Goal: Task Accomplishment & Management: Use online tool/utility

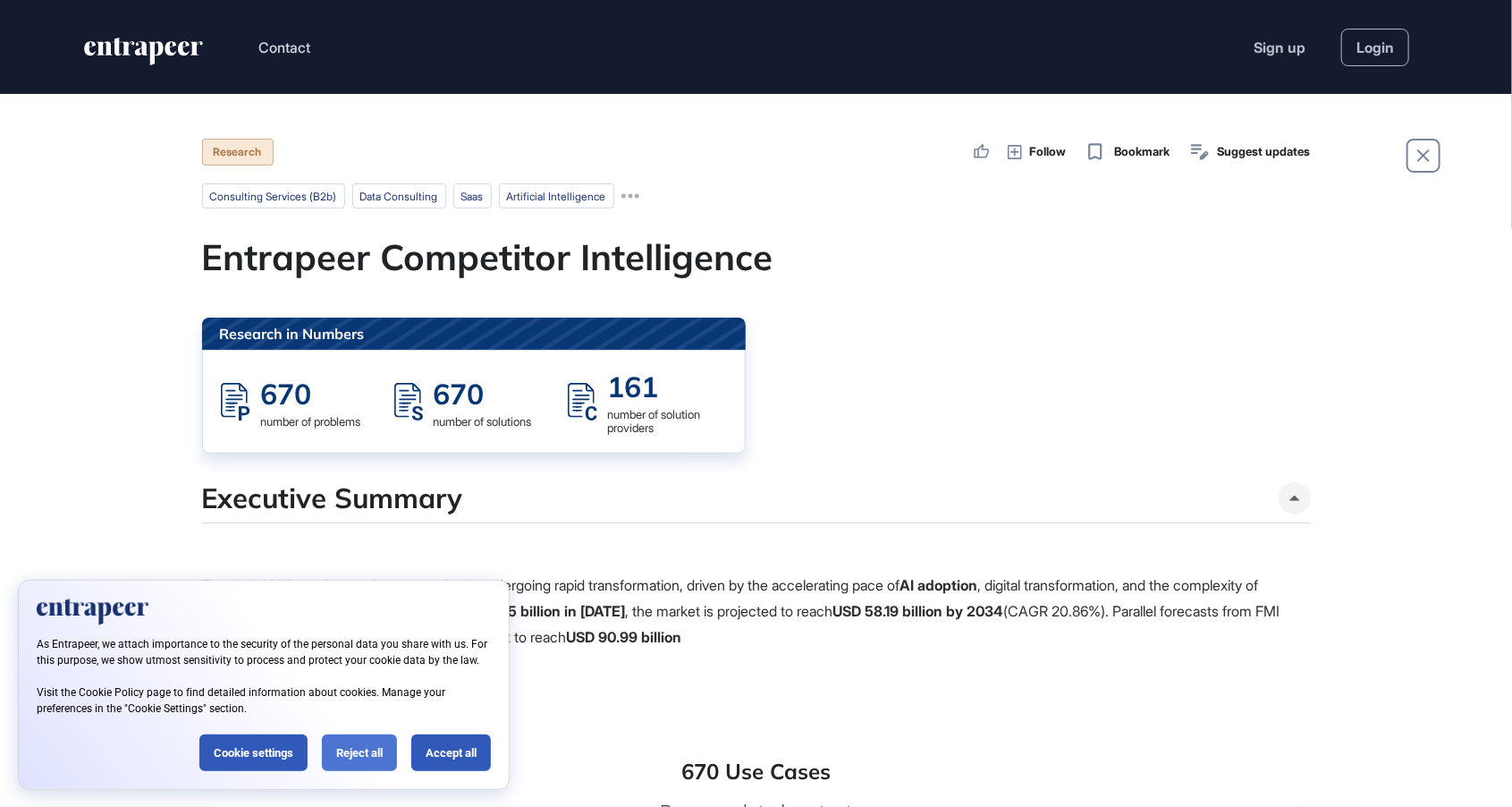
click at [387, 760] on div "Reject all" at bounding box center [359, 753] width 75 height 37
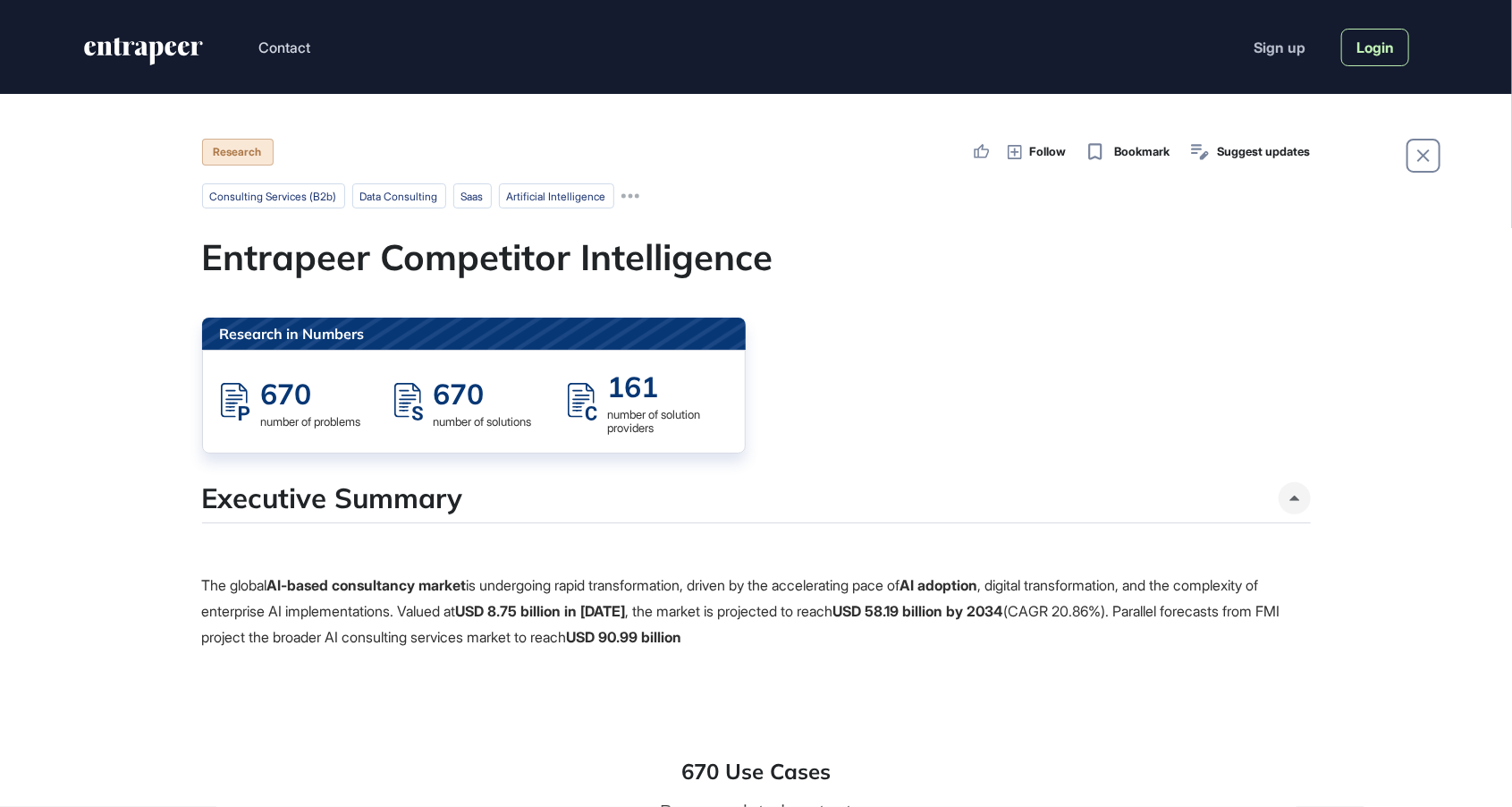
click at [1398, 47] on link "Login" at bounding box center [1375, 48] width 68 height 38
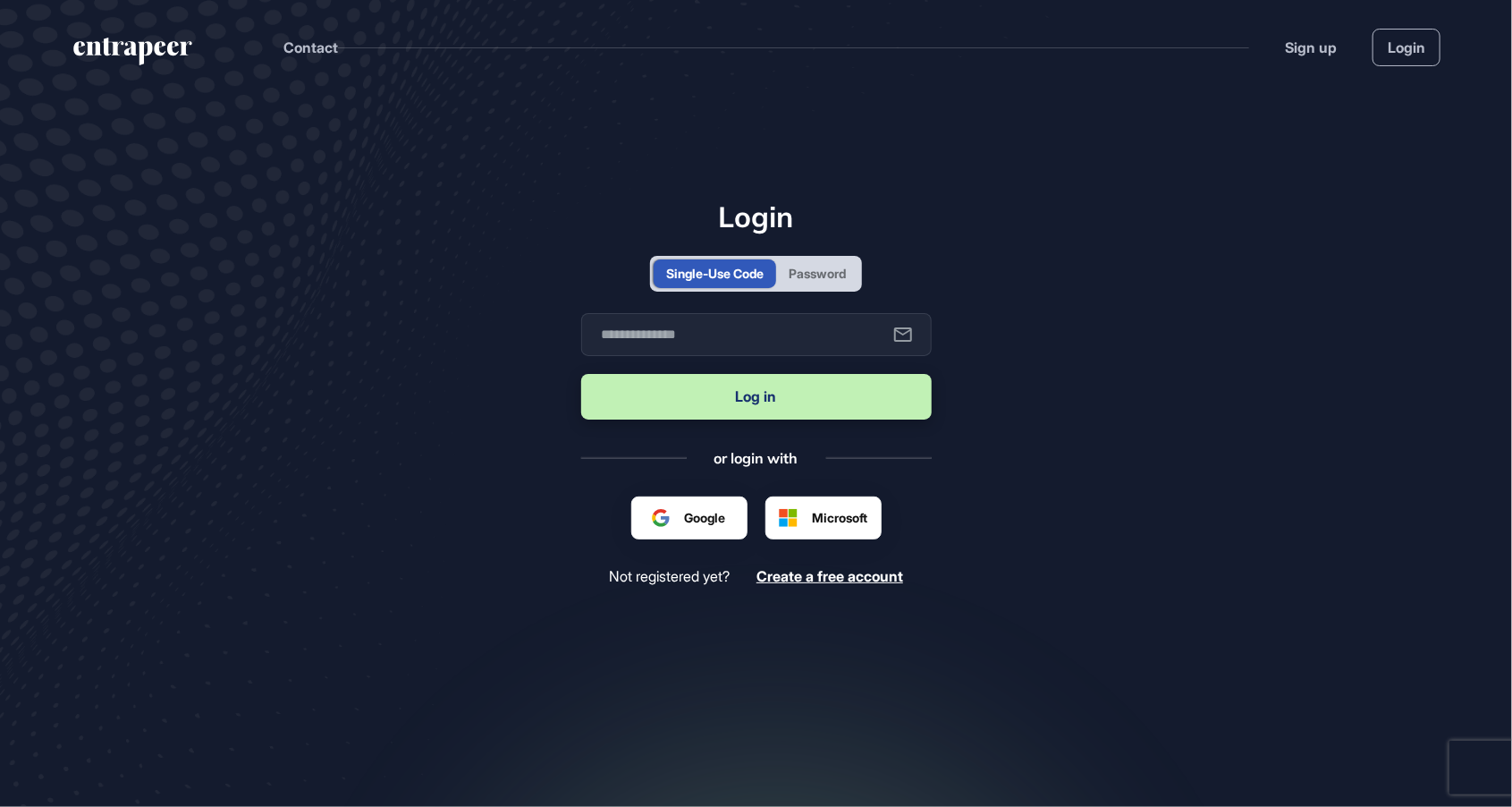
scroll to position [1, 1]
click at [854, 288] on div "Password" at bounding box center [817, 273] width 83 height 29
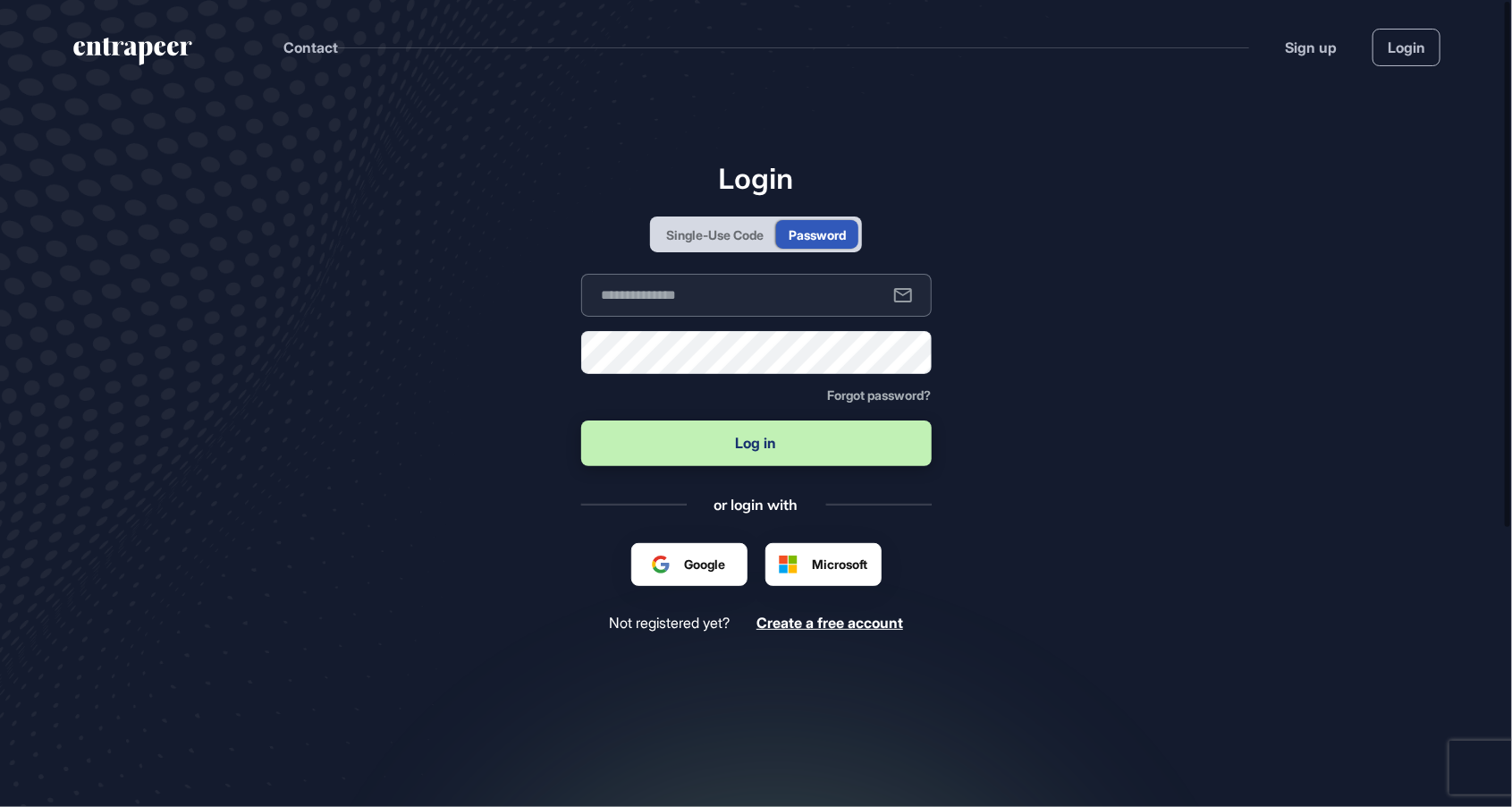
click at [833, 316] on input "text" at bounding box center [757, 296] width 351 height 43
type input "**********"
click at [802, 466] on button "Log in" at bounding box center [757, 443] width 351 height 46
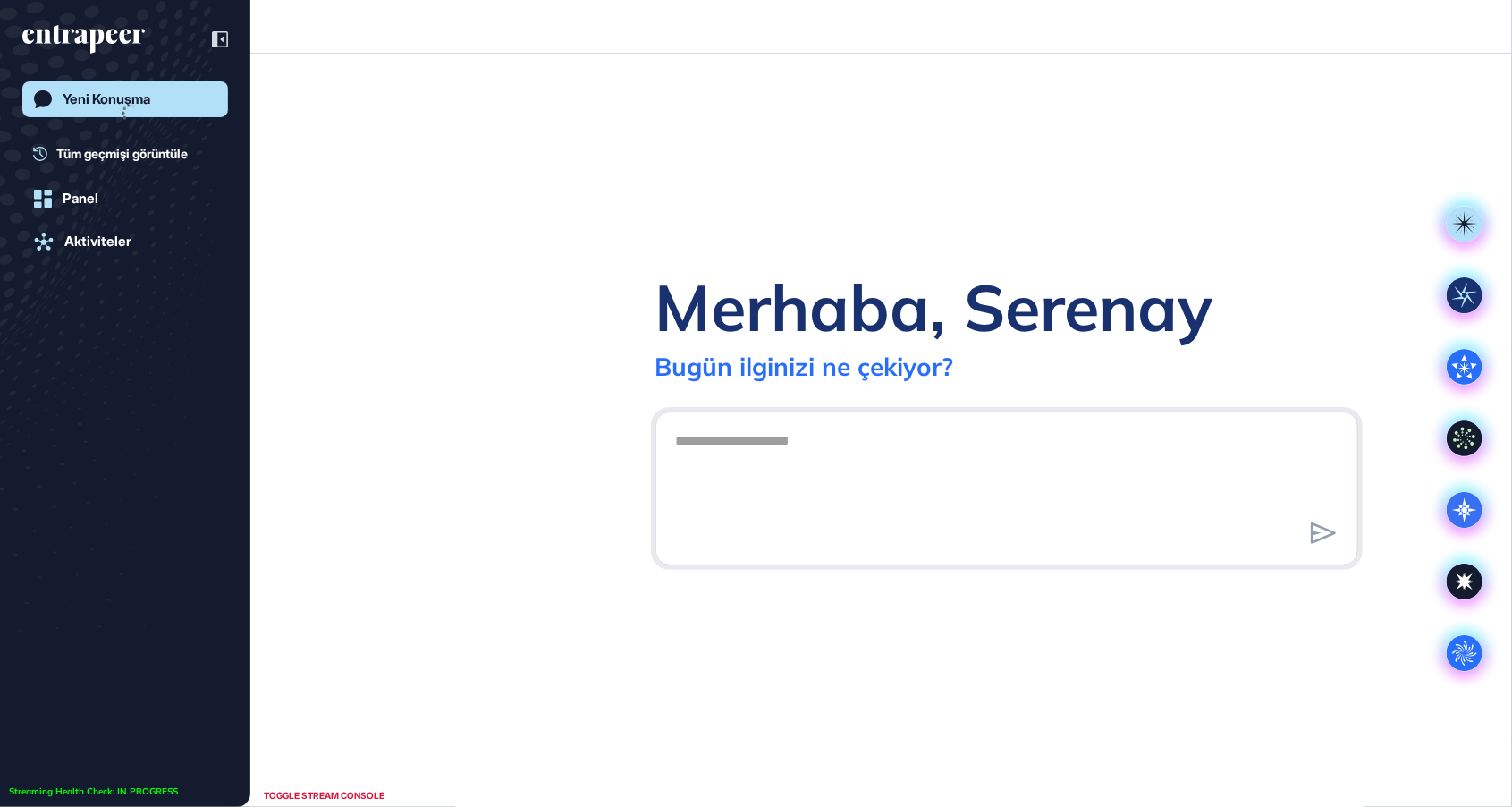
scroll to position [1, 1]
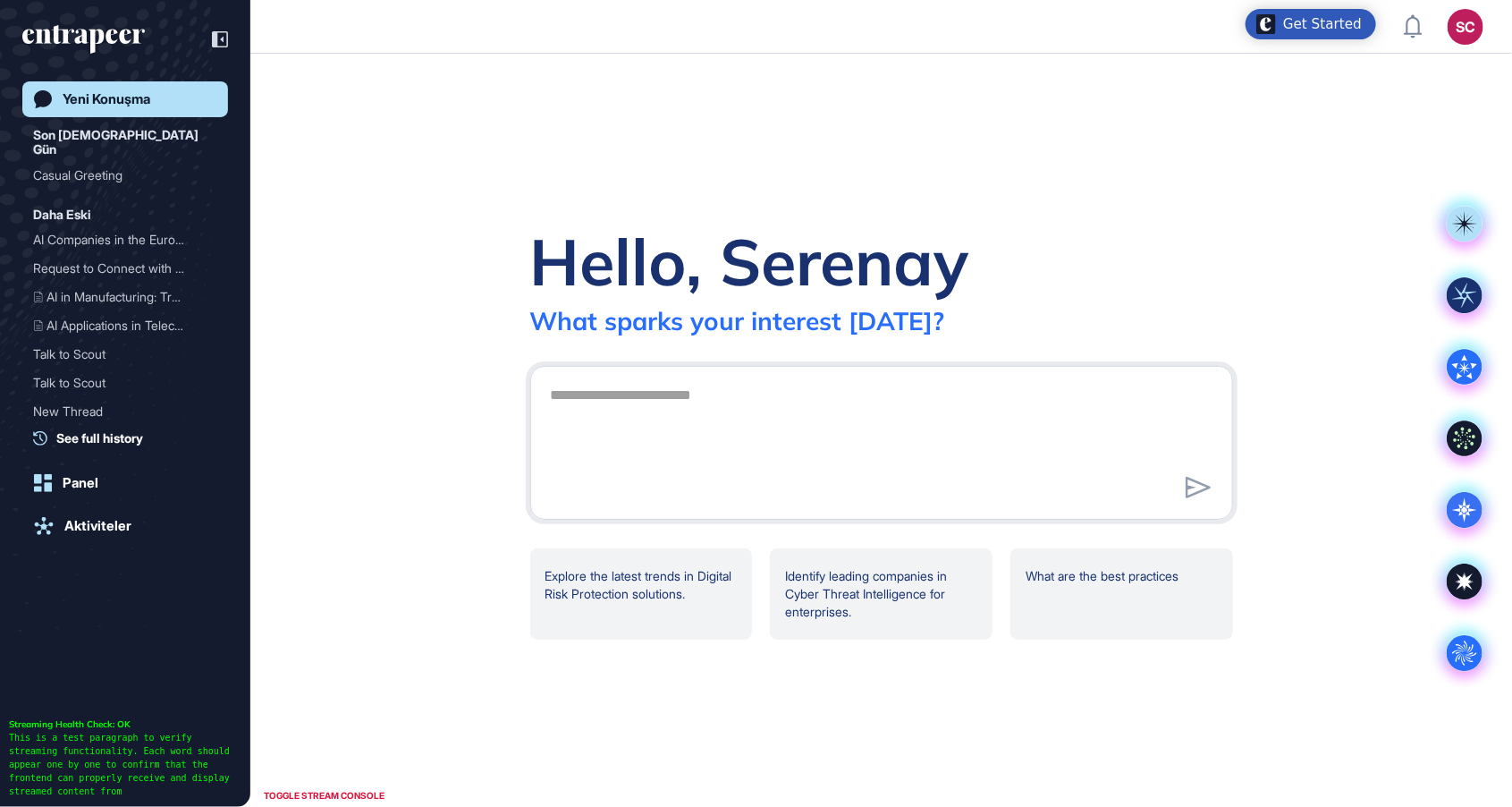
click at [1453, 53] on div "Hello, Serenay What sparks your interest today? .cls-2{fill:#fff} Explore the l…" at bounding box center [881, 430] width 1262 height 754
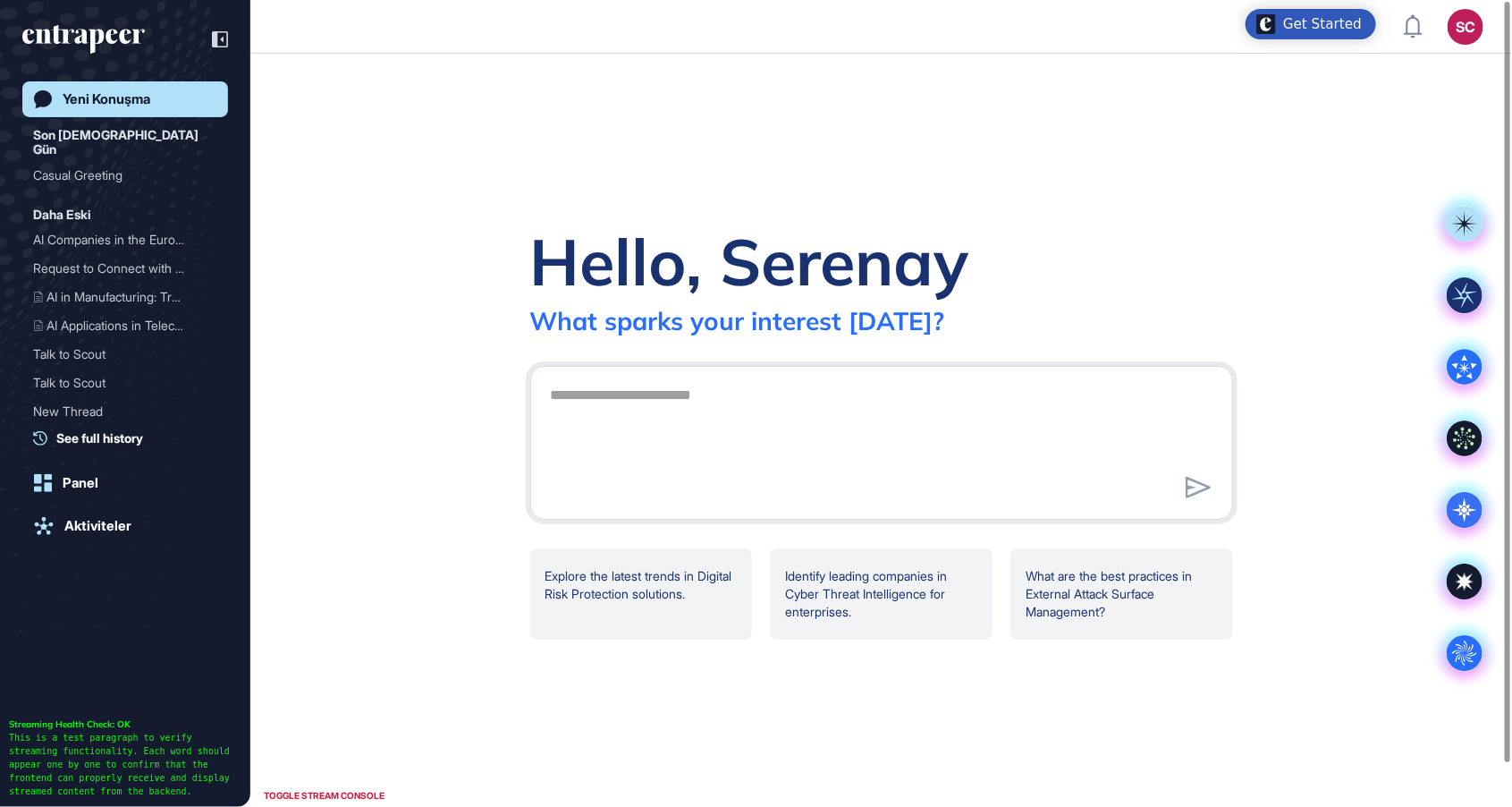
click at [1471, 27] on div "SC" at bounding box center [1465, 27] width 36 height 36
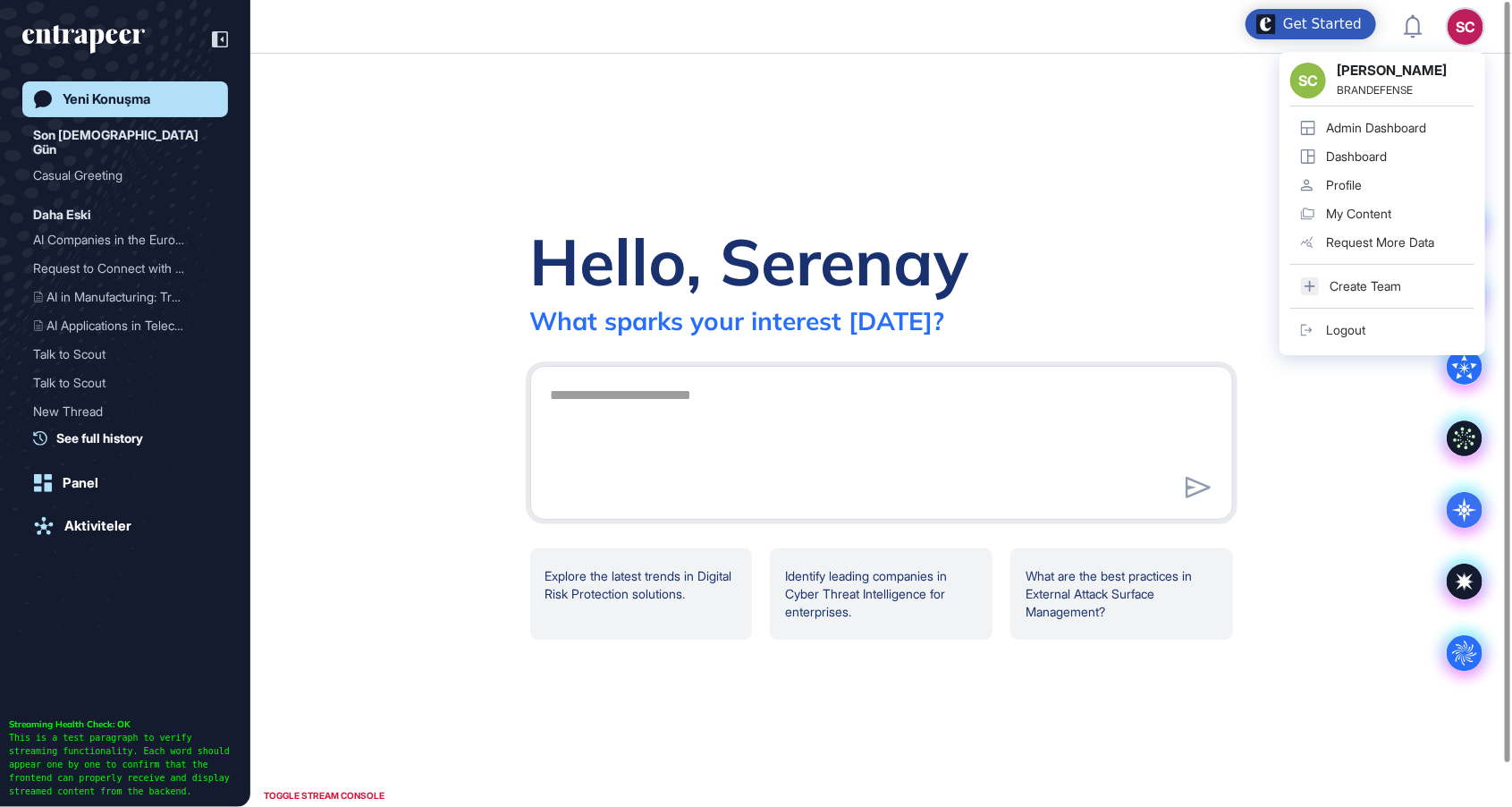
click at [1387, 125] on div "Admin Dashboard" at bounding box center [1376, 128] width 100 height 14
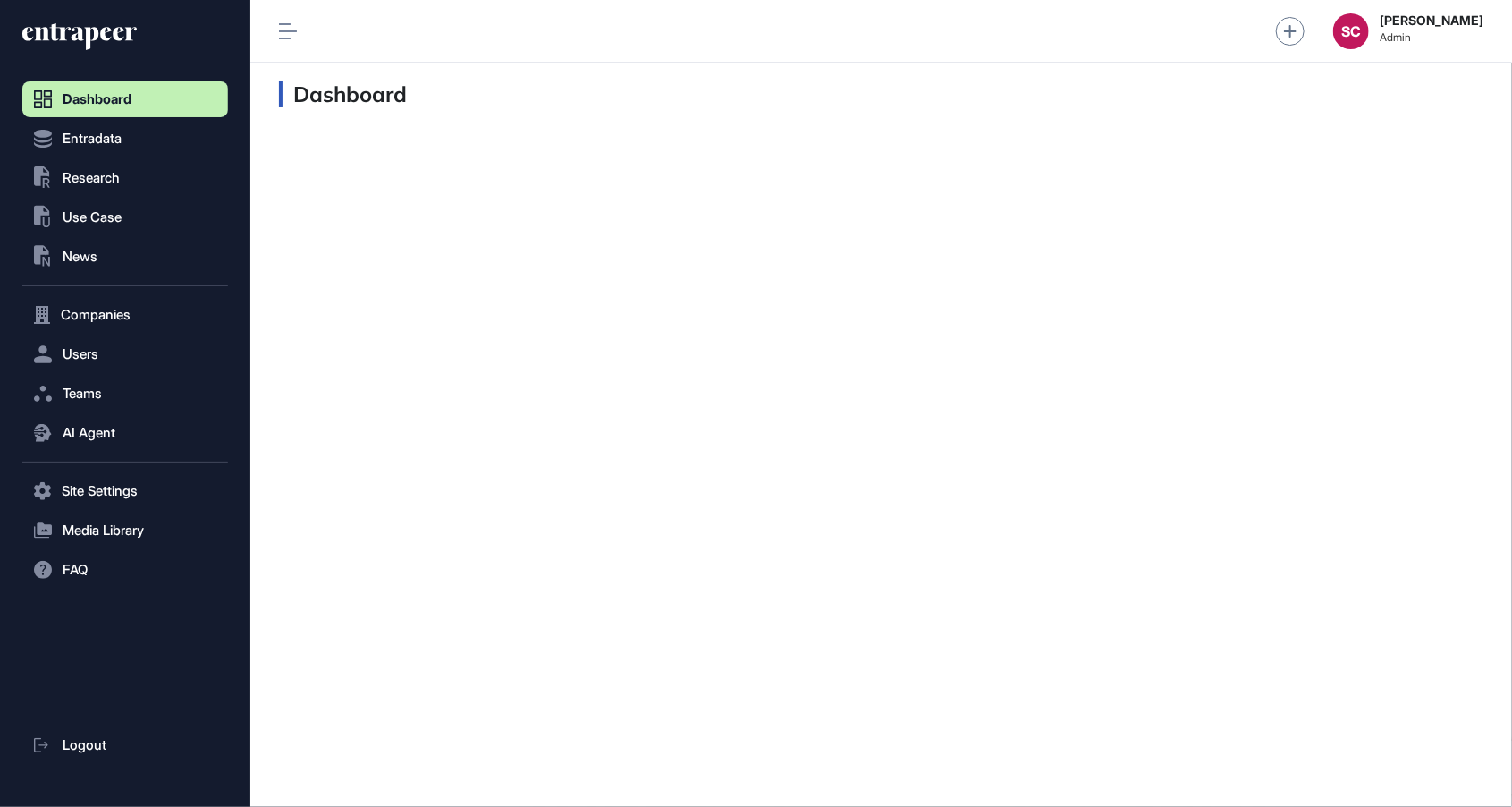
scroll to position [1, 1]
click at [113, 179] on span "Research" at bounding box center [91, 177] width 57 height 14
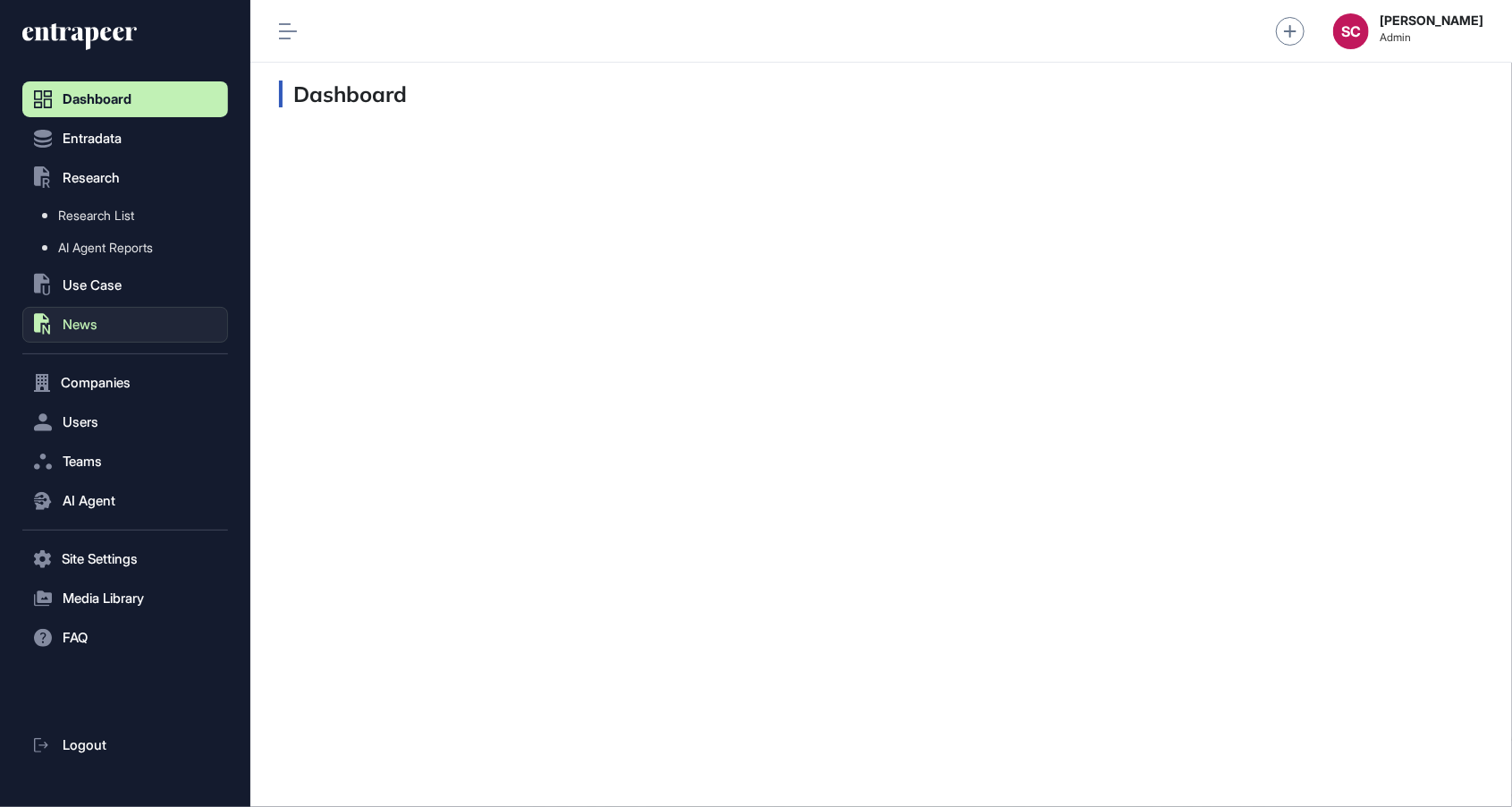
click at [143, 313] on button ".st0{fill:currentColor} News" at bounding box center [125, 325] width 205 height 36
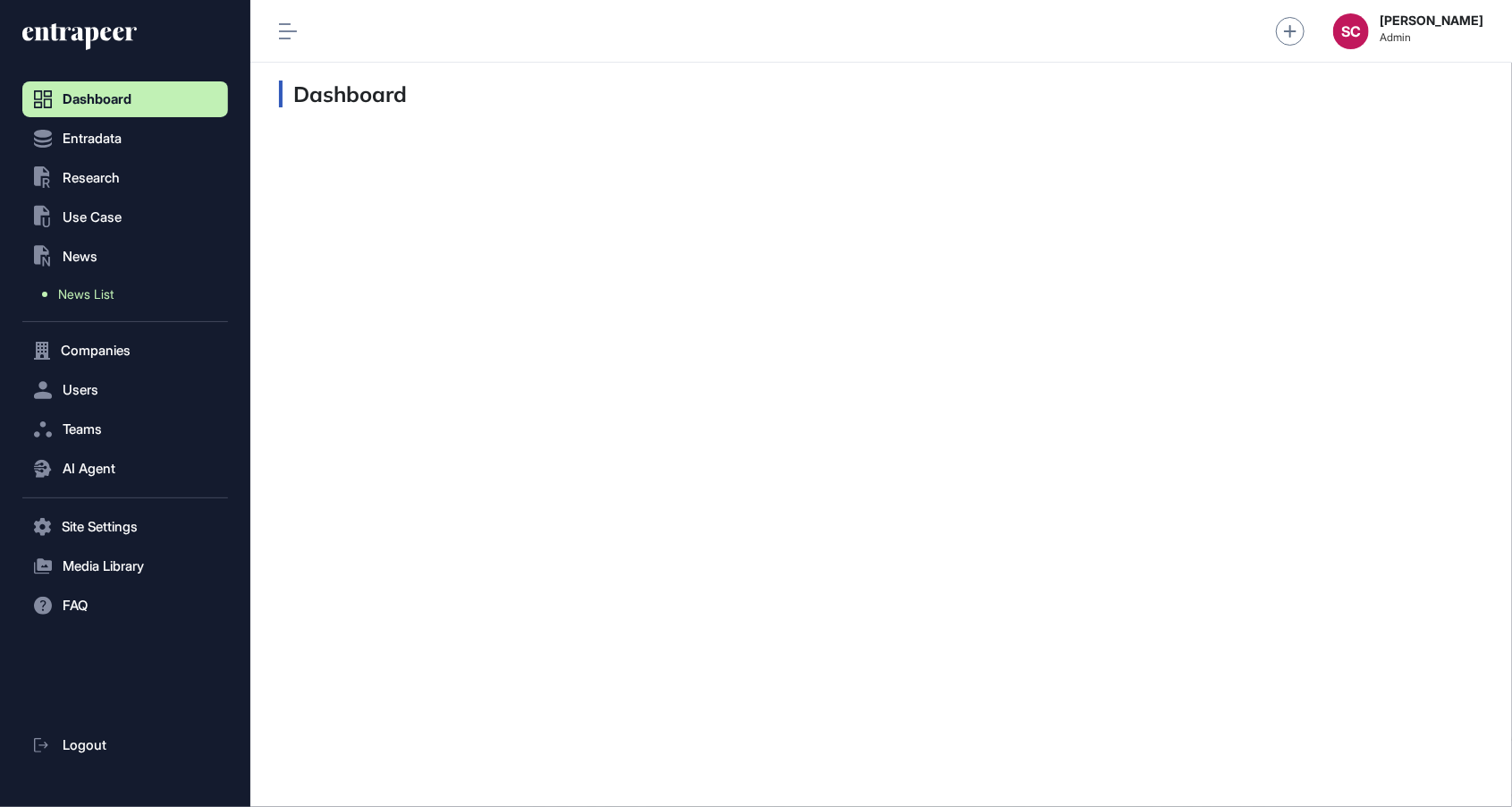
click at [144, 307] on link "News List" at bounding box center [129, 294] width 197 height 32
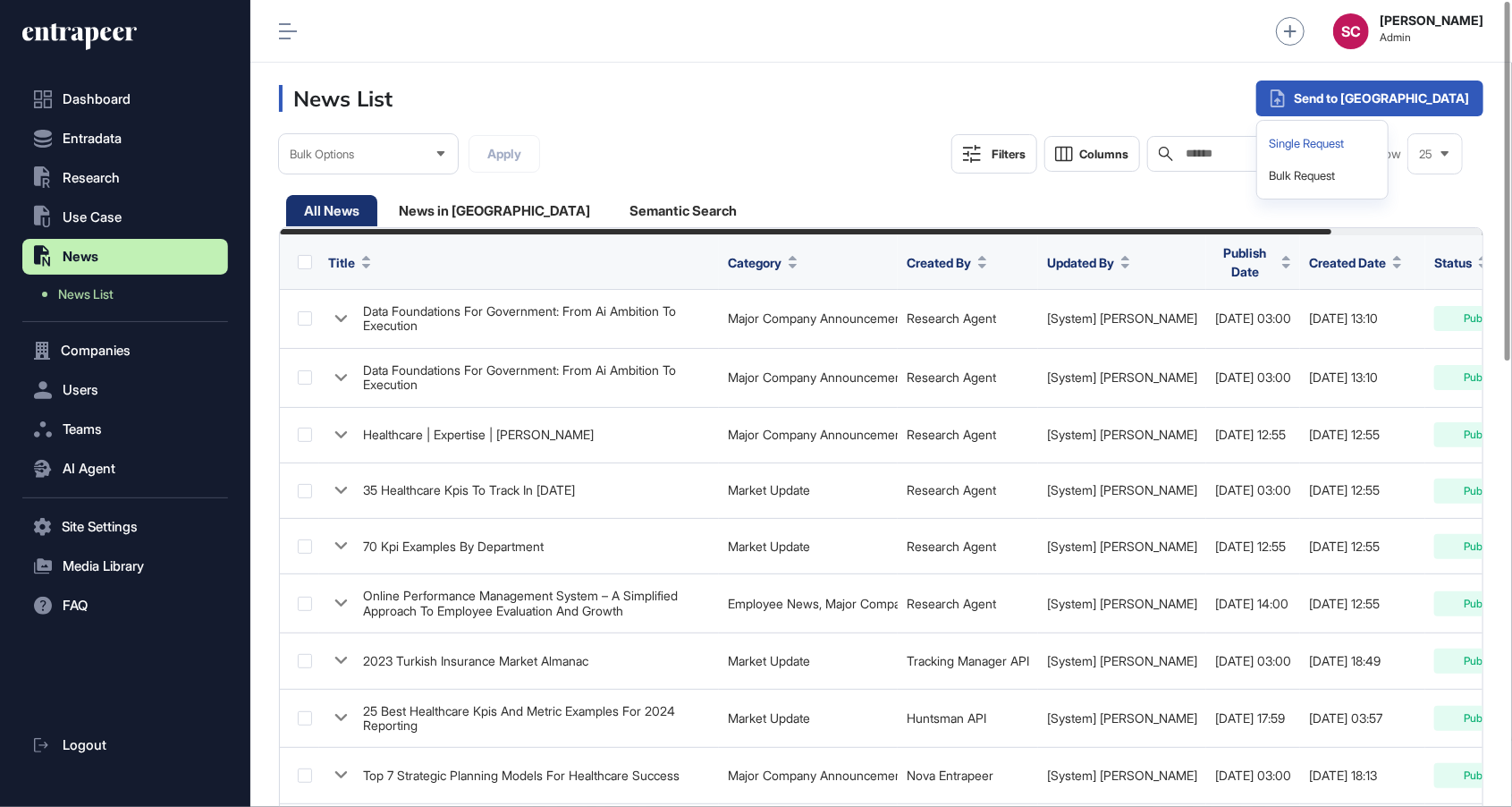
click at [1381, 145] on div "Single Request" at bounding box center [1323, 144] width 116 height 32
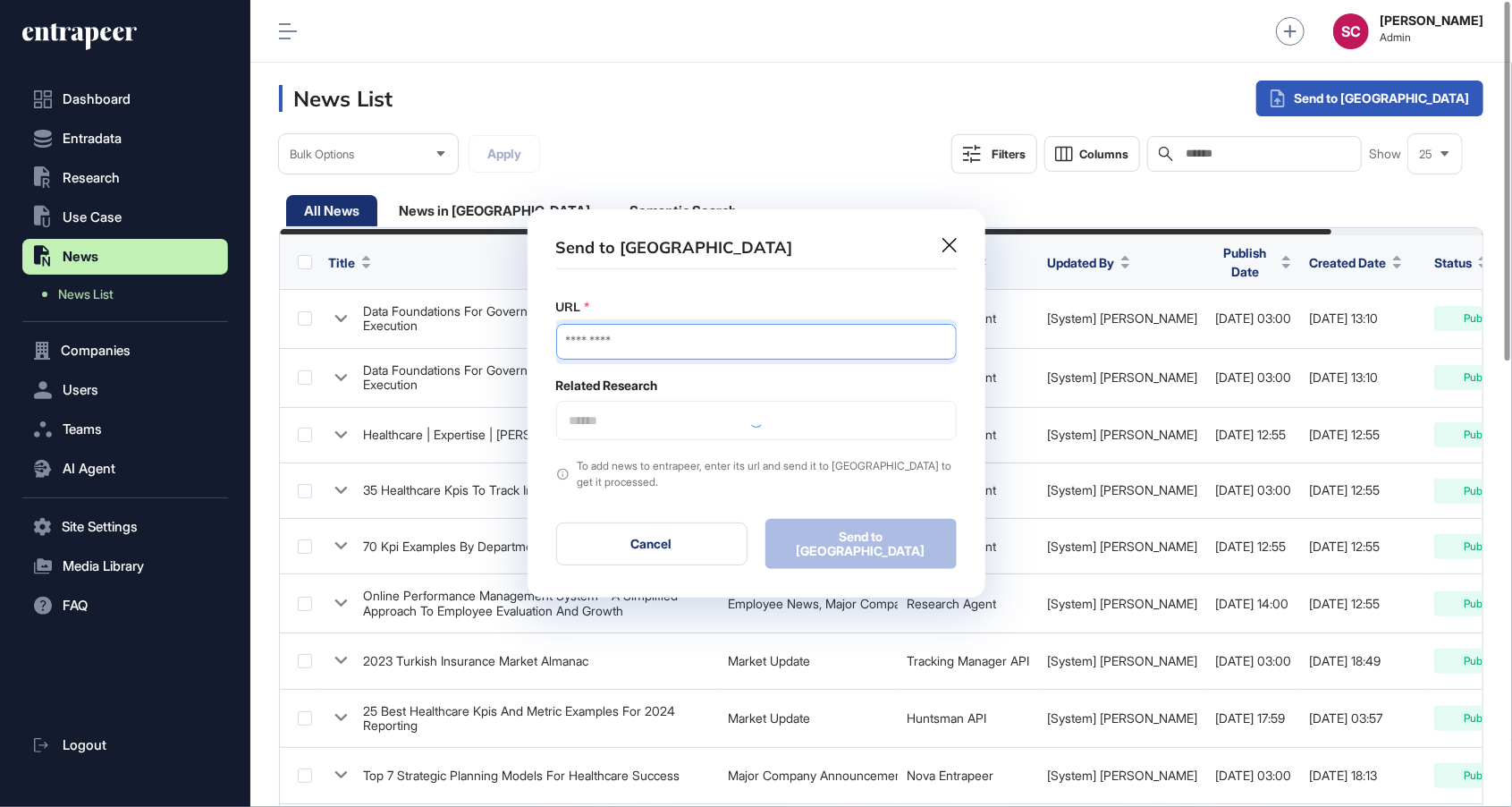
click at [744, 344] on input "URL" at bounding box center [756, 342] width 401 height 36
click at [798, 343] on input "URL" at bounding box center [756, 342] width 401 height 36
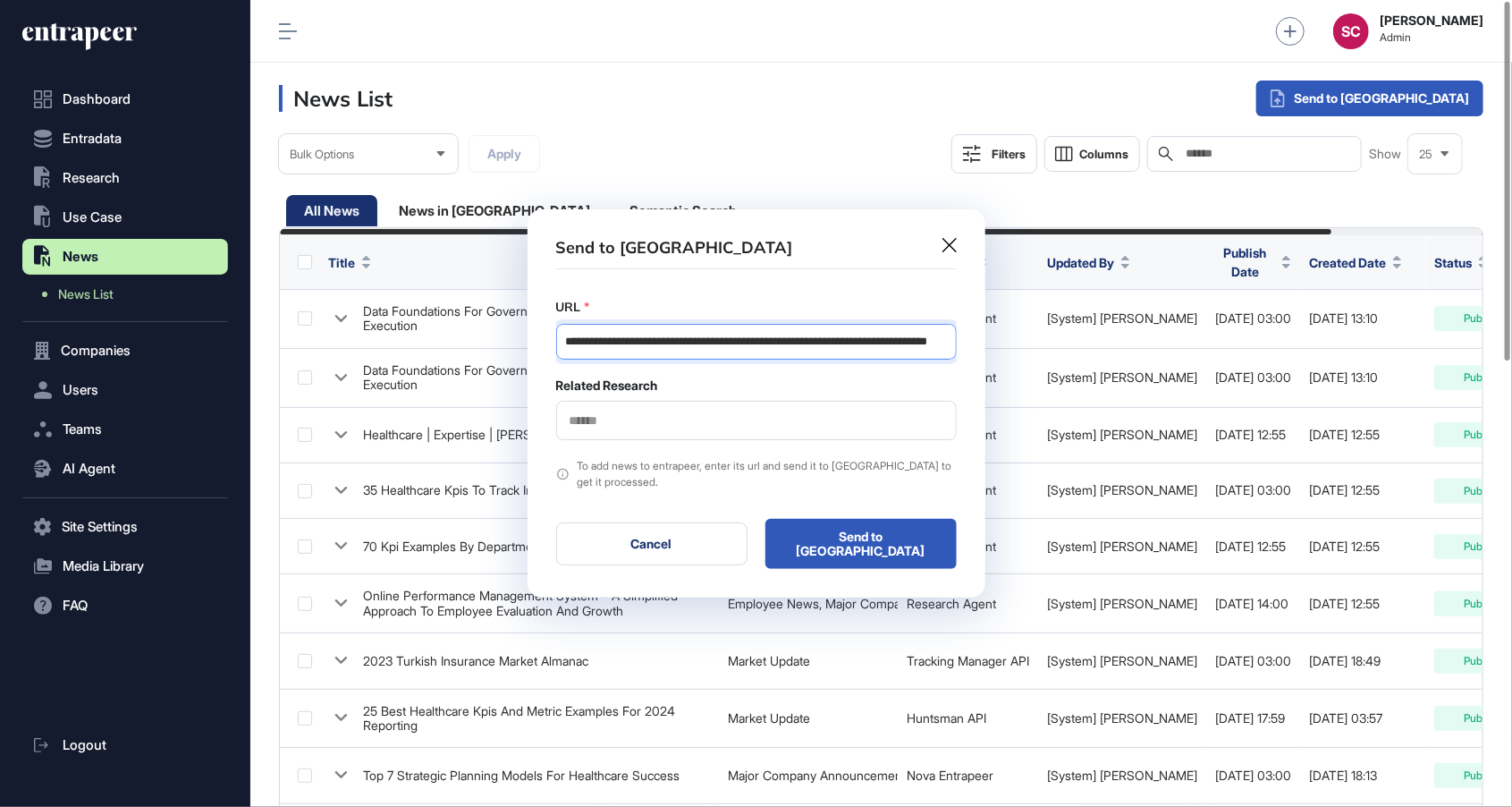
type input "**********"
click at [813, 422] on input "text" at bounding box center [756, 420] width 377 height 15
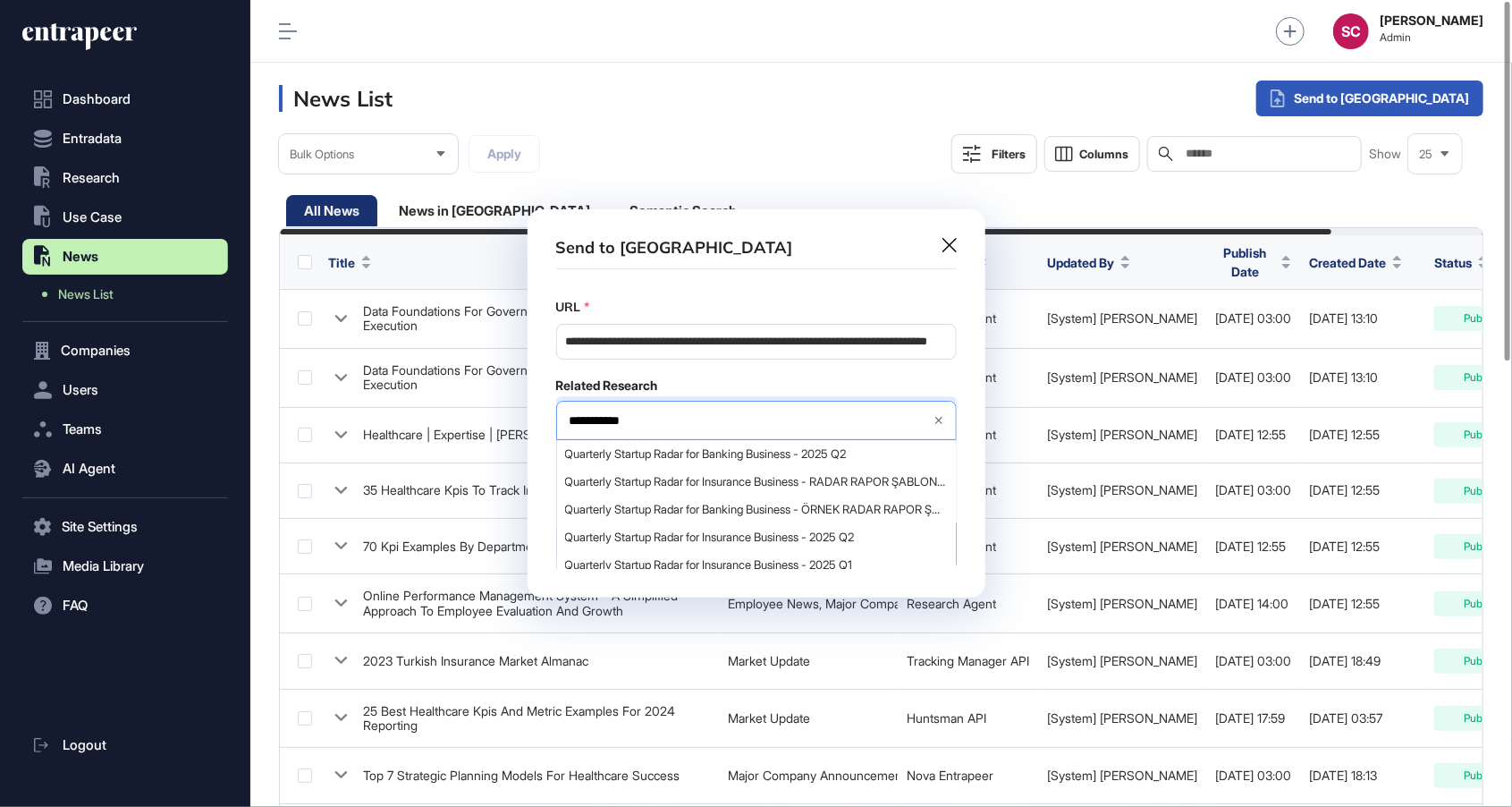
type input "**********"
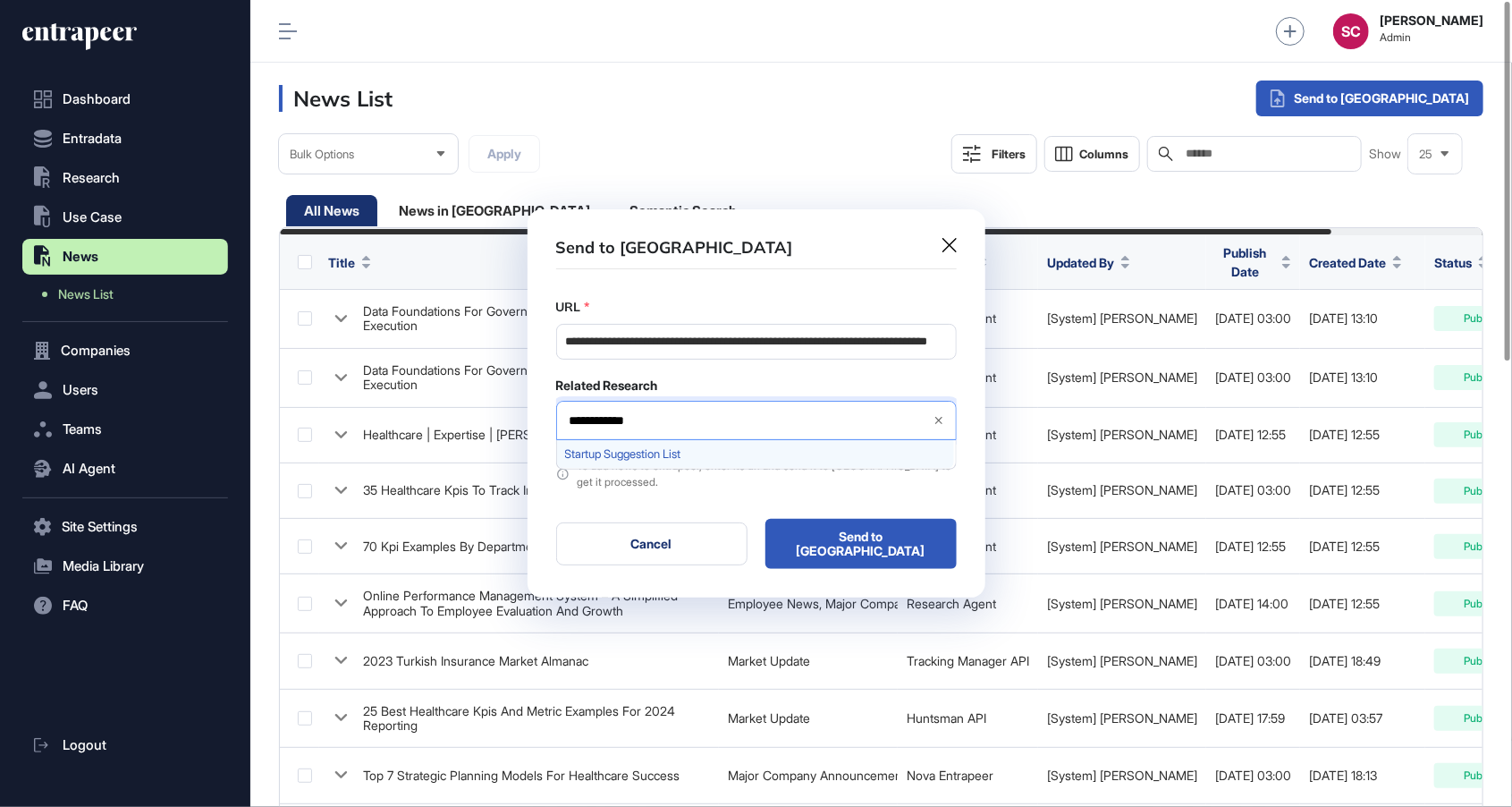
click at [698, 465] on div "Startup Suggestion List" at bounding box center [755, 454] width 397 height 28
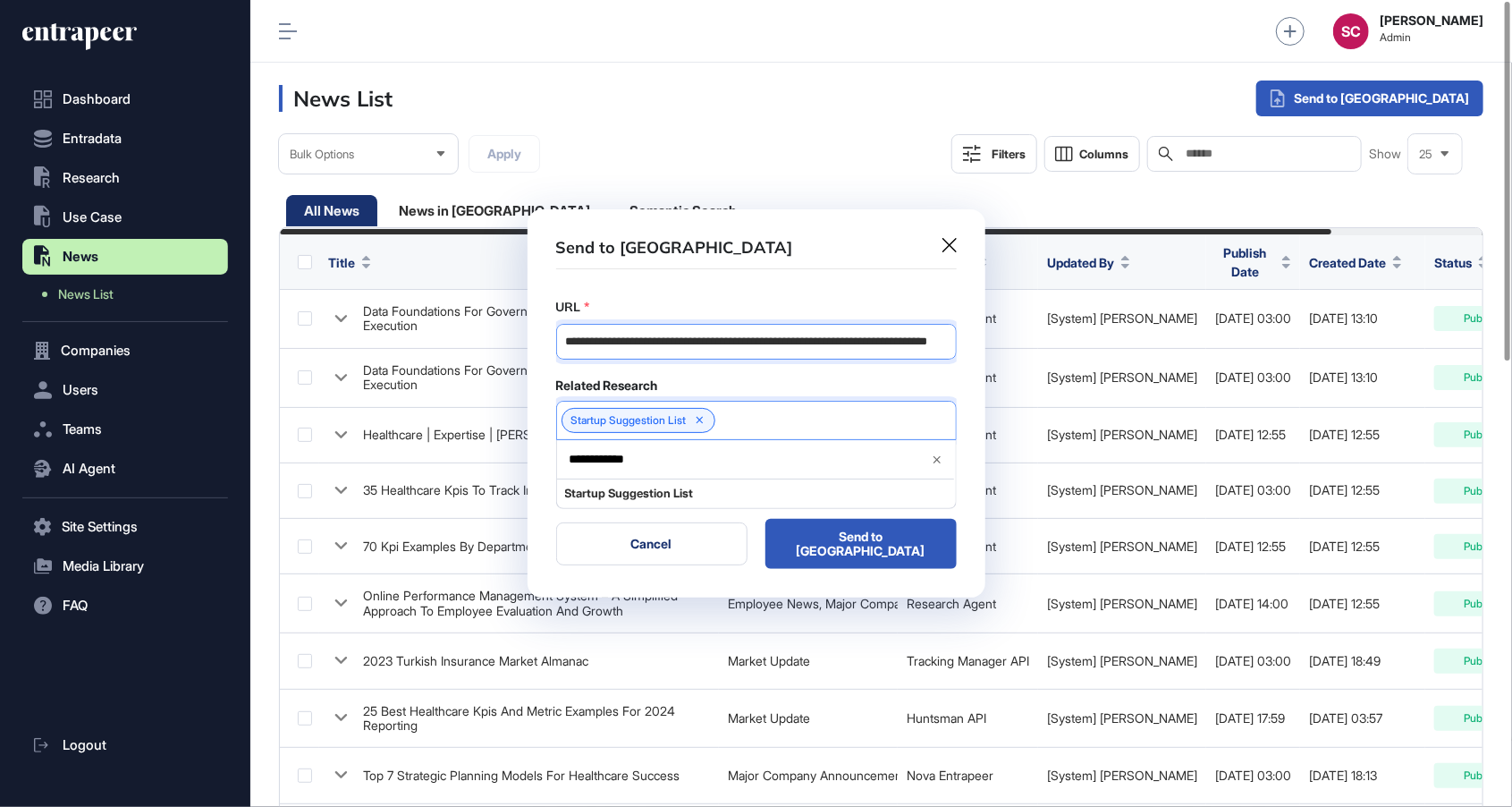
click at [914, 339] on input "**********" at bounding box center [756, 342] width 401 height 36
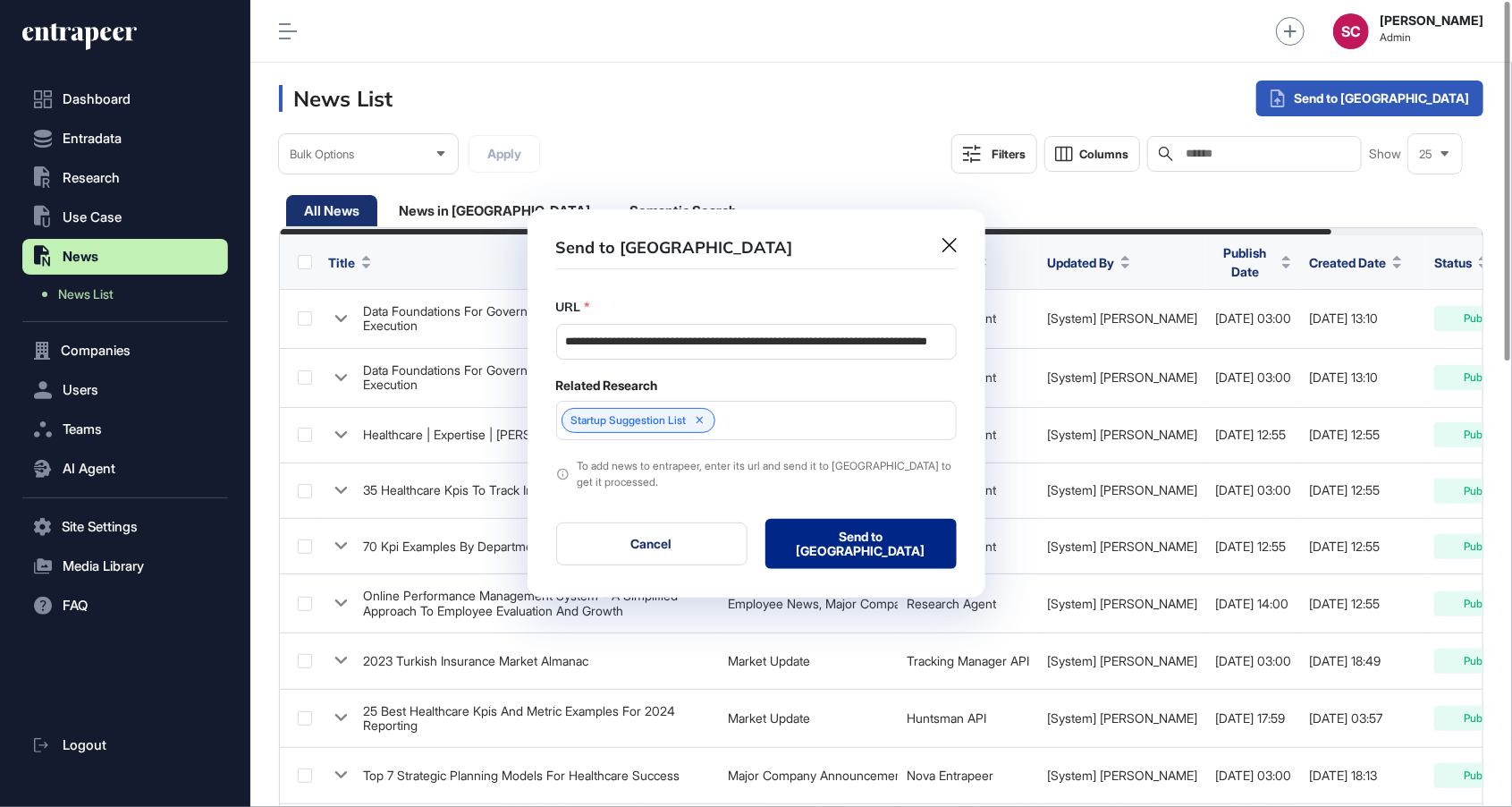
click at [888, 552] on button "Send to Portia" at bounding box center [861, 543] width 191 height 50
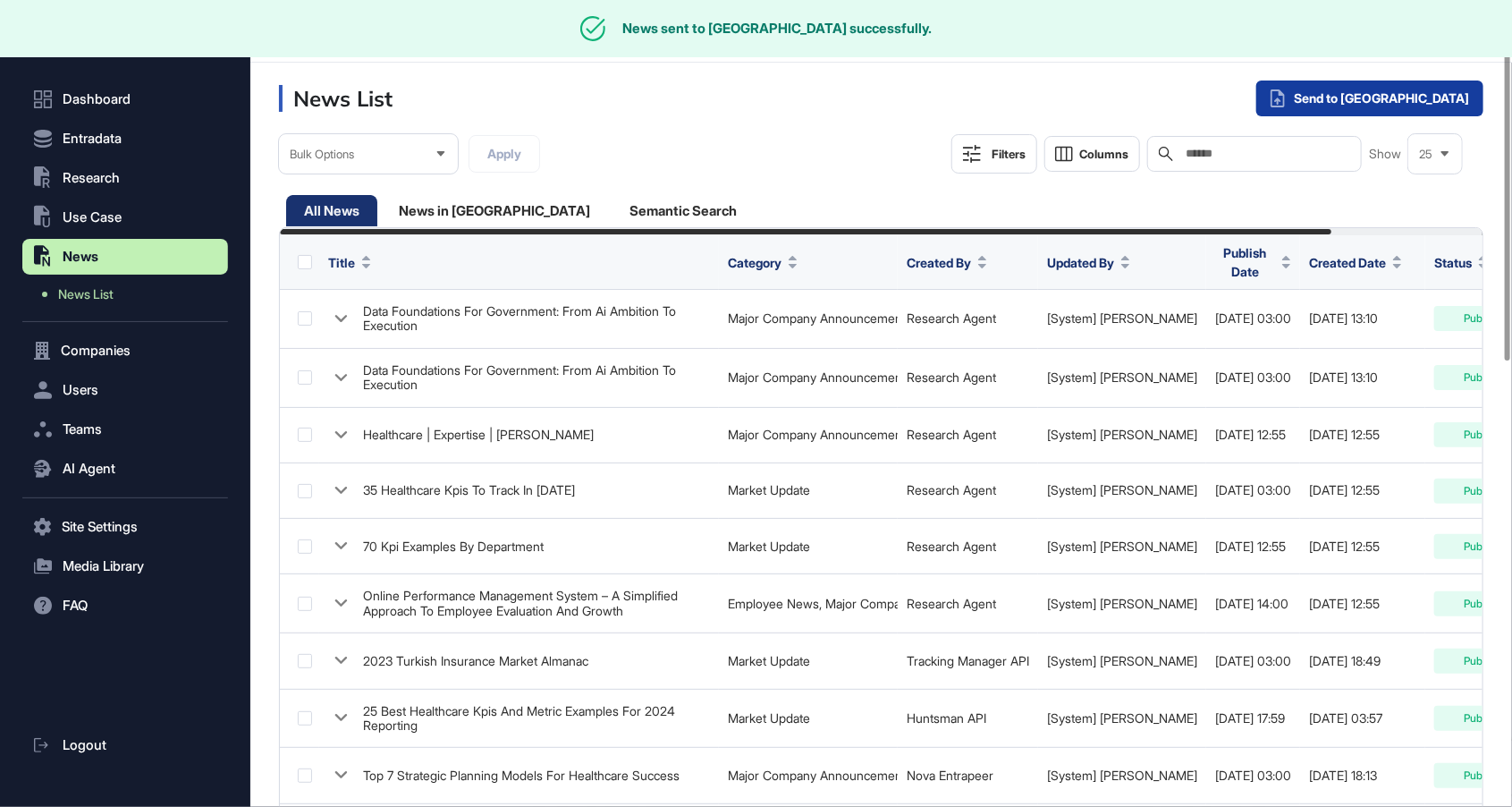
click at [1446, 100] on div "Send to Portia" at bounding box center [1369, 99] width 227 height 36
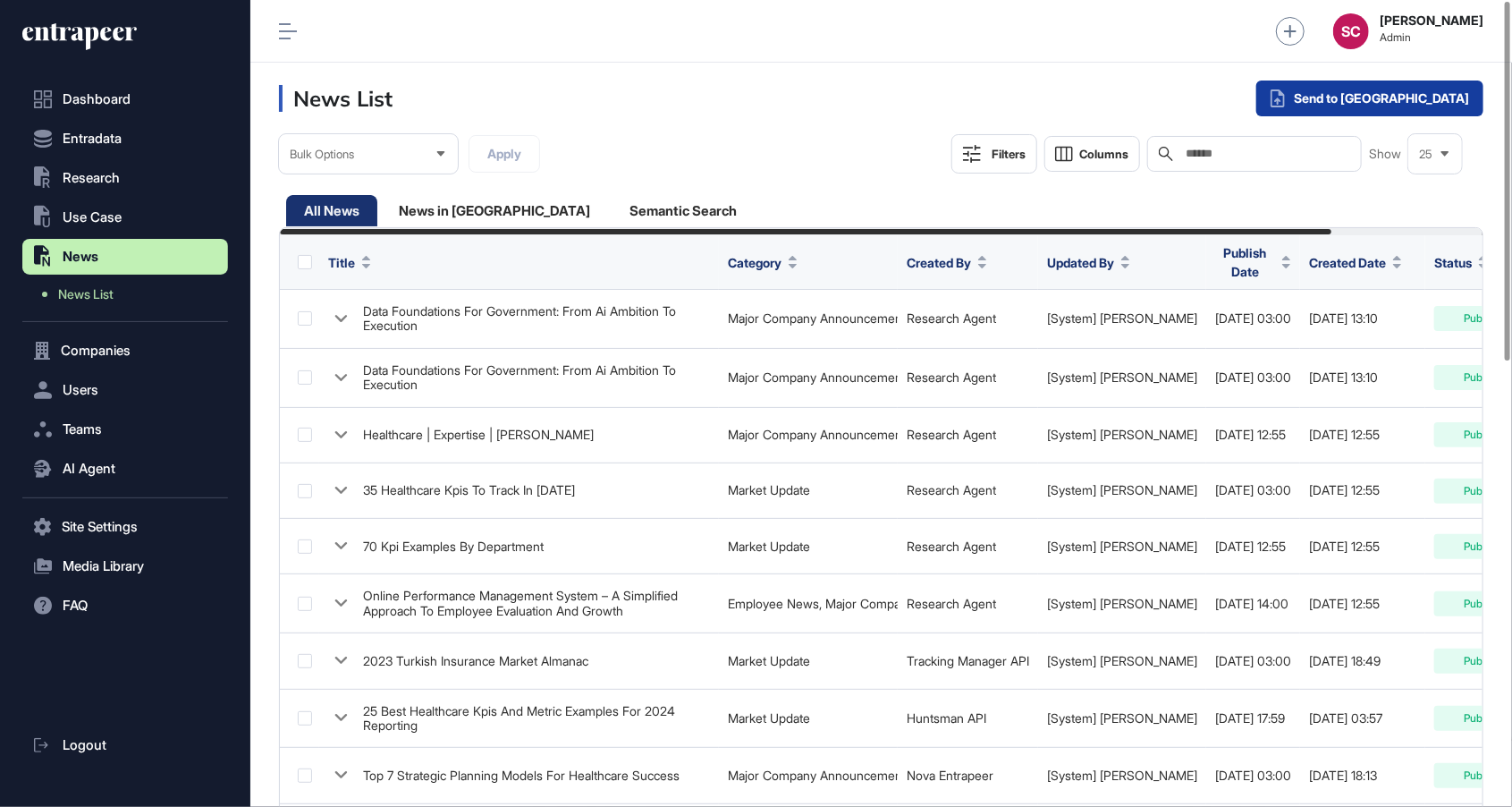
click at [1396, 107] on div "Send to Portia" at bounding box center [1369, 99] width 227 height 36
click at [1381, 148] on div "Single Request" at bounding box center [1323, 144] width 116 height 32
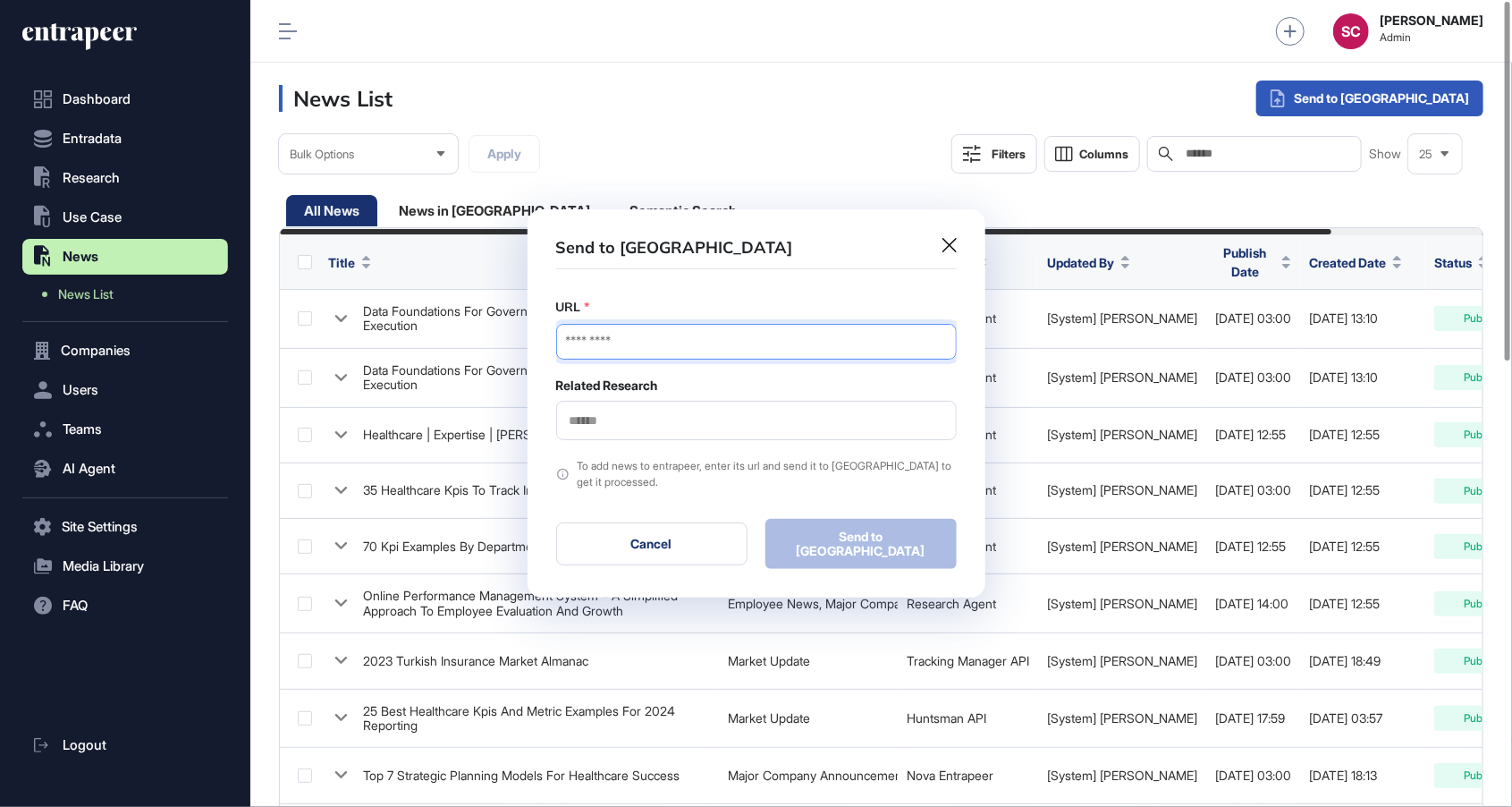
click at [797, 359] on input "URL" at bounding box center [756, 342] width 401 height 36
click at [778, 349] on input "URL" at bounding box center [756, 342] width 401 height 36
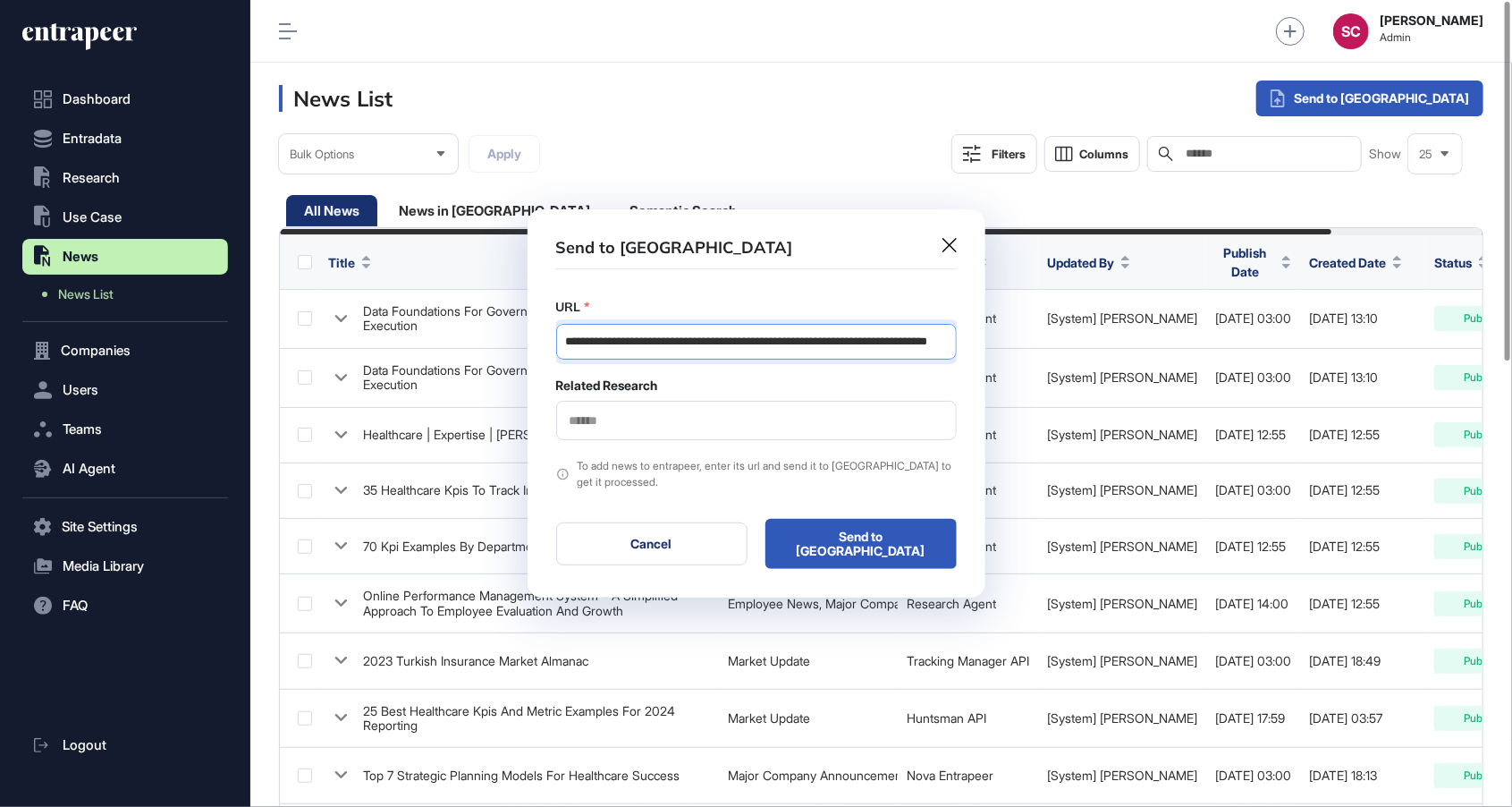
scroll to position [0, 73]
type input "**********"
click at [806, 440] on div at bounding box center [756, 420] width 401 height 39
click at [797, 429] on input "text" at bounding box center [756, 420] width 377 height 15
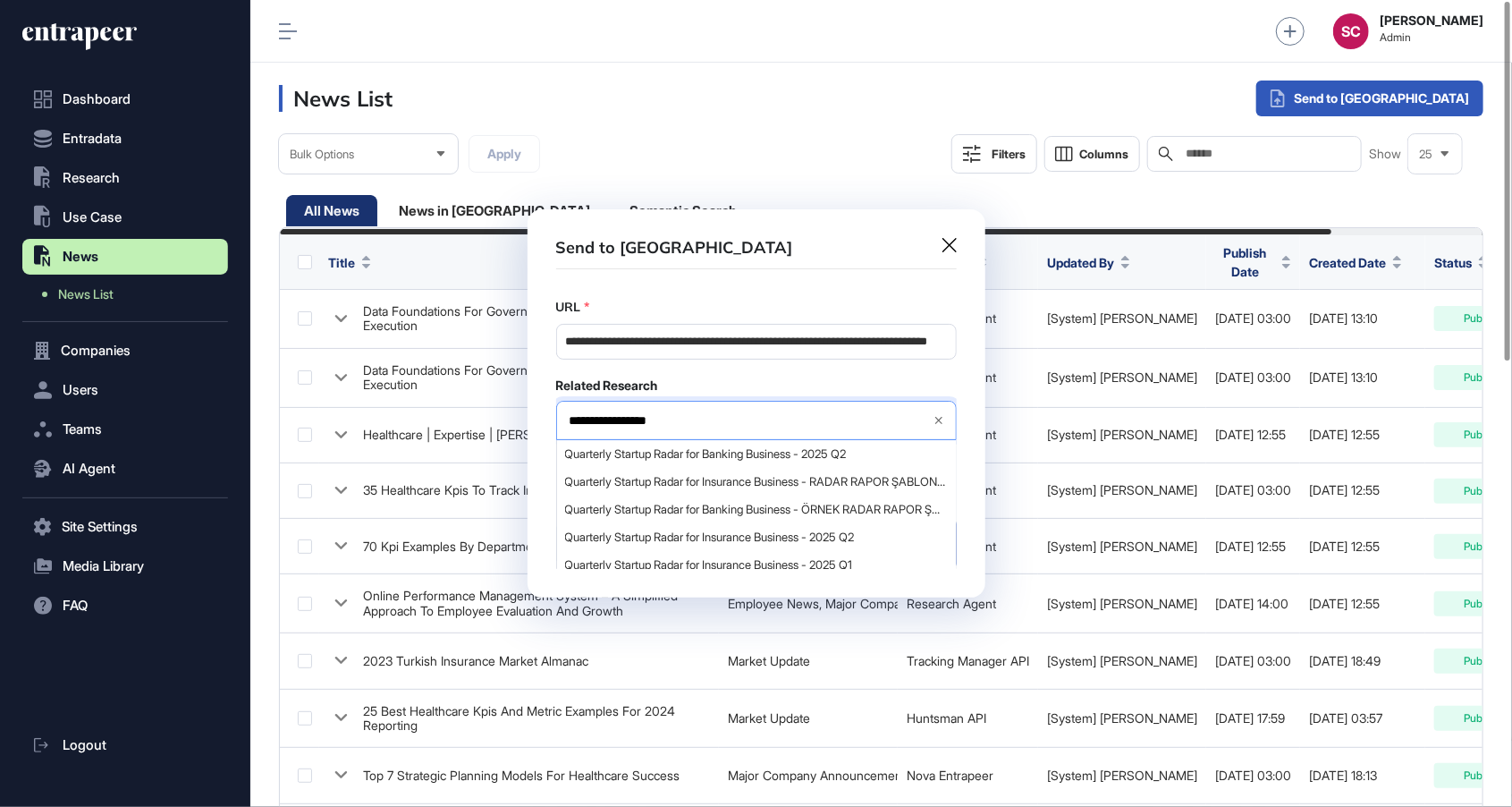
type input "**********"
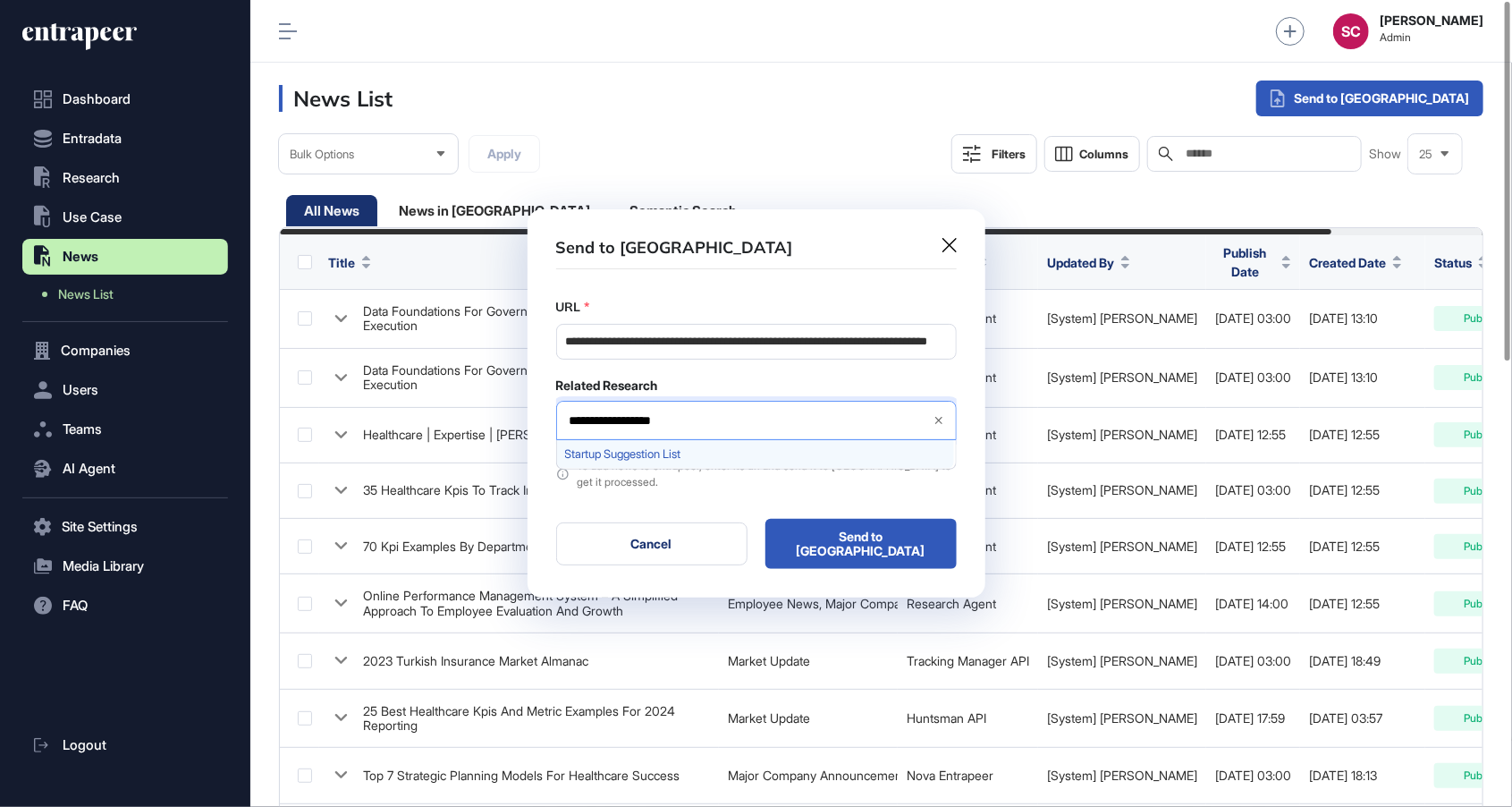
click at [688, 468] on div "Startup Suggestion List" at bounding box center [755, 454] width 397 height 28
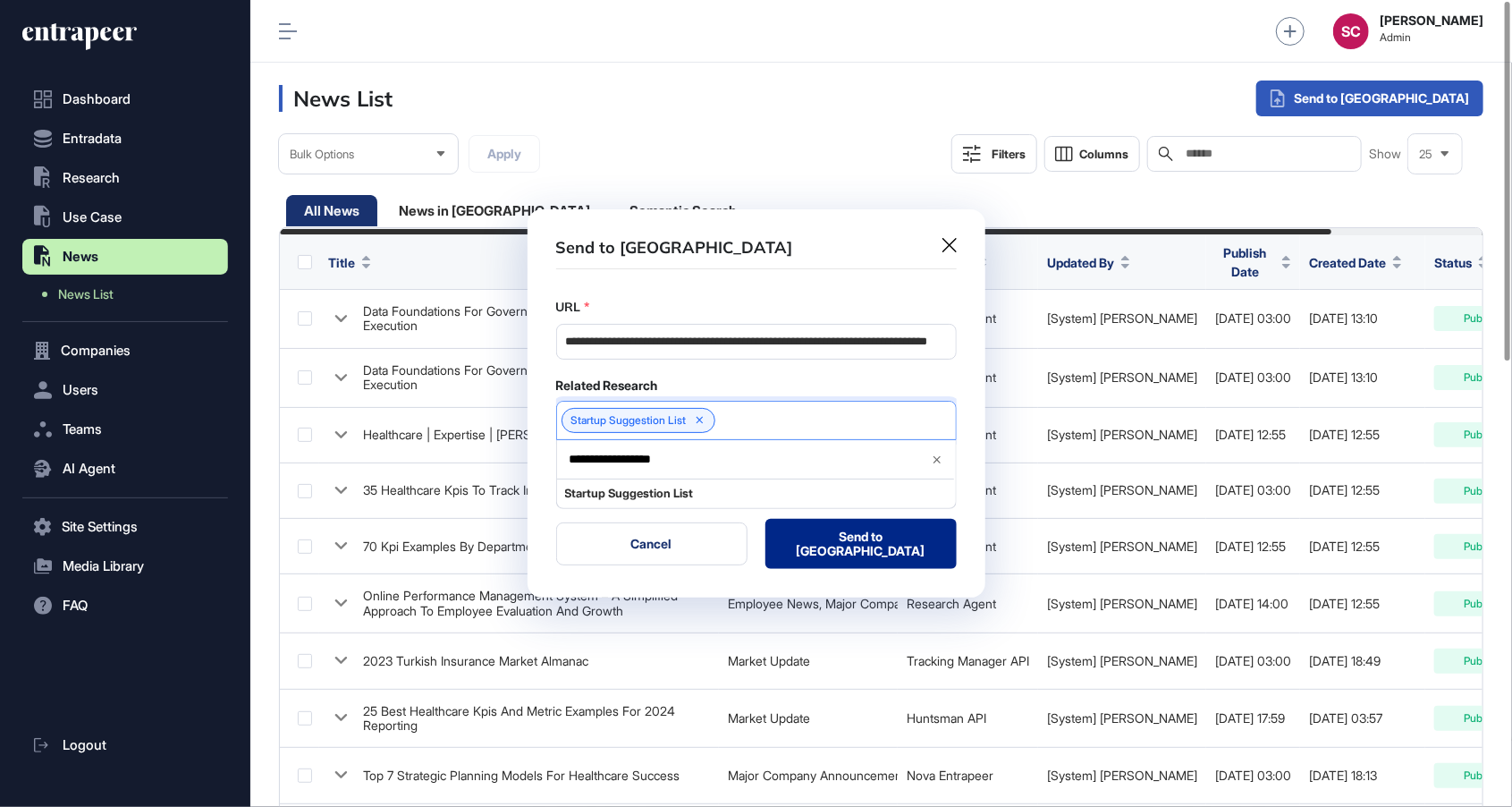
click at [868, 545] on button "Send to Portia" at bounding box center [861, 543] width 191 height 50
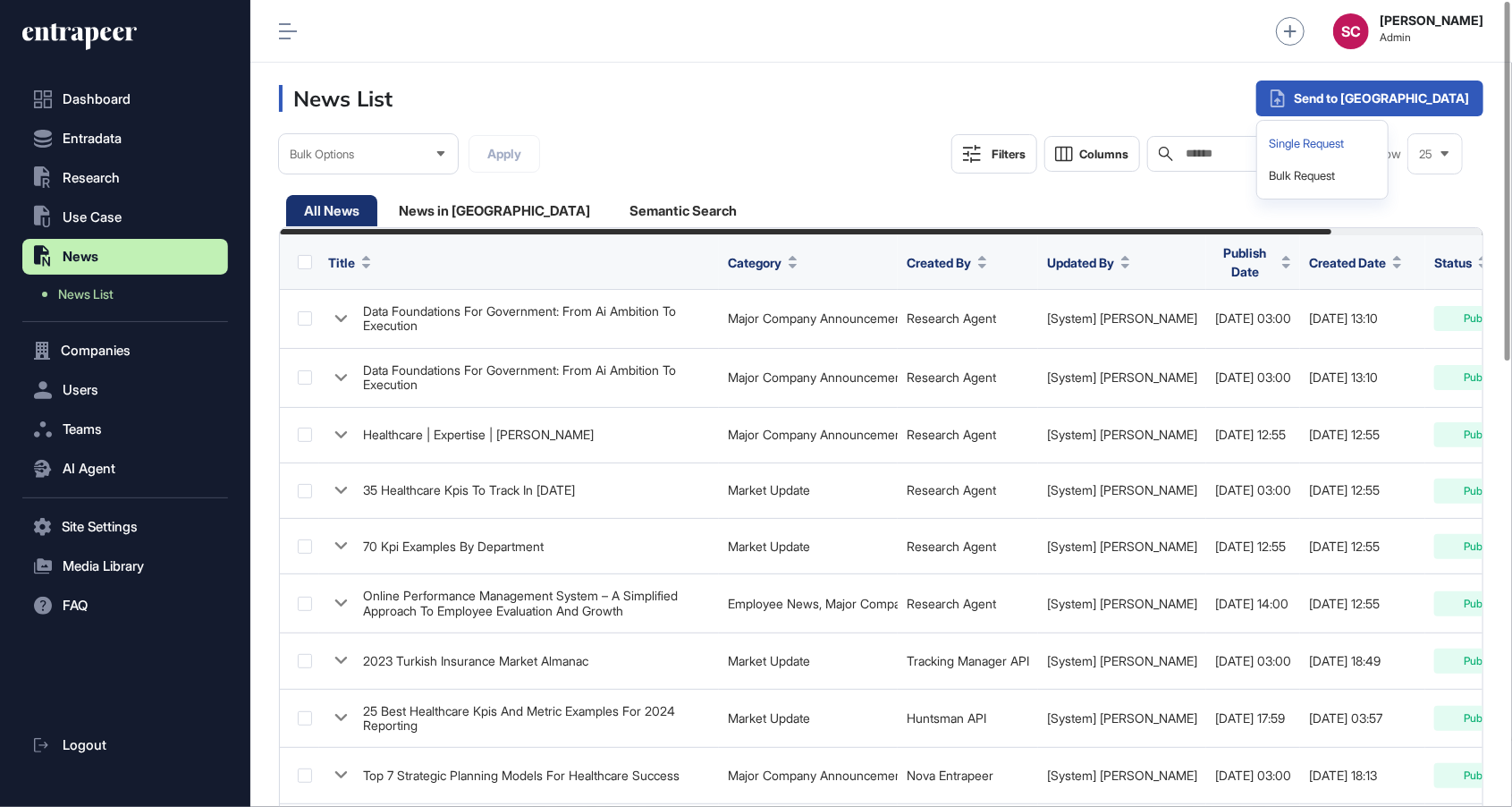
click at [1381, 146] on div "Single Request" at bounding box center [1323, 144] width 116 height 32
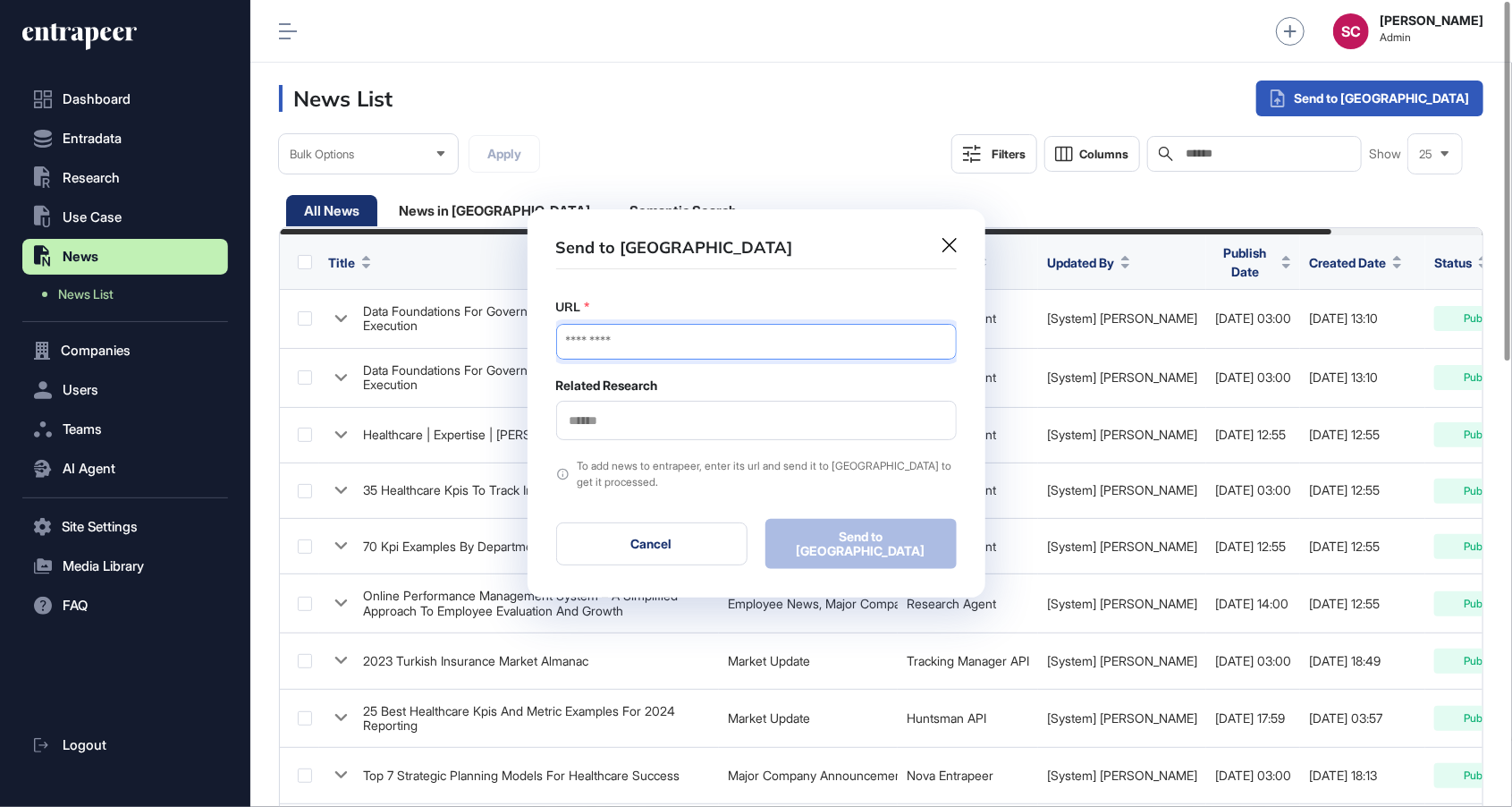
click at [770, 341] on input "URL" at bounding box center [756, 342] width 401 height 36
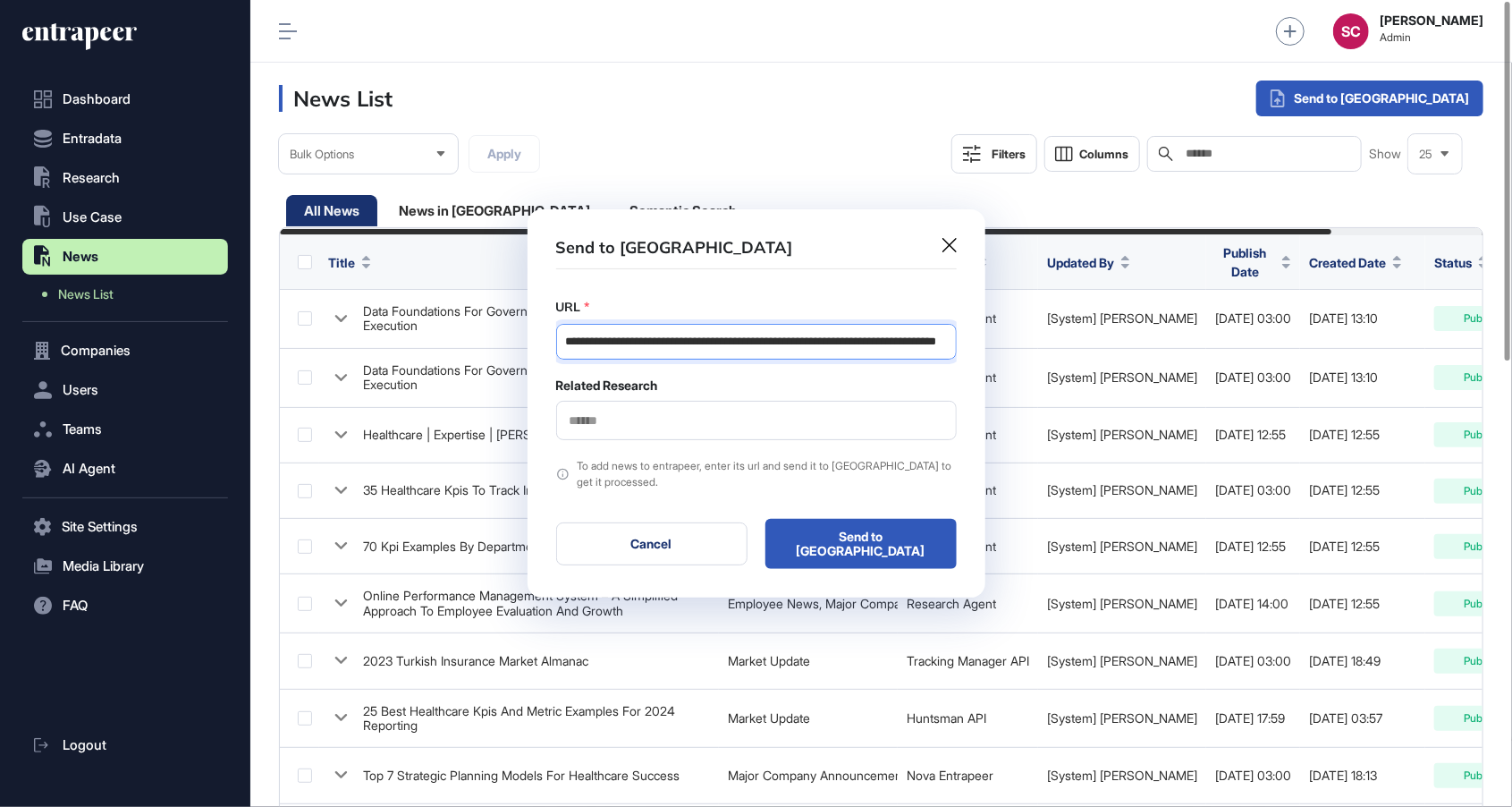
scroll to position [0, 89]
type input "**********"
click at [695, 427] on input "text" at bounding box center [756, 420] width 377 height 15
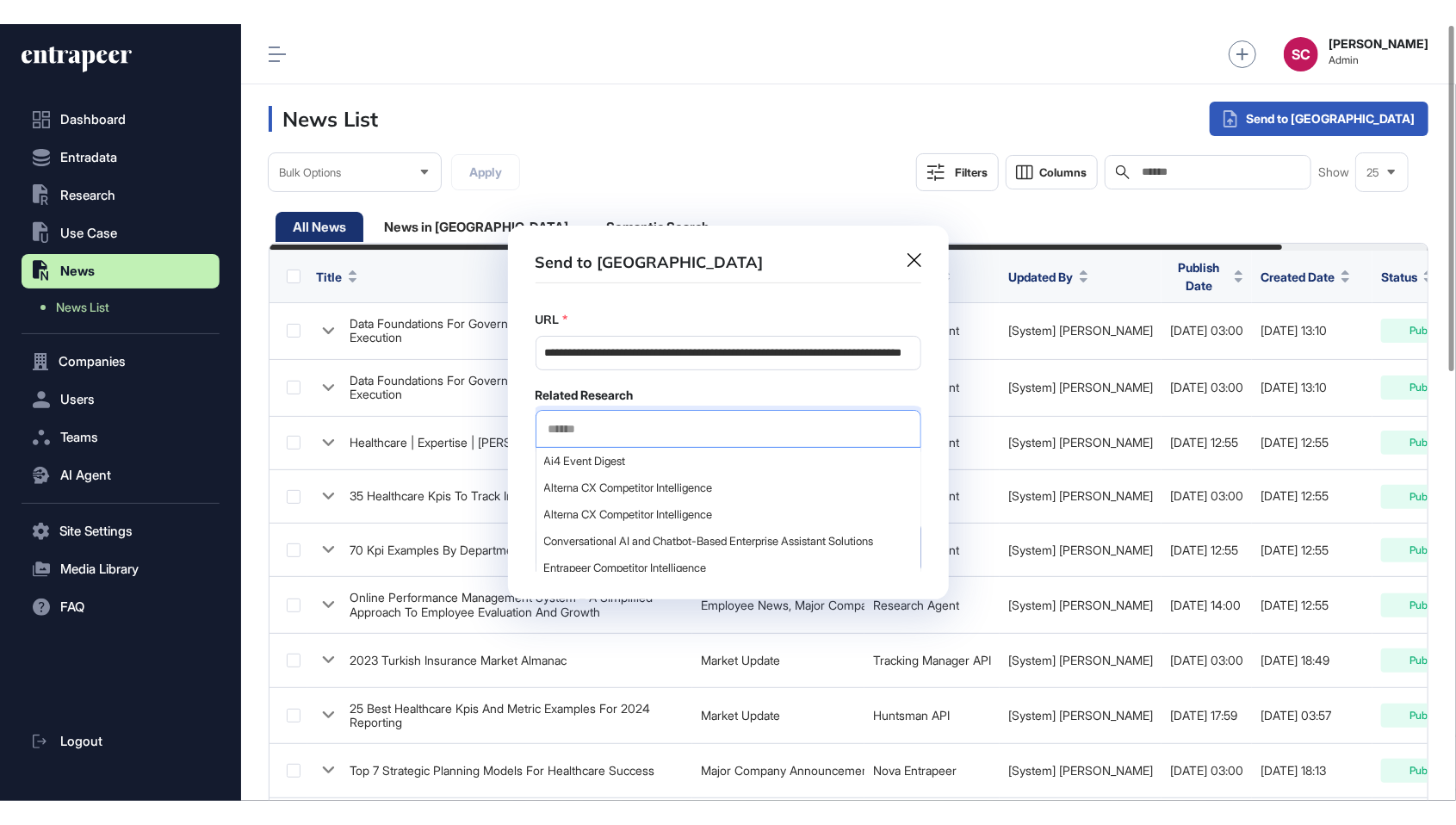
scroll to position [0, 0]
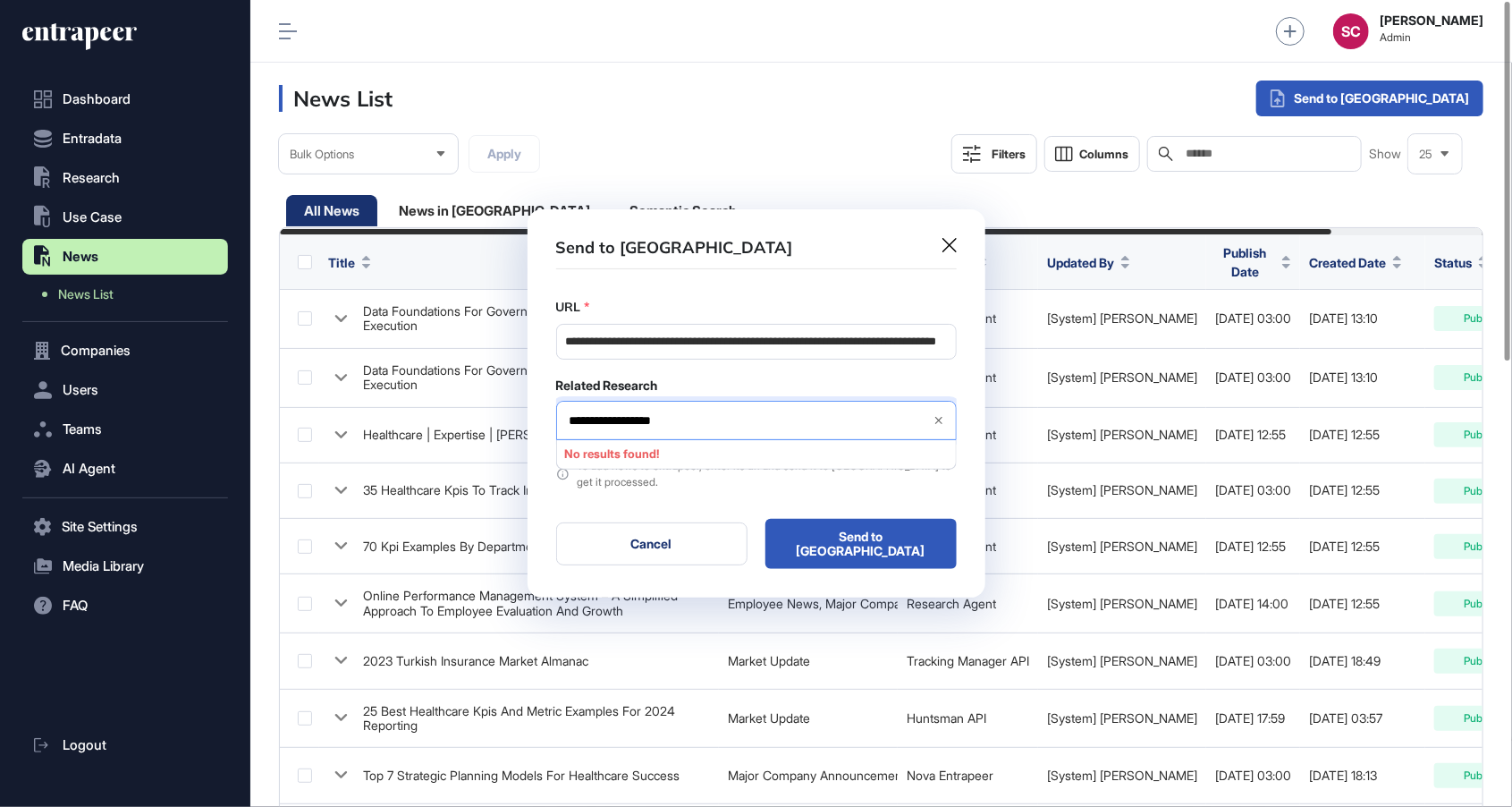
type input "**********"
click at [801, 461] on span "Startup Suggestion List" at bounding box center [755, 454] width 381 height 13
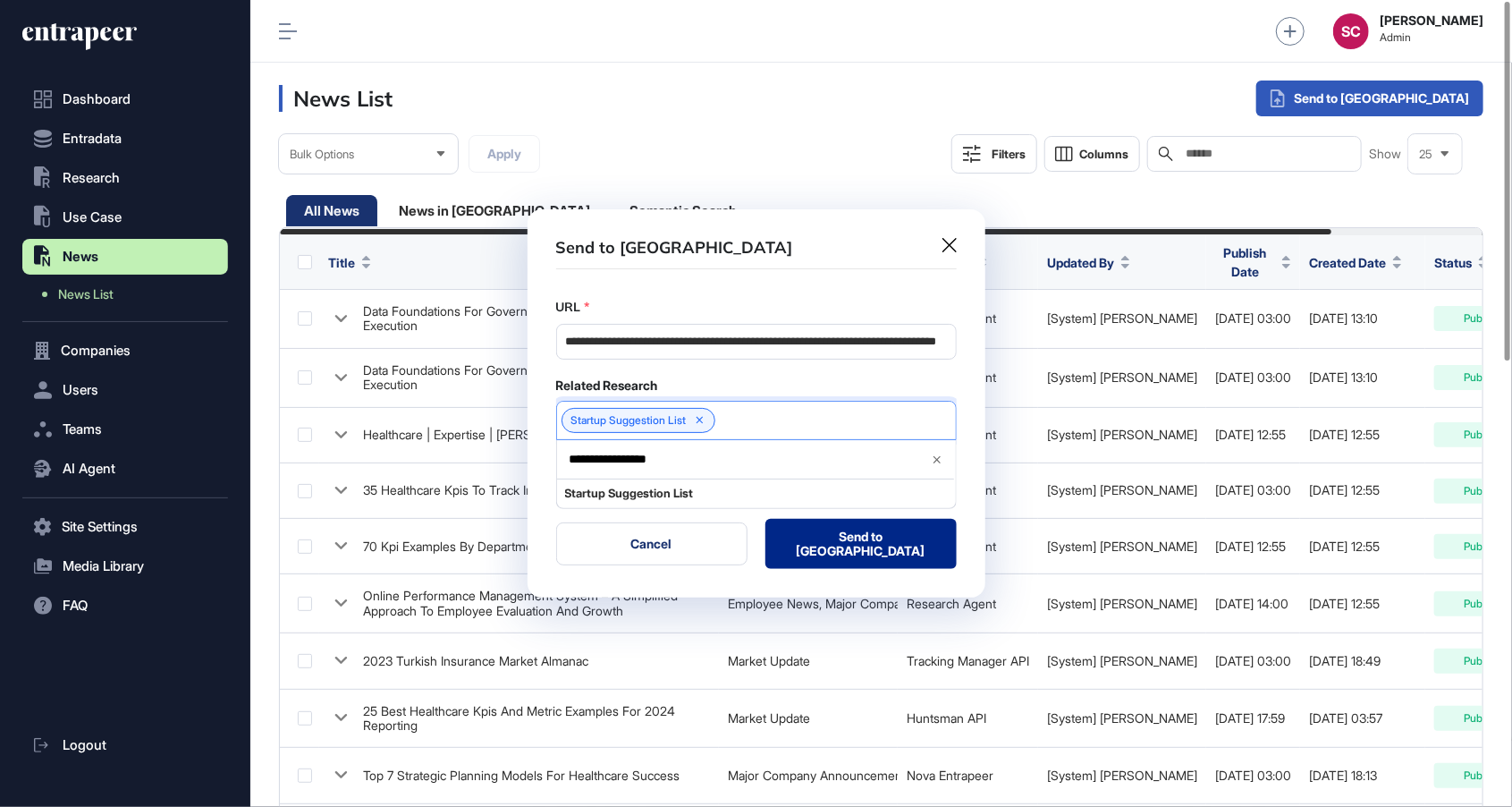
click at [884, 545] on button "Send to Portia" at bounding box center [861, 543] width 191 height 50
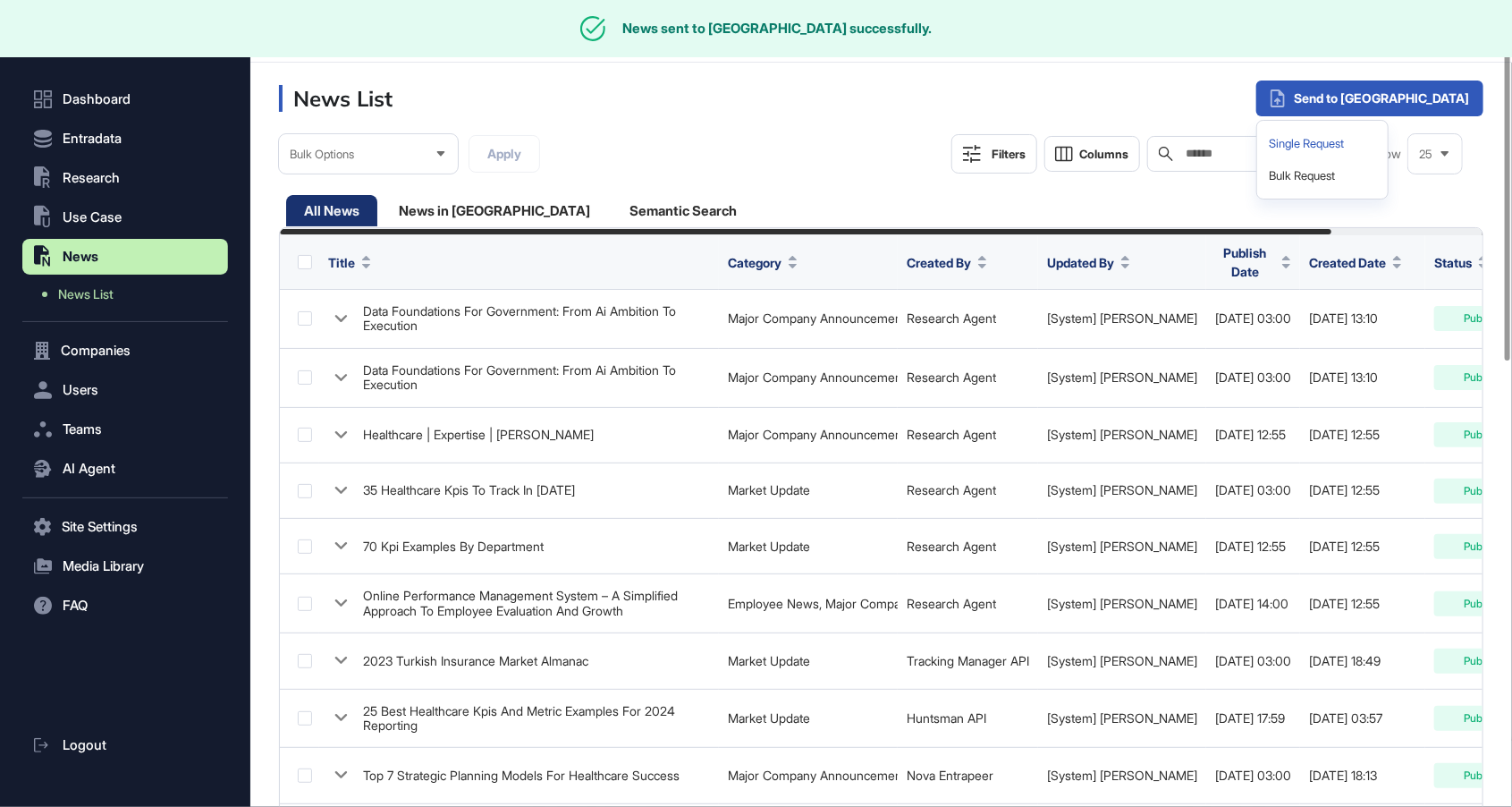
click at [1381, 156] on div "Single Request" at bounding box center [1323, 144] width 116 height 32
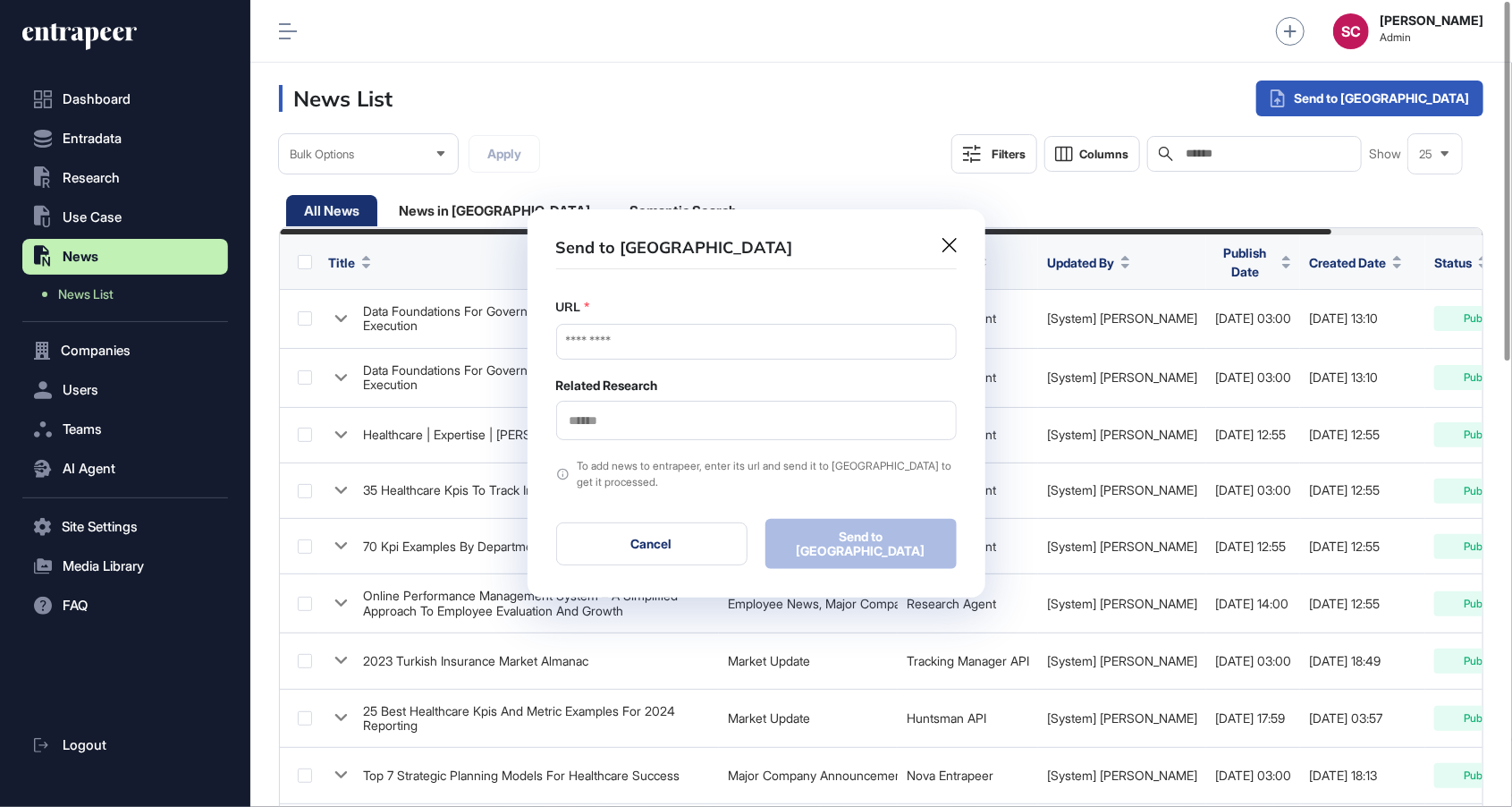
scroll to position [894, 1262]
click at [779, 352] on input "URL" at bounding box center [756, 342] width 401 height 36
click at [733, 347] on input "URL" at bounding box center [756, 342] width 401 height 36
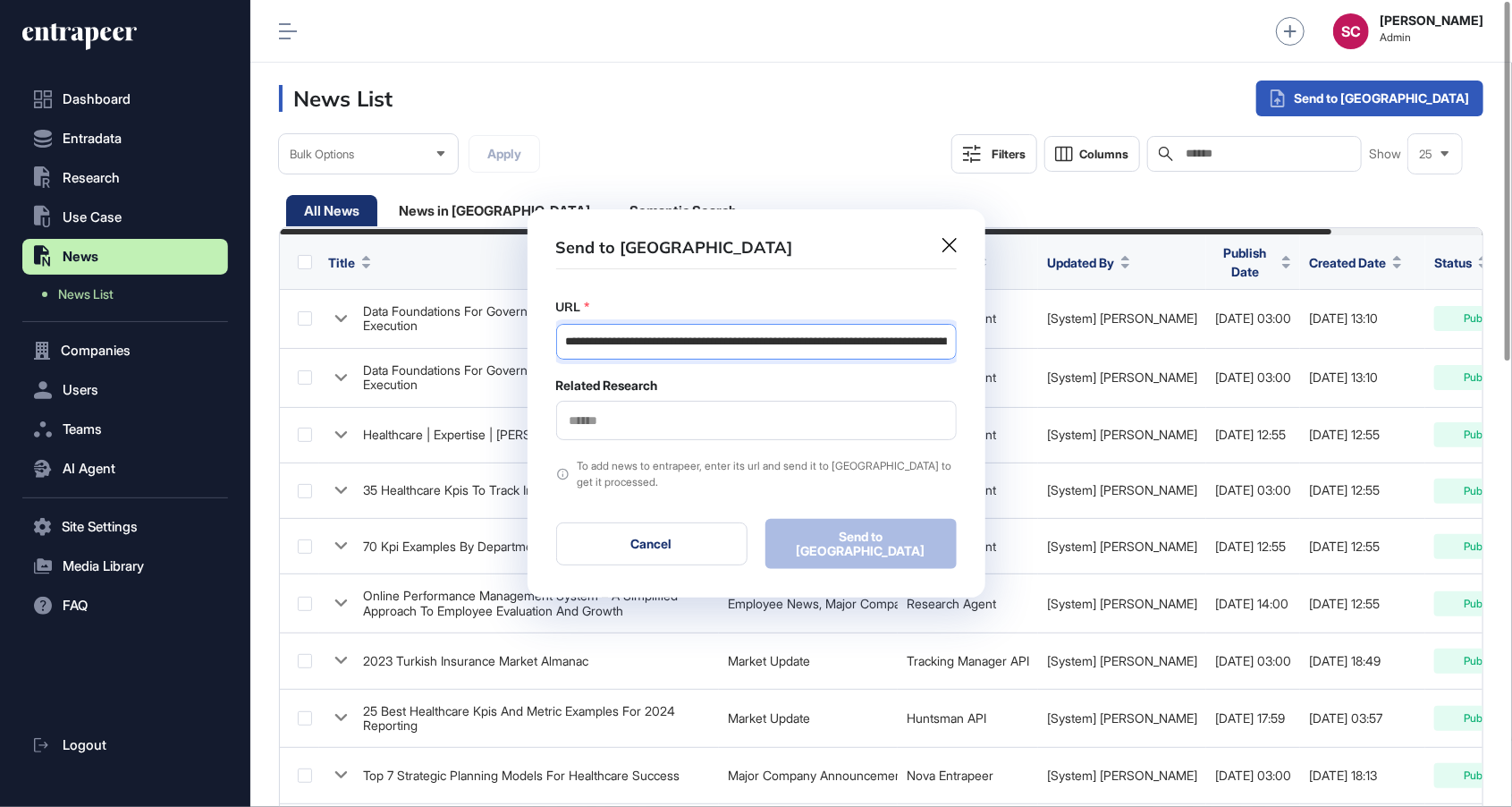
scroll to position [0, 122]
type input "**********"
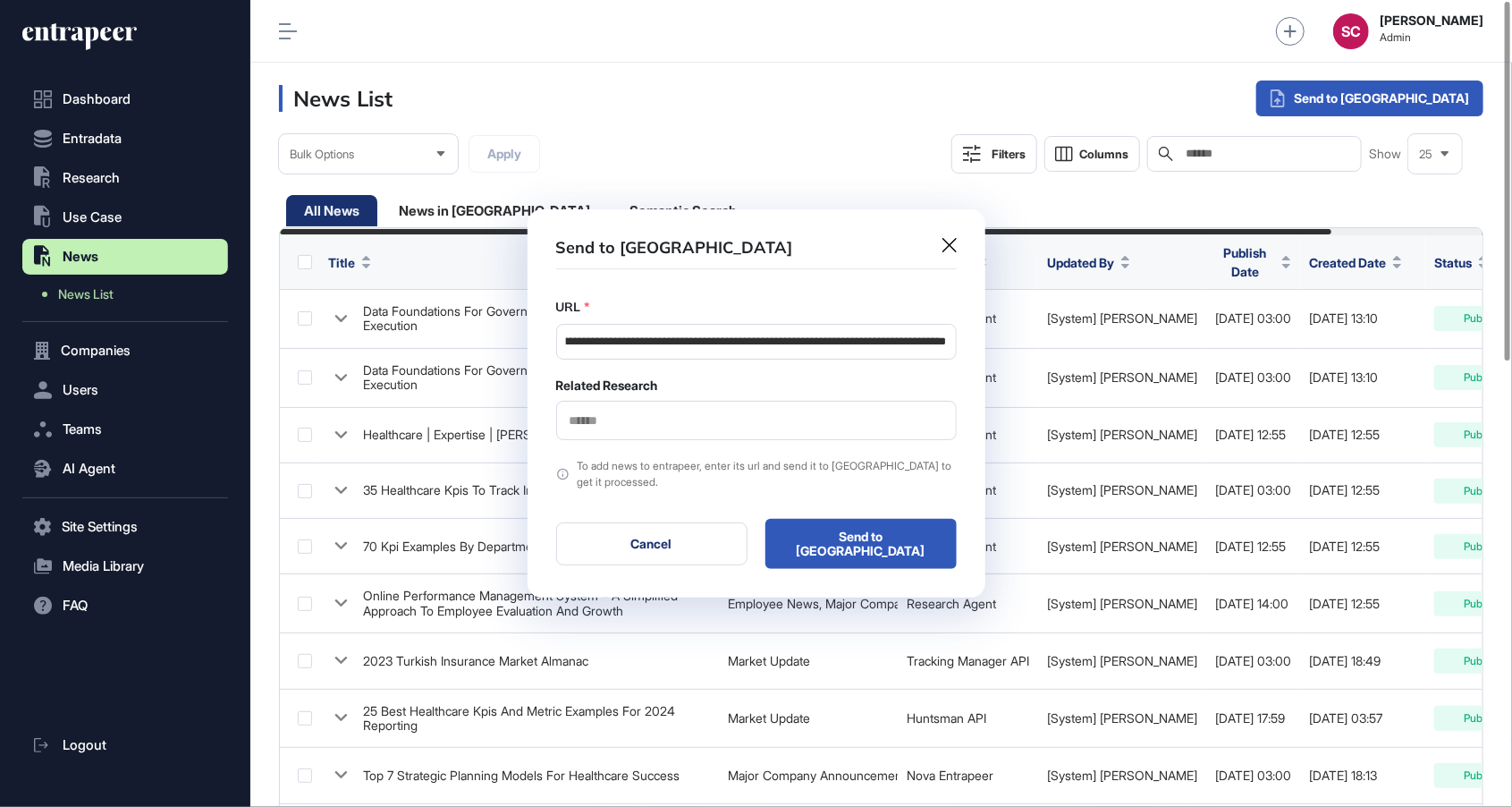
click at [733, 428] on input "text" at bounding box center [756, 420] width 377 height 15
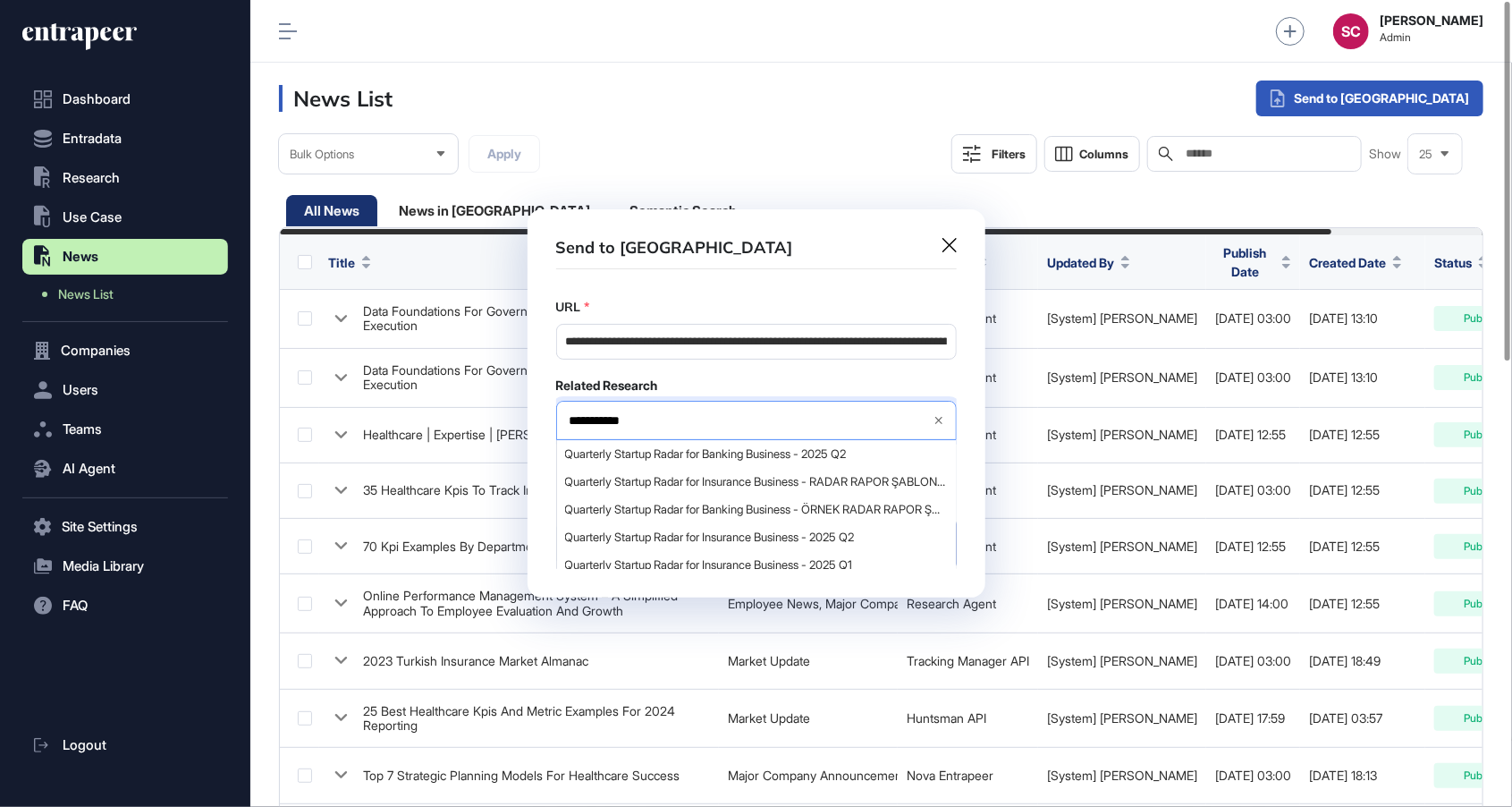
type input "**********"
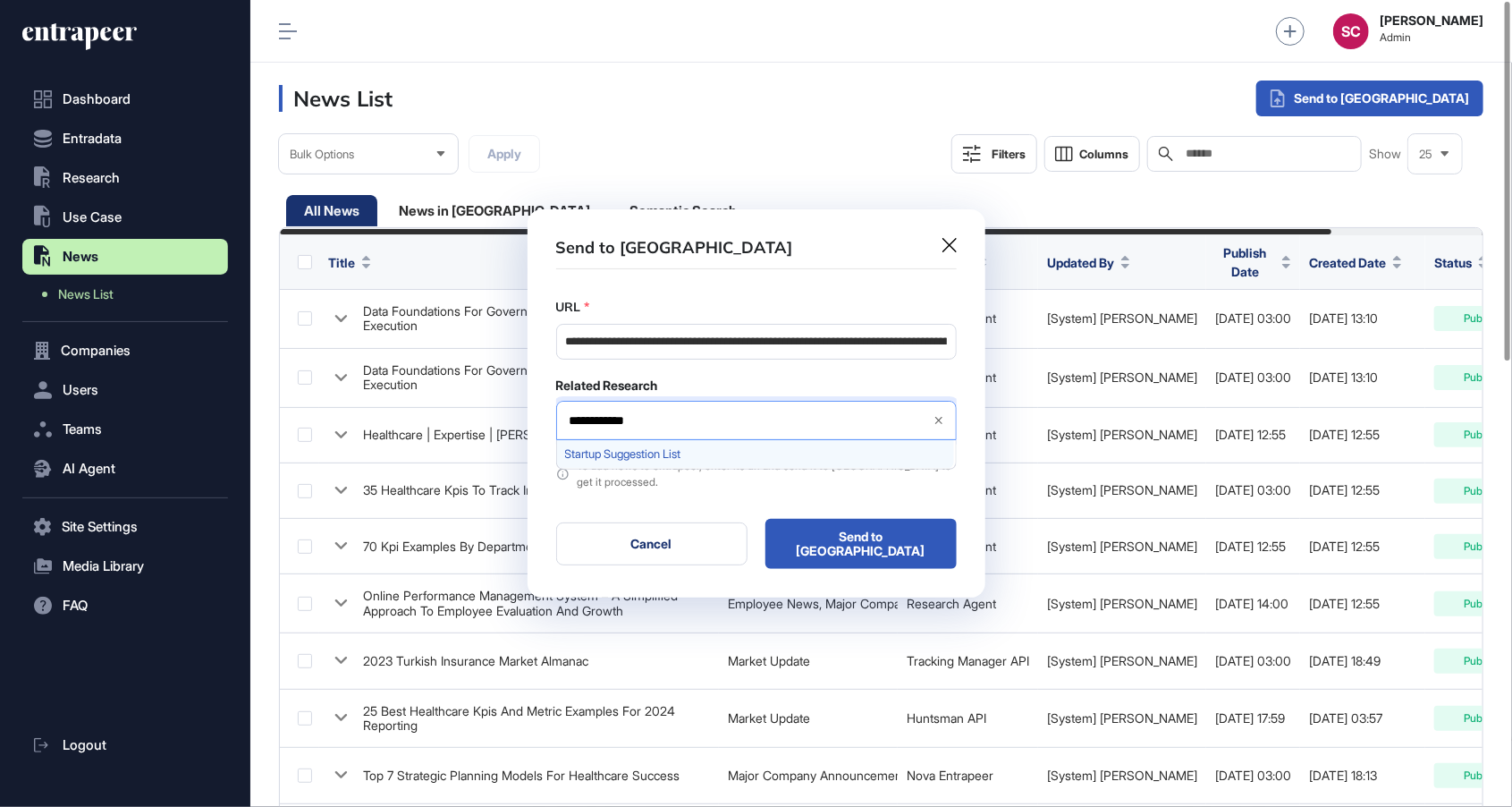
click at [659, 461] on span "Startup Suggestion List" at bounding box center [755, 454] width 381 height 13
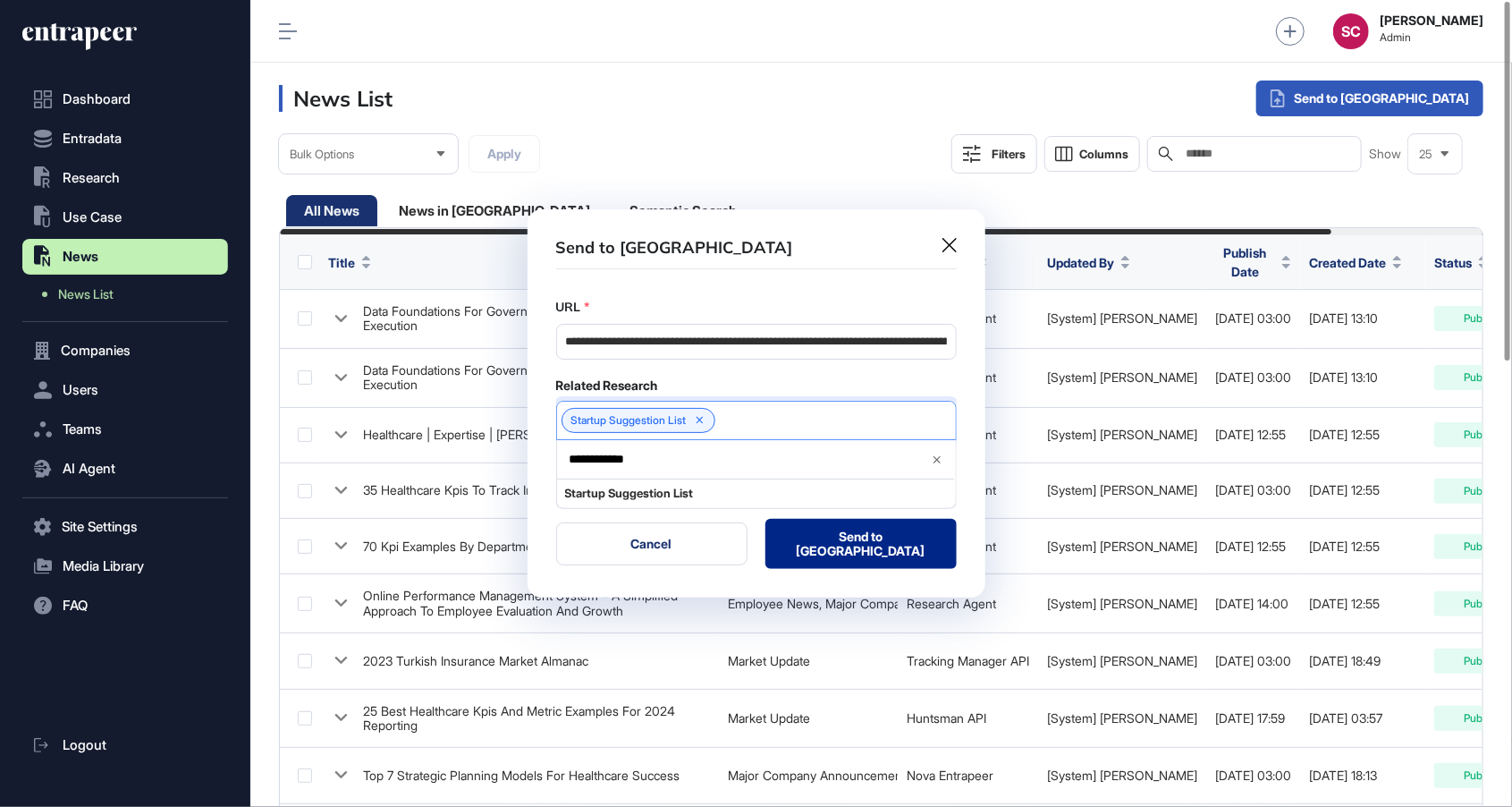
click at [869, 547] on button "Send to Portia" at bounding box center [861, 543] width 191 height 50
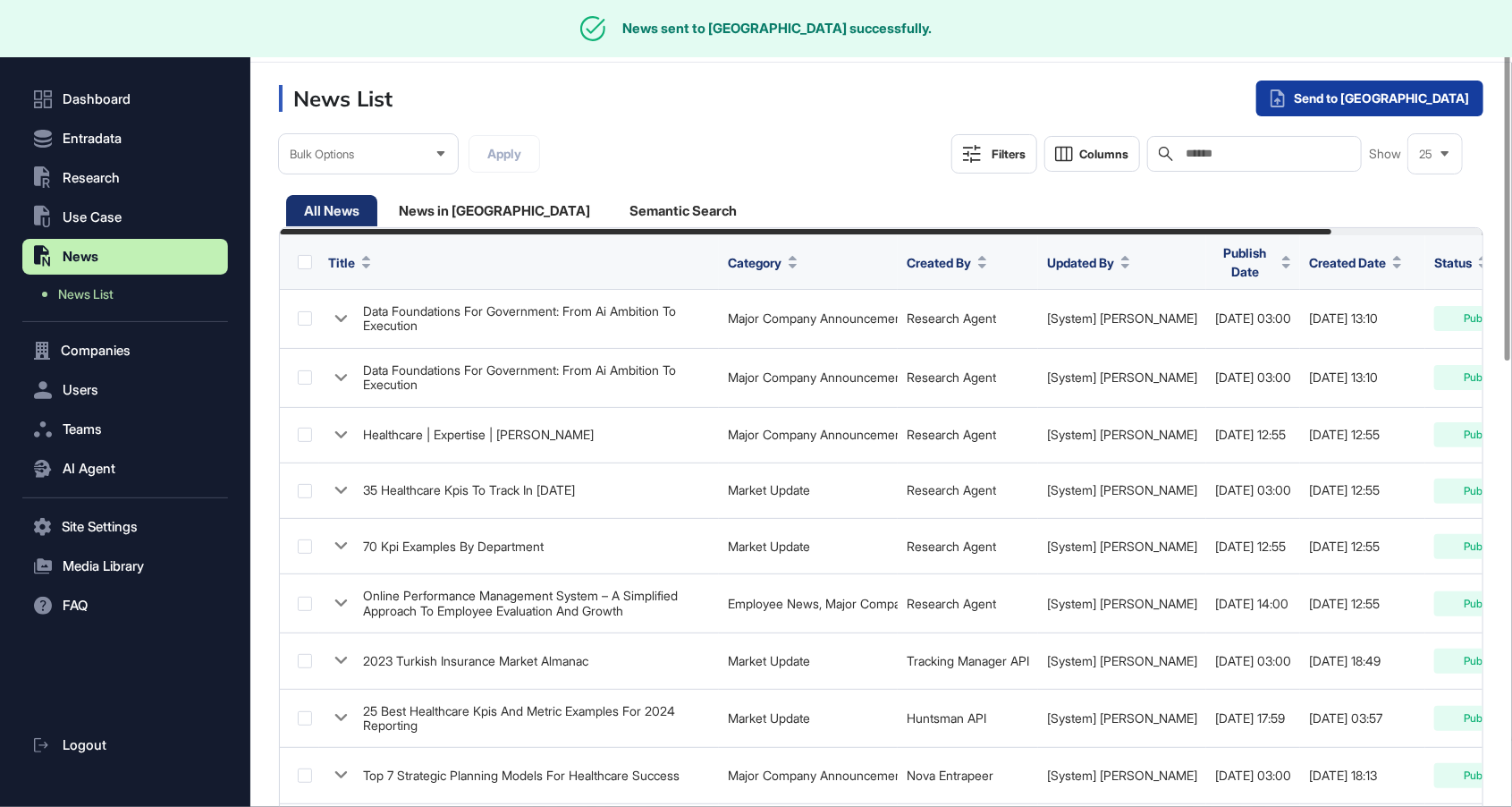
click at [1440, 98] on div "Send to Portia" at bounding box center [1369, 99] width 227 height 36
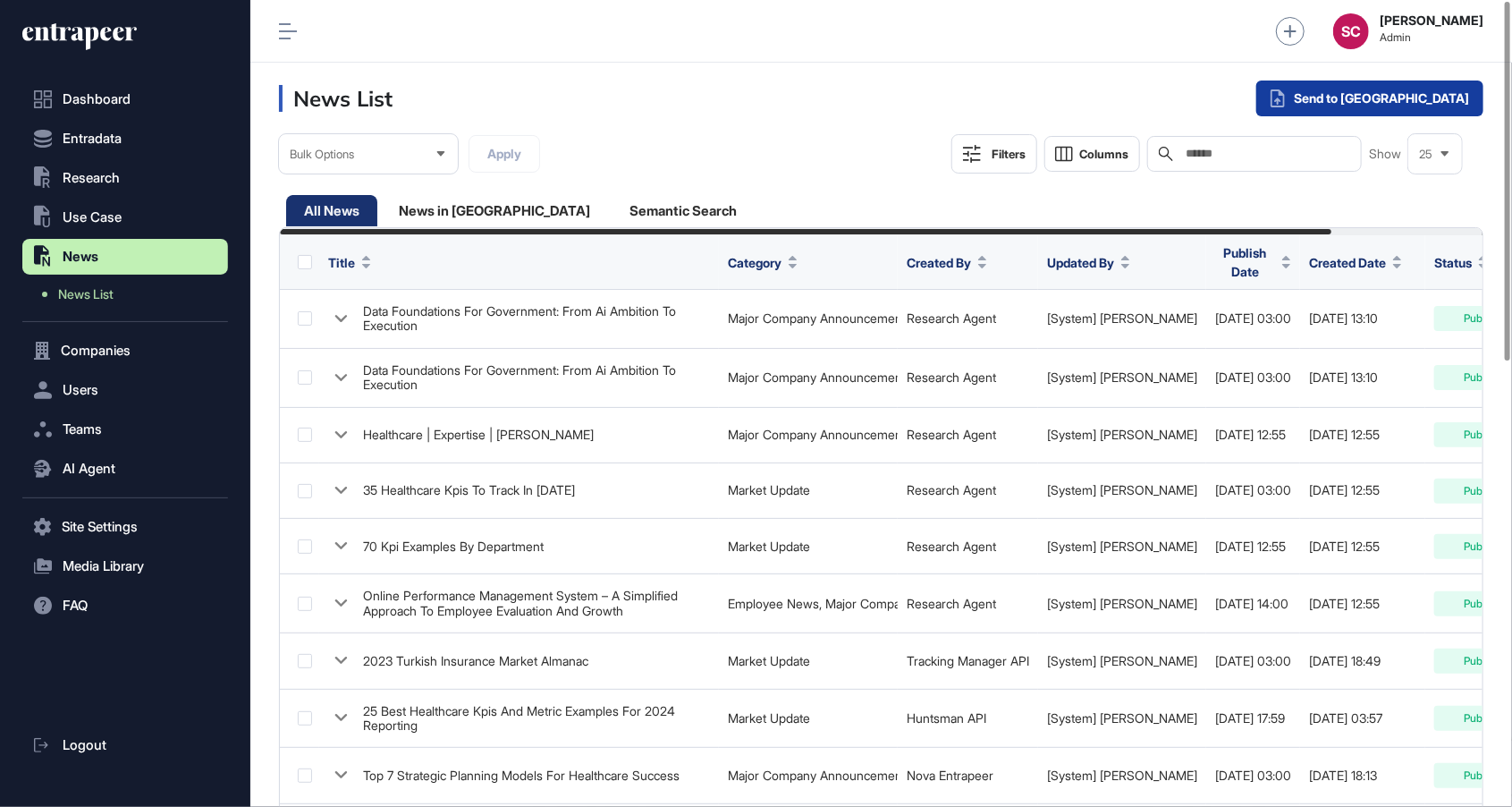
click at [1414, 102] on div "Send to Portia" at bounding box center [1369, 99] width 227 height 36
click at [1381, 149] on div "Single Request" at bounding box center [1323, 144] width 116 height 32
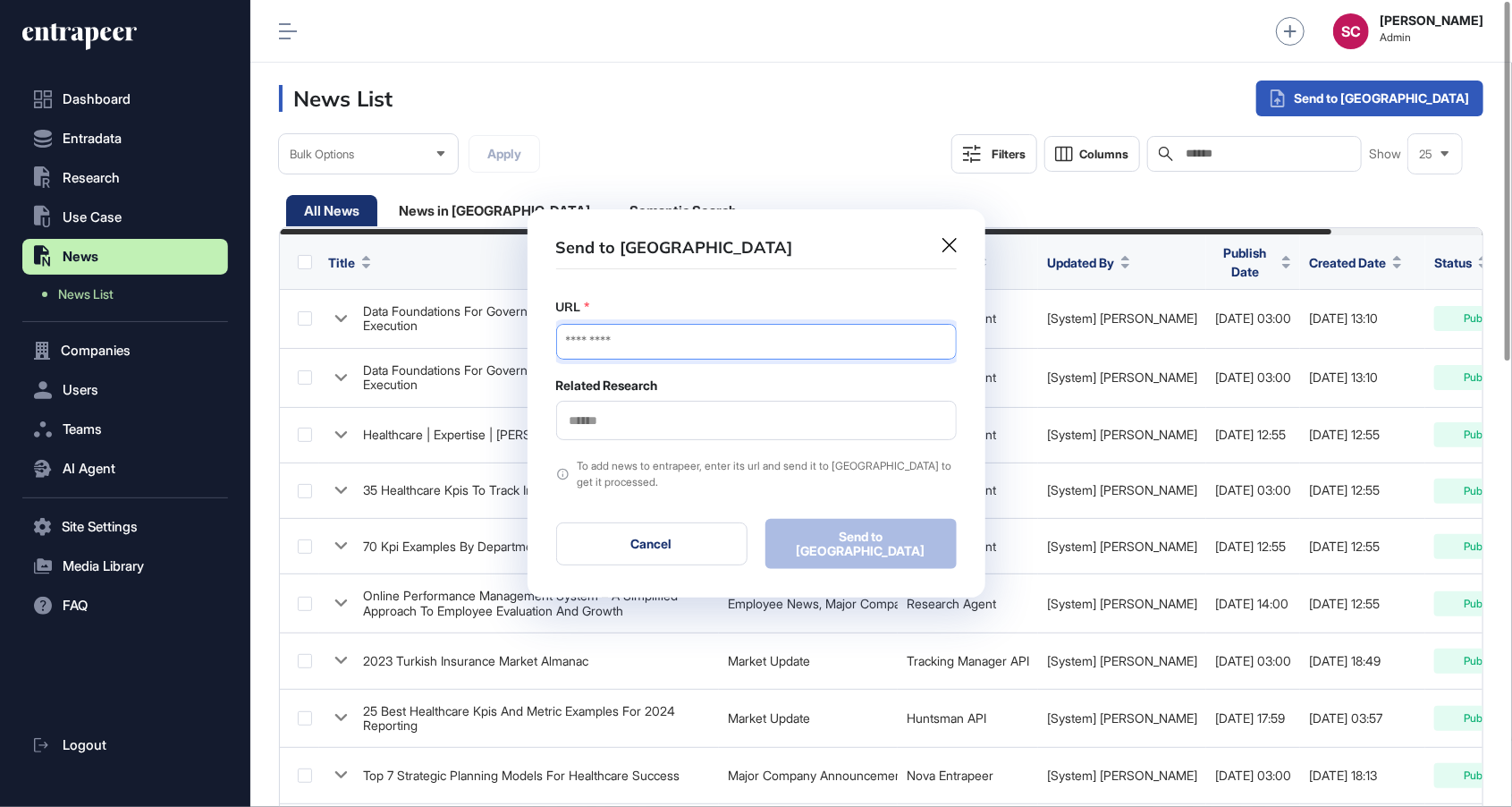
click at [714, 349] on input "URL" at bounding box center [756, 342] width 401 height 36
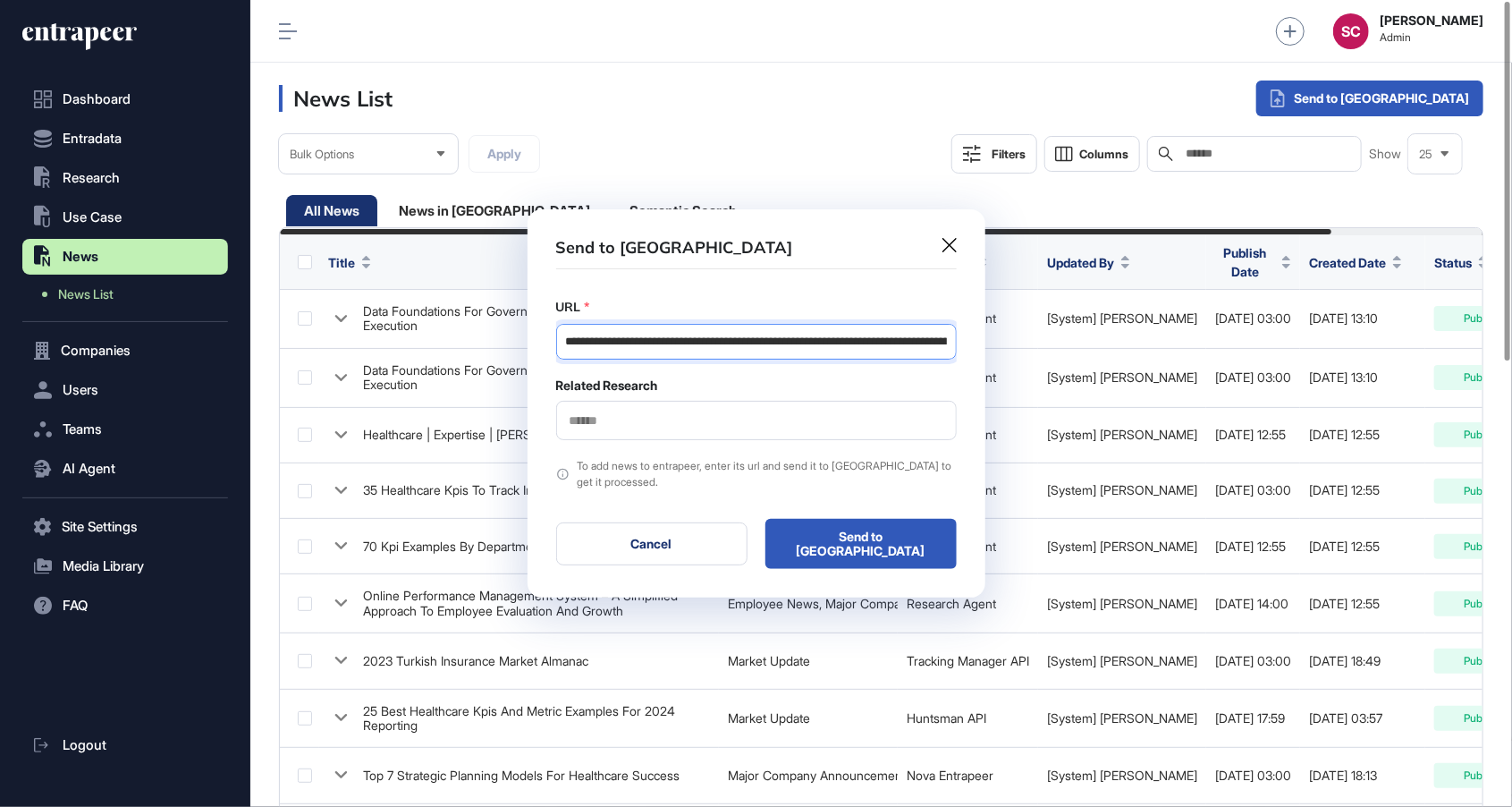
scroll to position [0, 113]
type input "**********"
click at [732, 440] on div at bounding box center [756, 420] width 401 height 39
click at [743, 427] on input "text" at bounding box center [756, 420] width 377 height 15
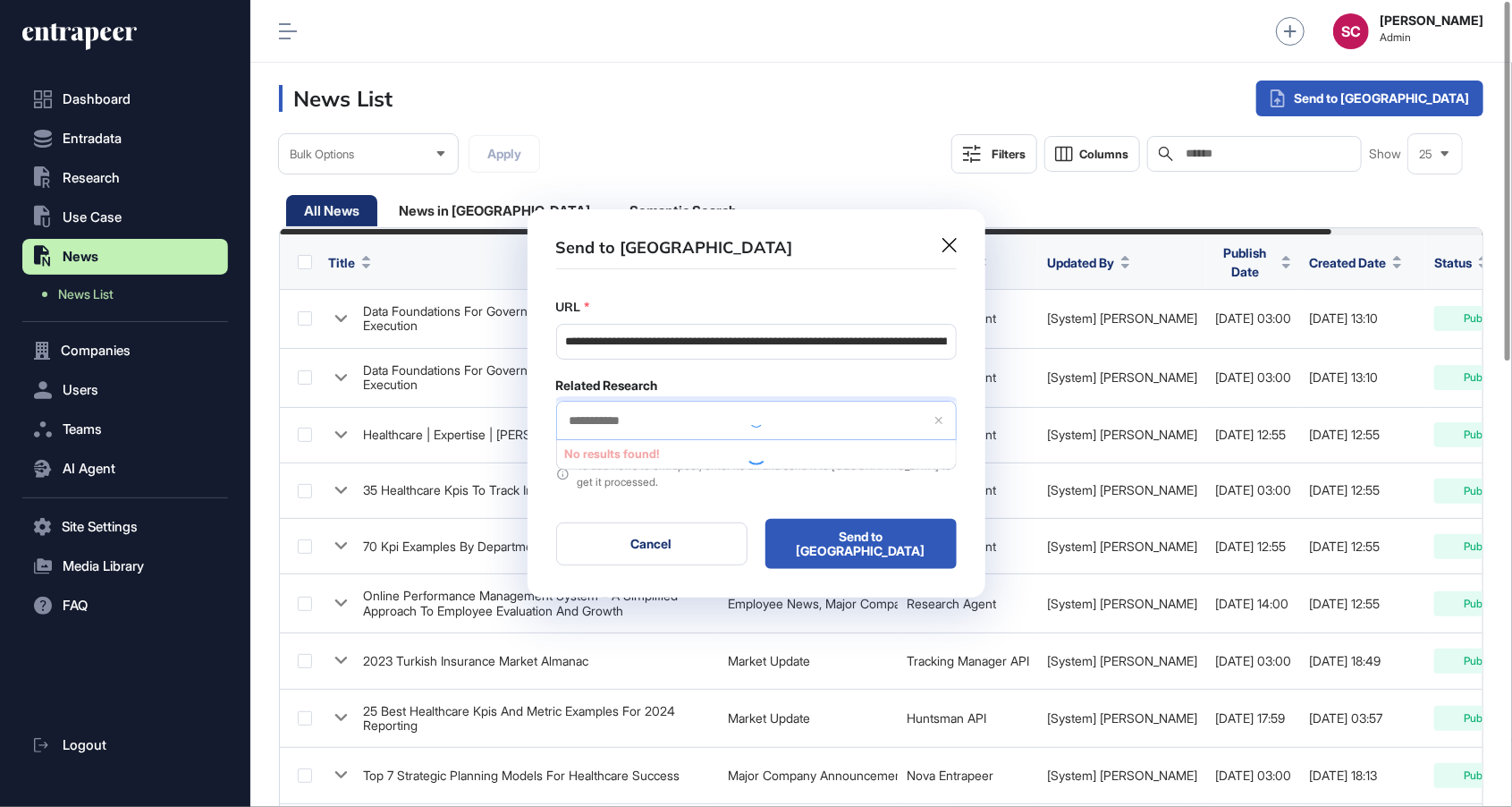
type input "**********"
click at [733, 461] on span "Startup Suggestion List" at bounding box center [755, 454] width 381 height 13
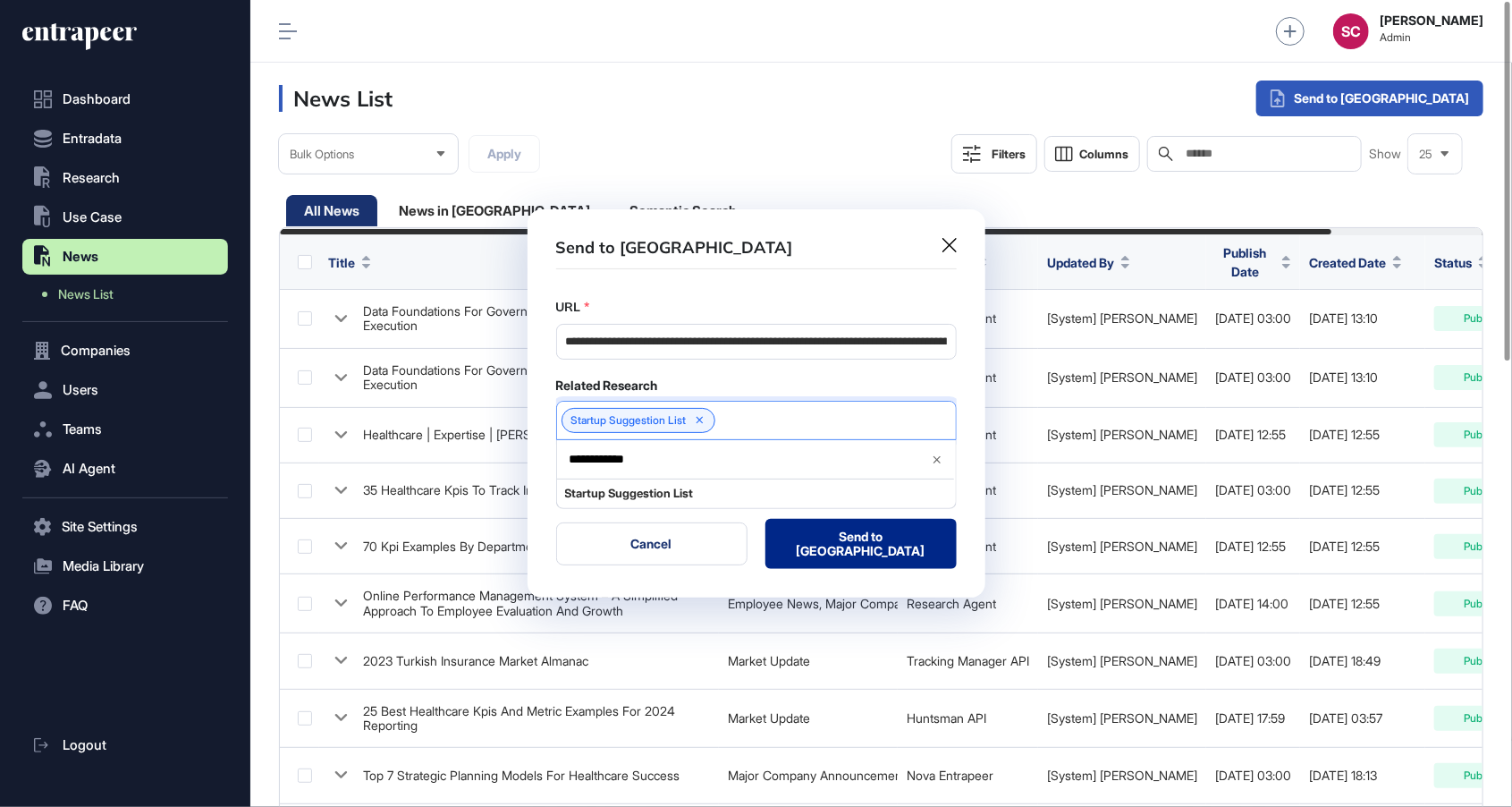
click at [839, 541] on button "Send to Portia" at bounding box center [861, 543] width 191 height 50
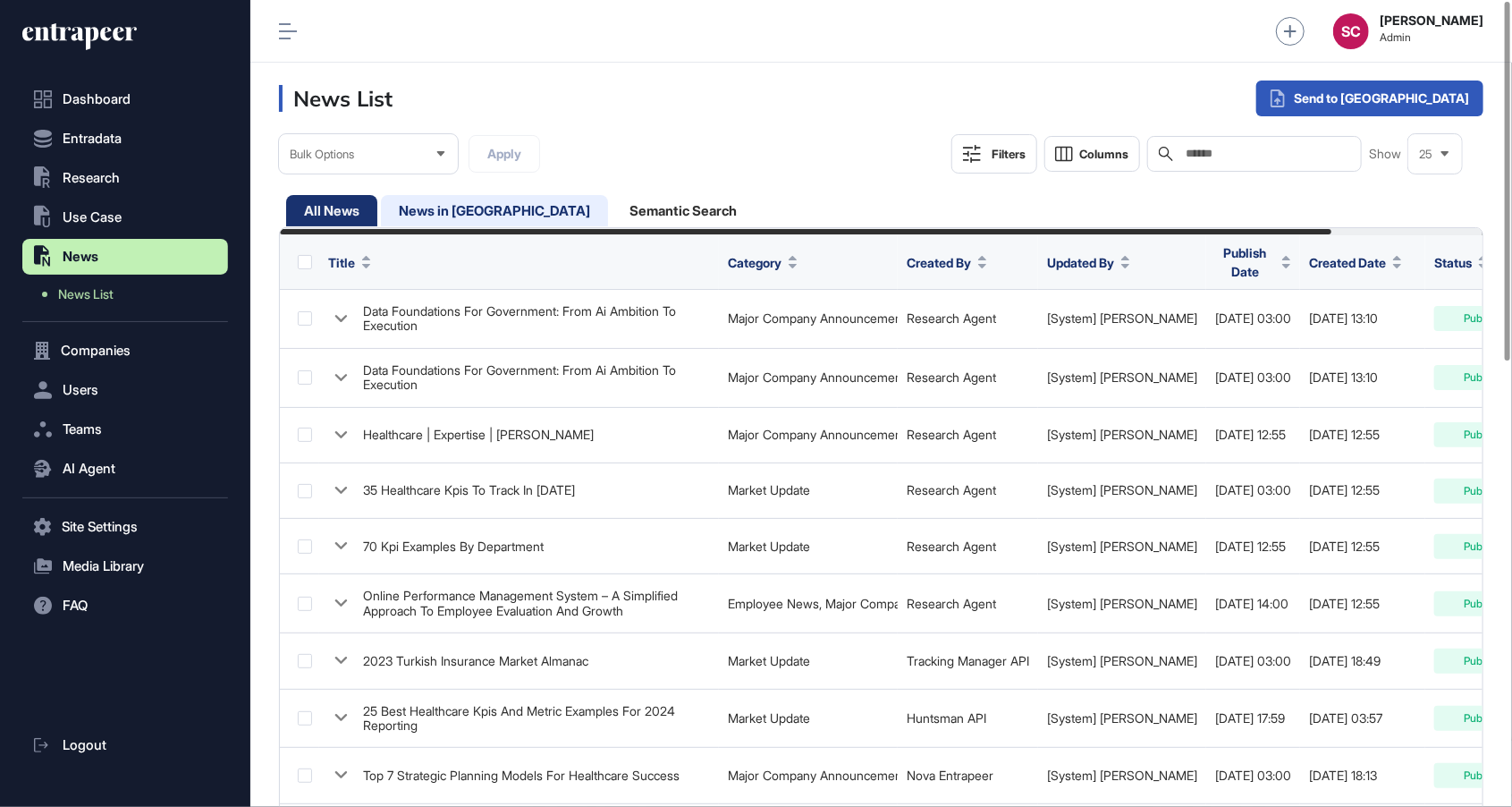
click at [612, 213] on div "News in Queue" at bounding box center [683, 210] width 144 height 31
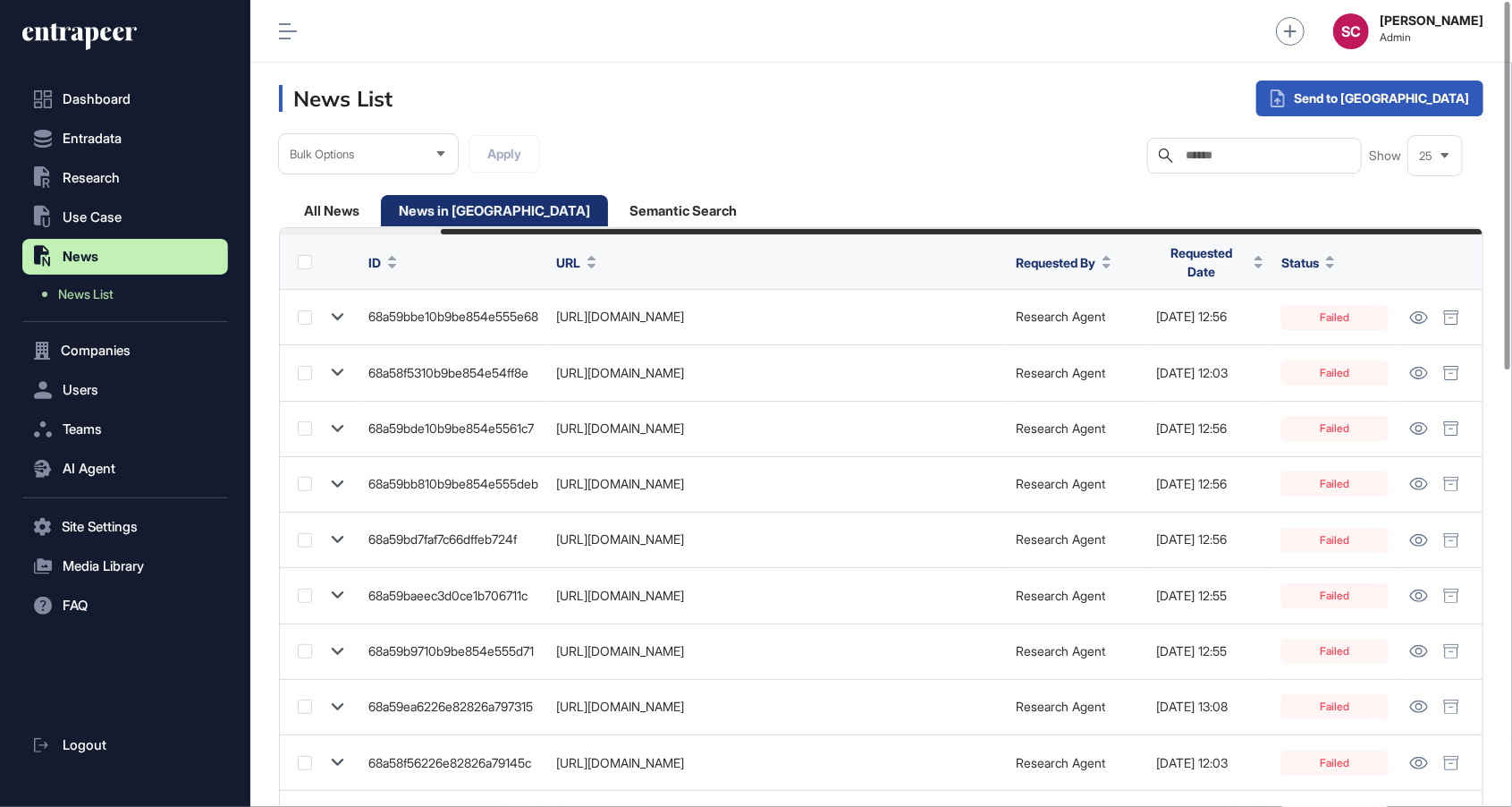
scroll to position [0, 186]
click at [381, 203] on div "All News" at bounding box center [494, 210] width 227 height 31
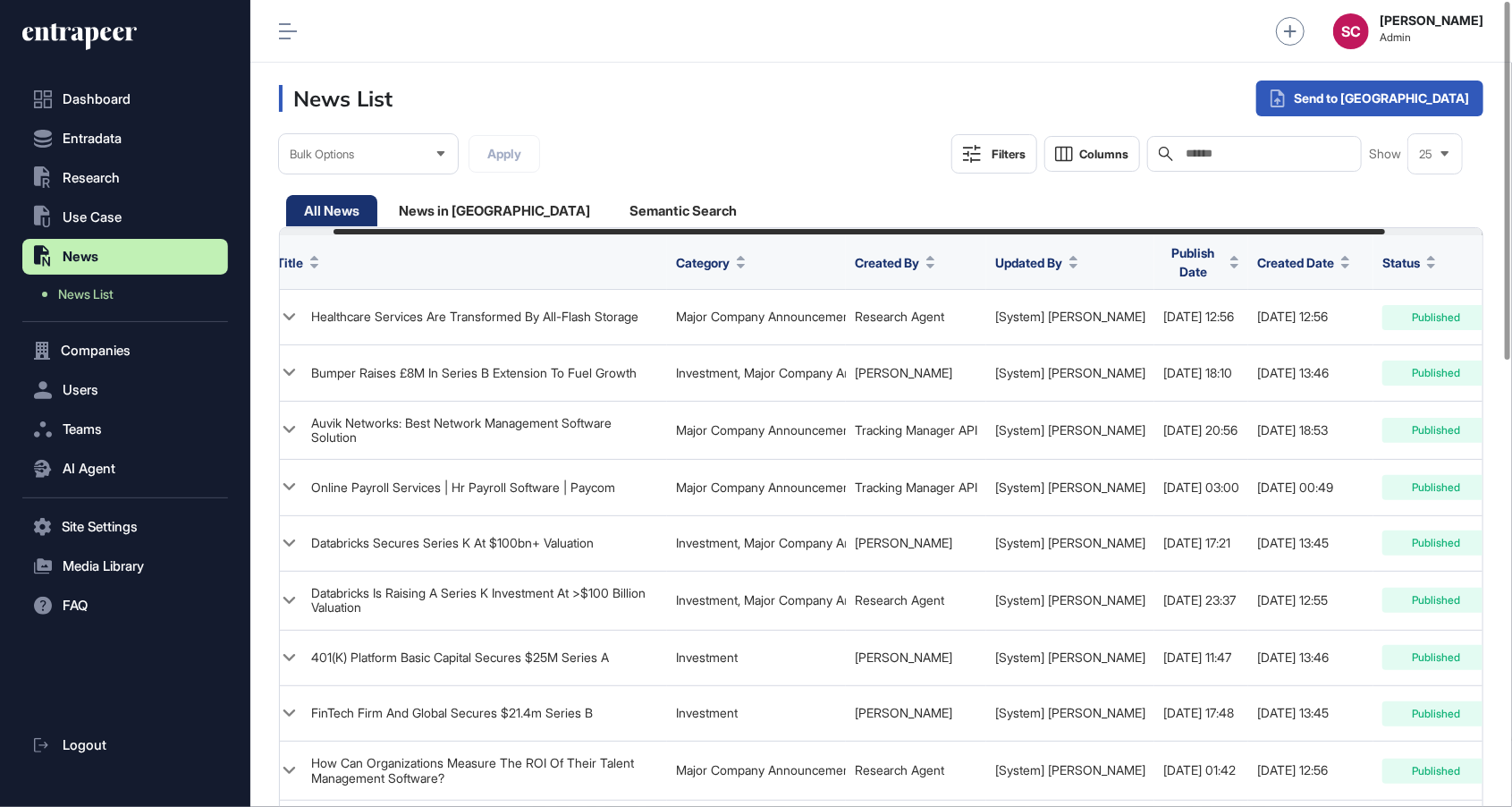
scroll to position [0, 48]
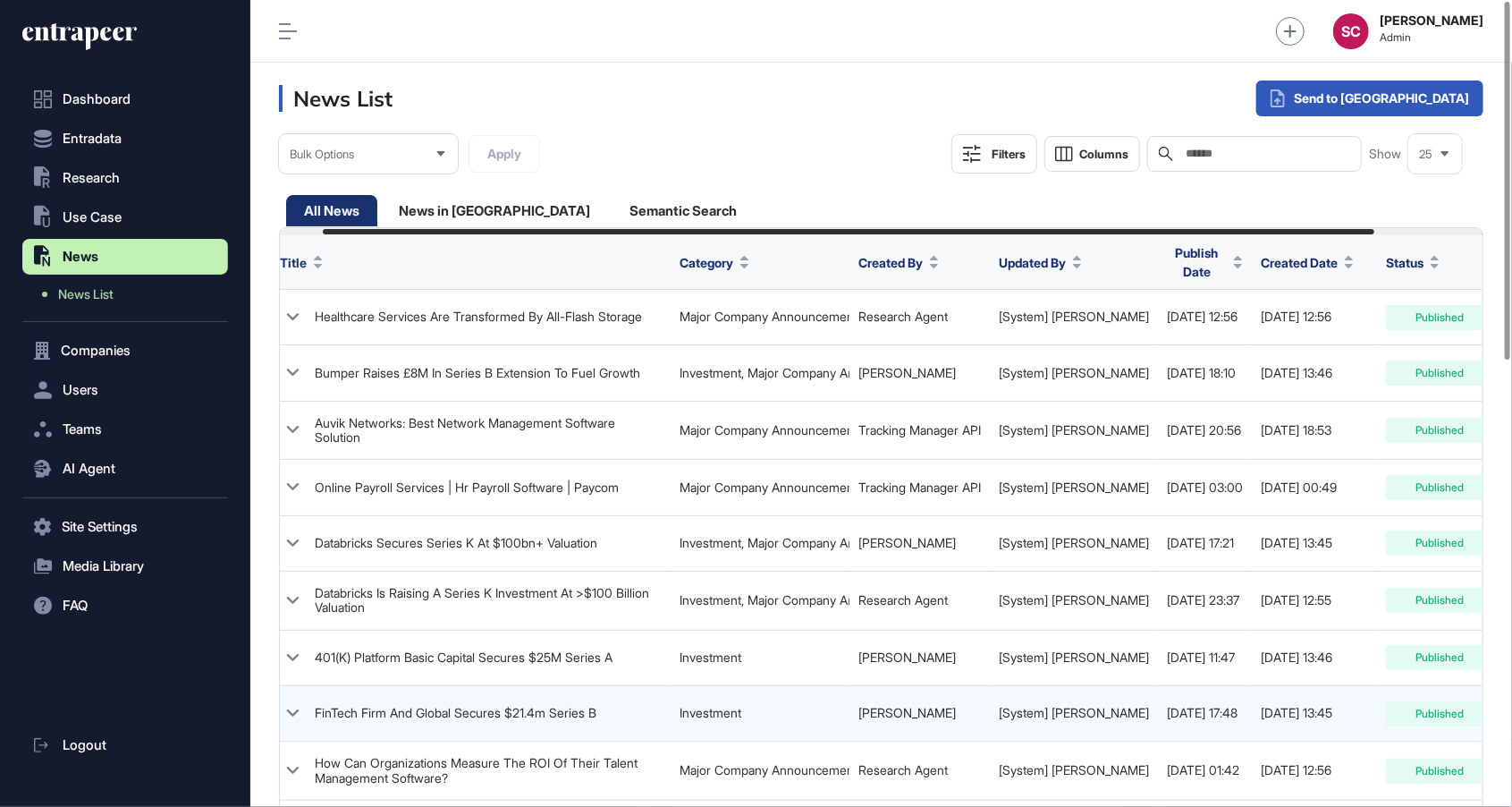
click at [1257, 685] on td "2025-08-20 13:45" at bounding box center [1313, 712] width 125 height 55
click at [1256, 685] on td "2025-08-20 13:45" at bounding box center [1313, 712] width 125 height 55
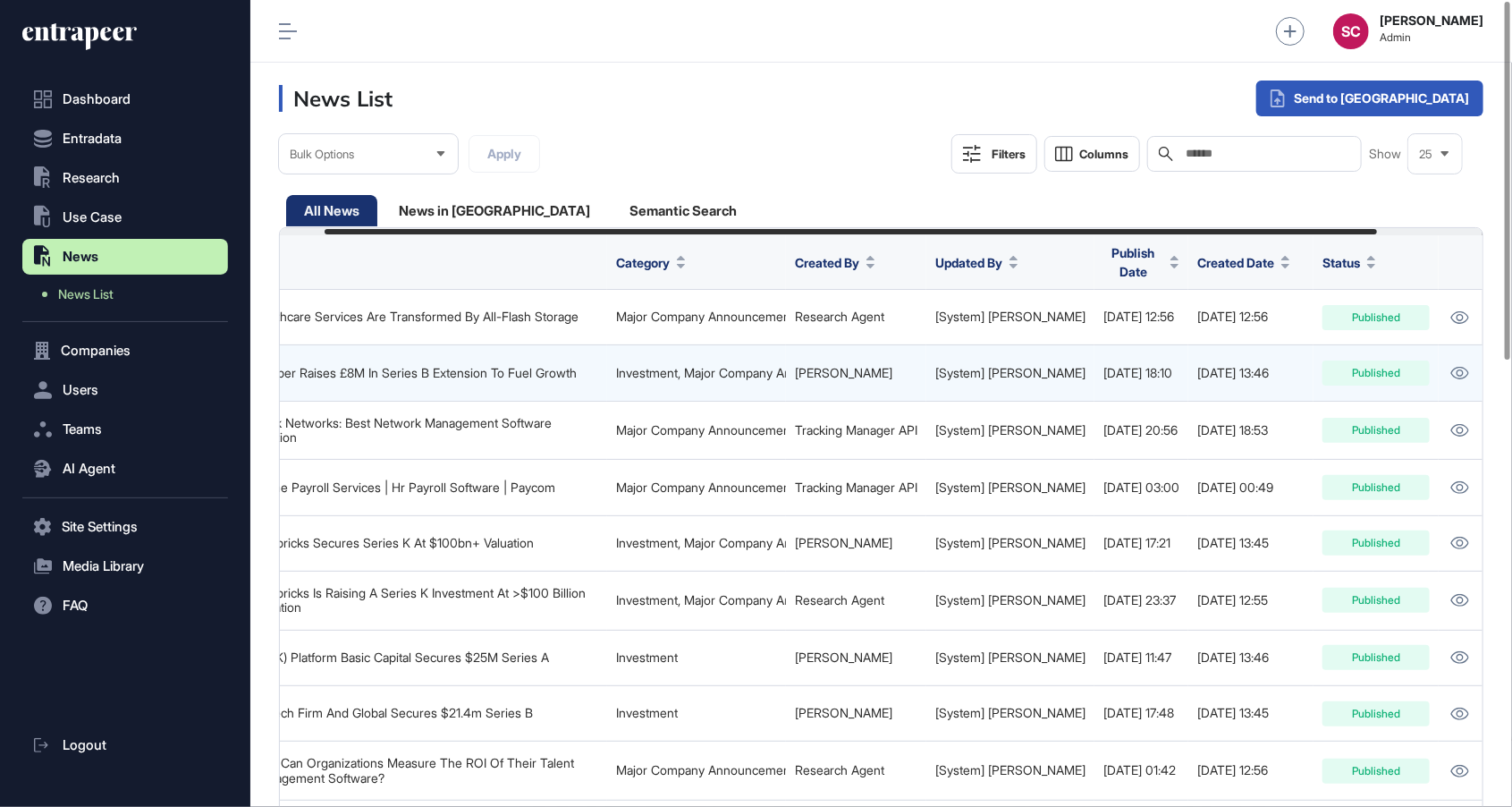
scroll to position [0, 174]
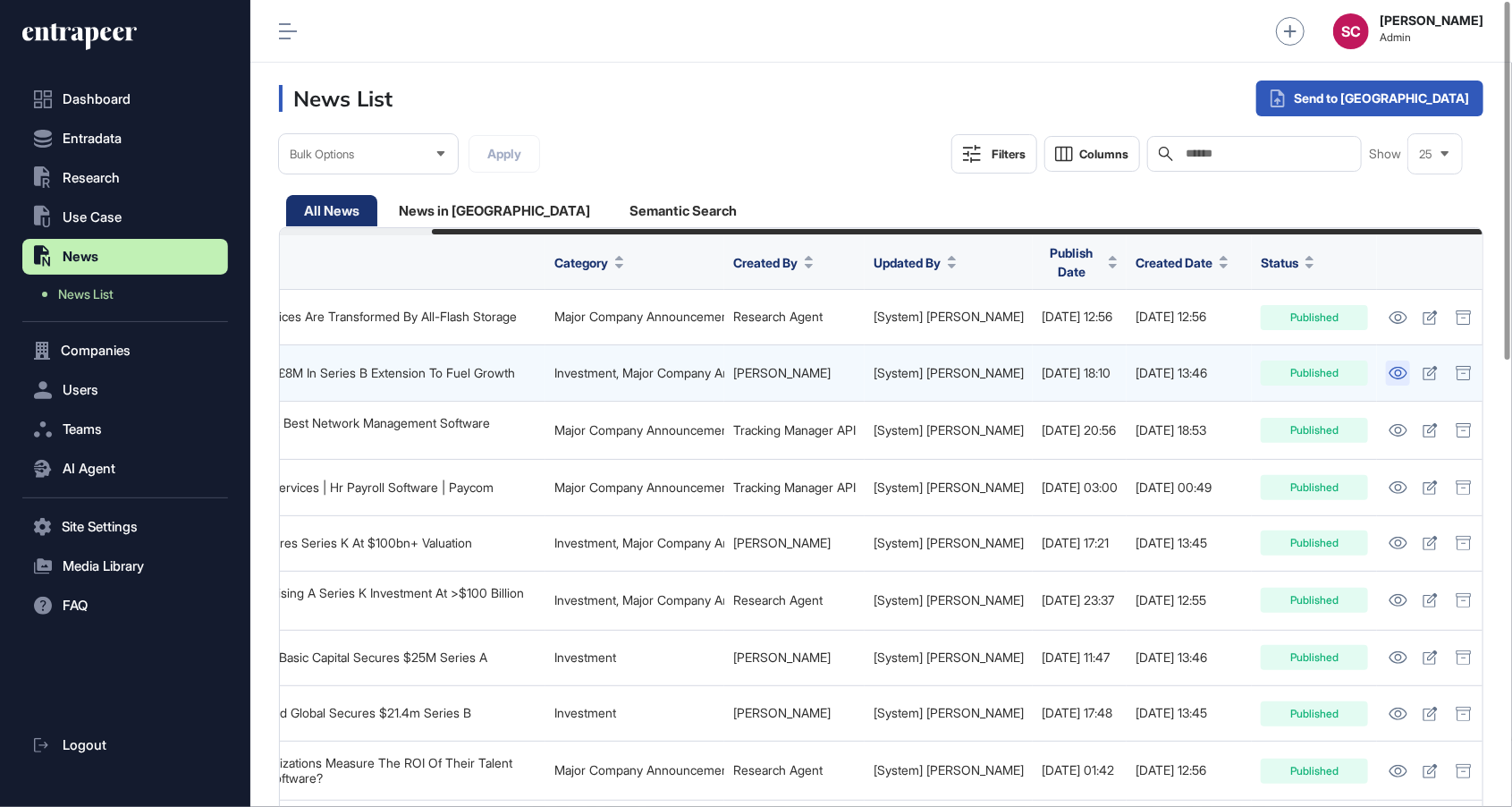
click at [1388, 370] on icon at bounding box center [1398, 373] width 19 height 12
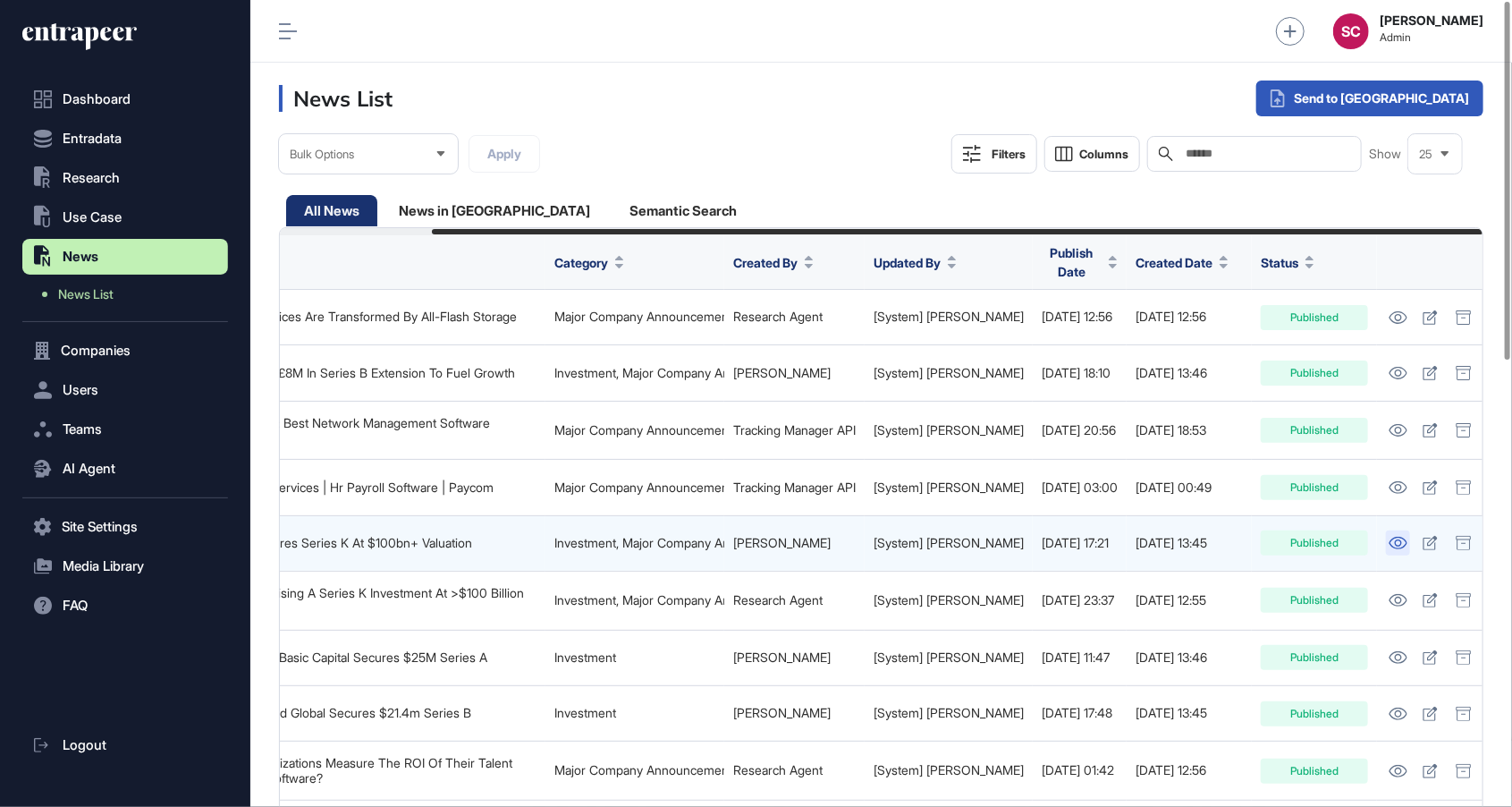
click at [1385, 542] on link at bounding box center [1398, 542] width 24 height 25
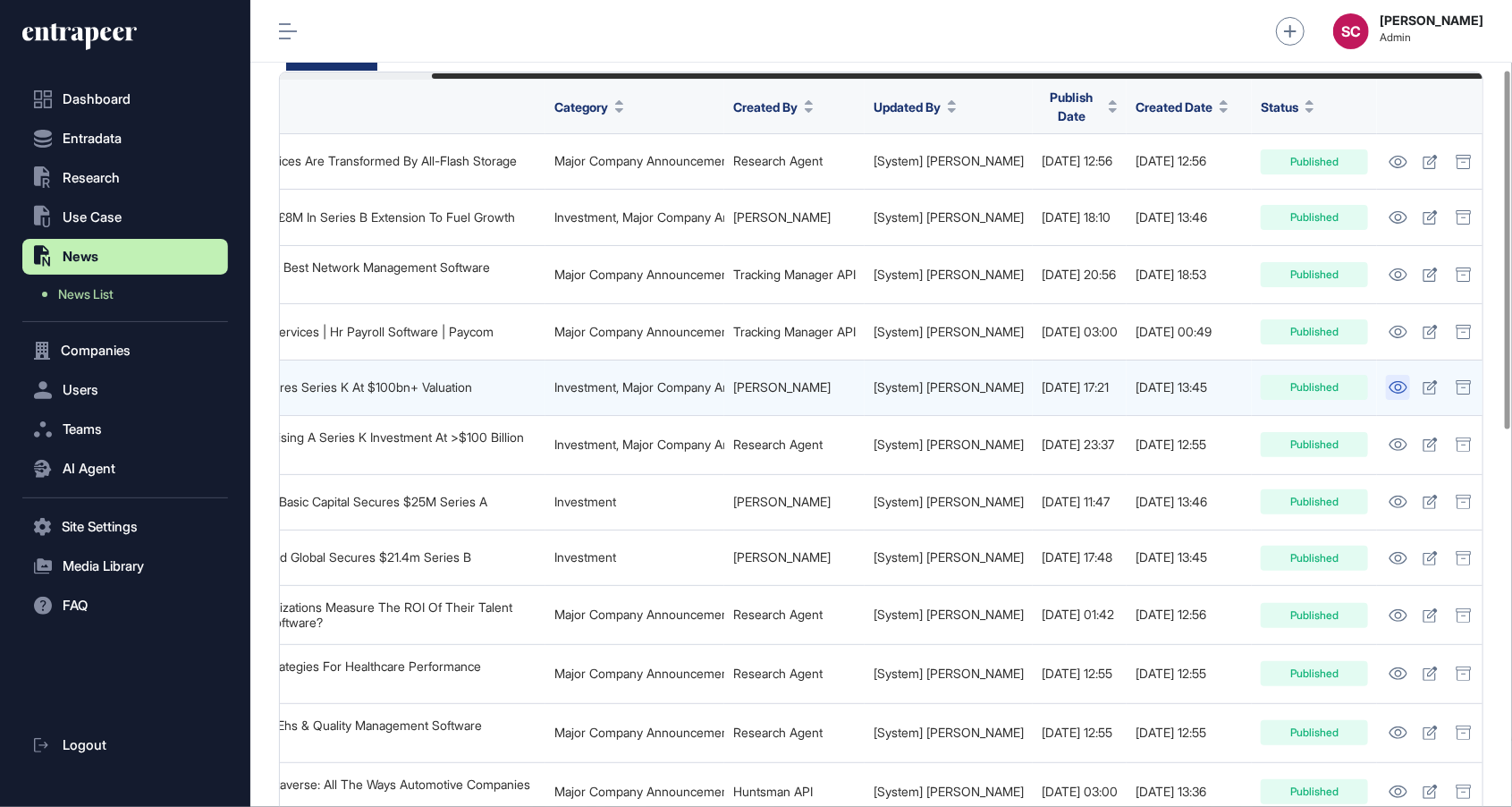
scroll to position [156, 0]
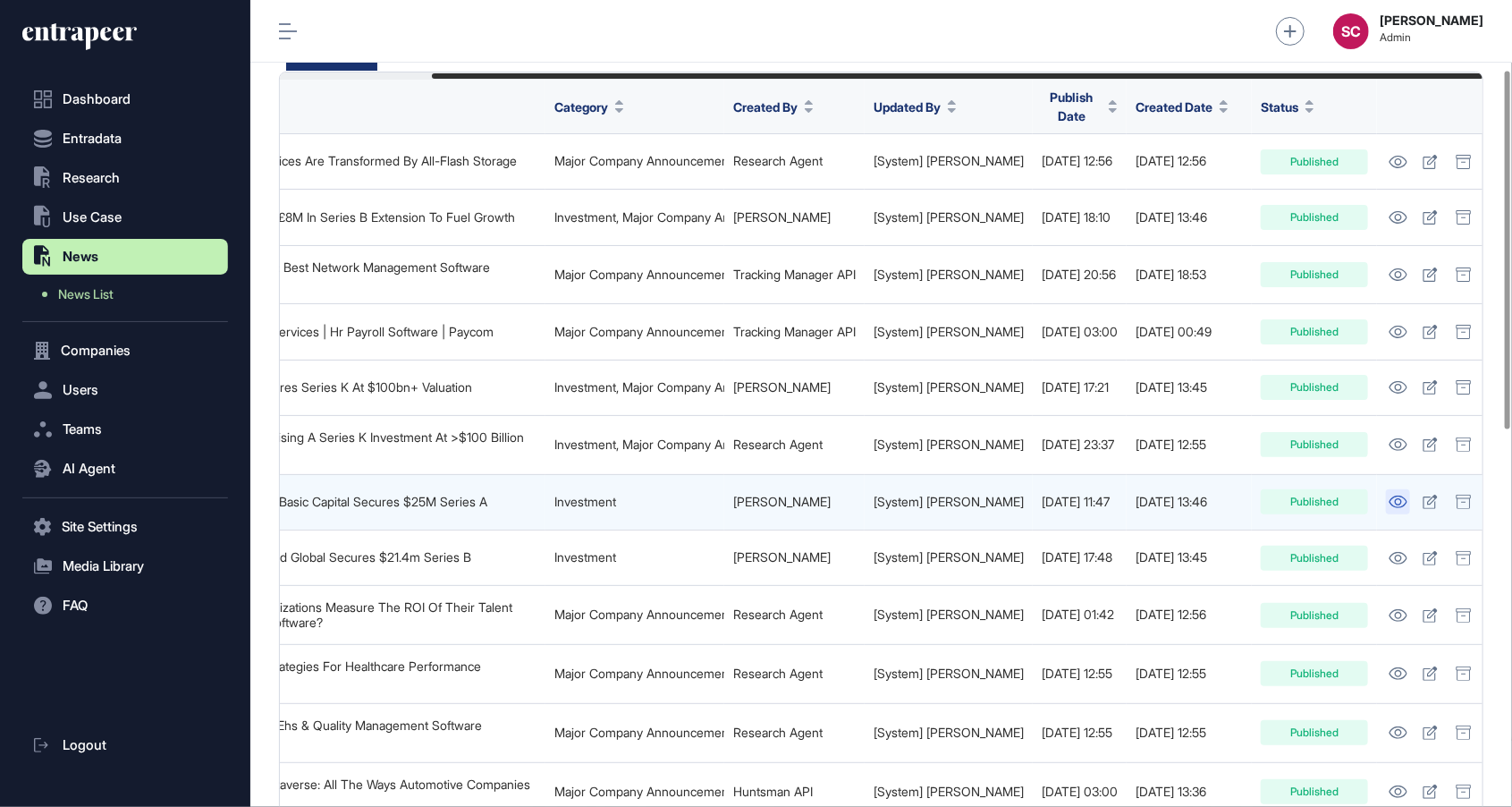
click at [1388, 495] on icon at bounding box center [1398, 501] width 19 height 12
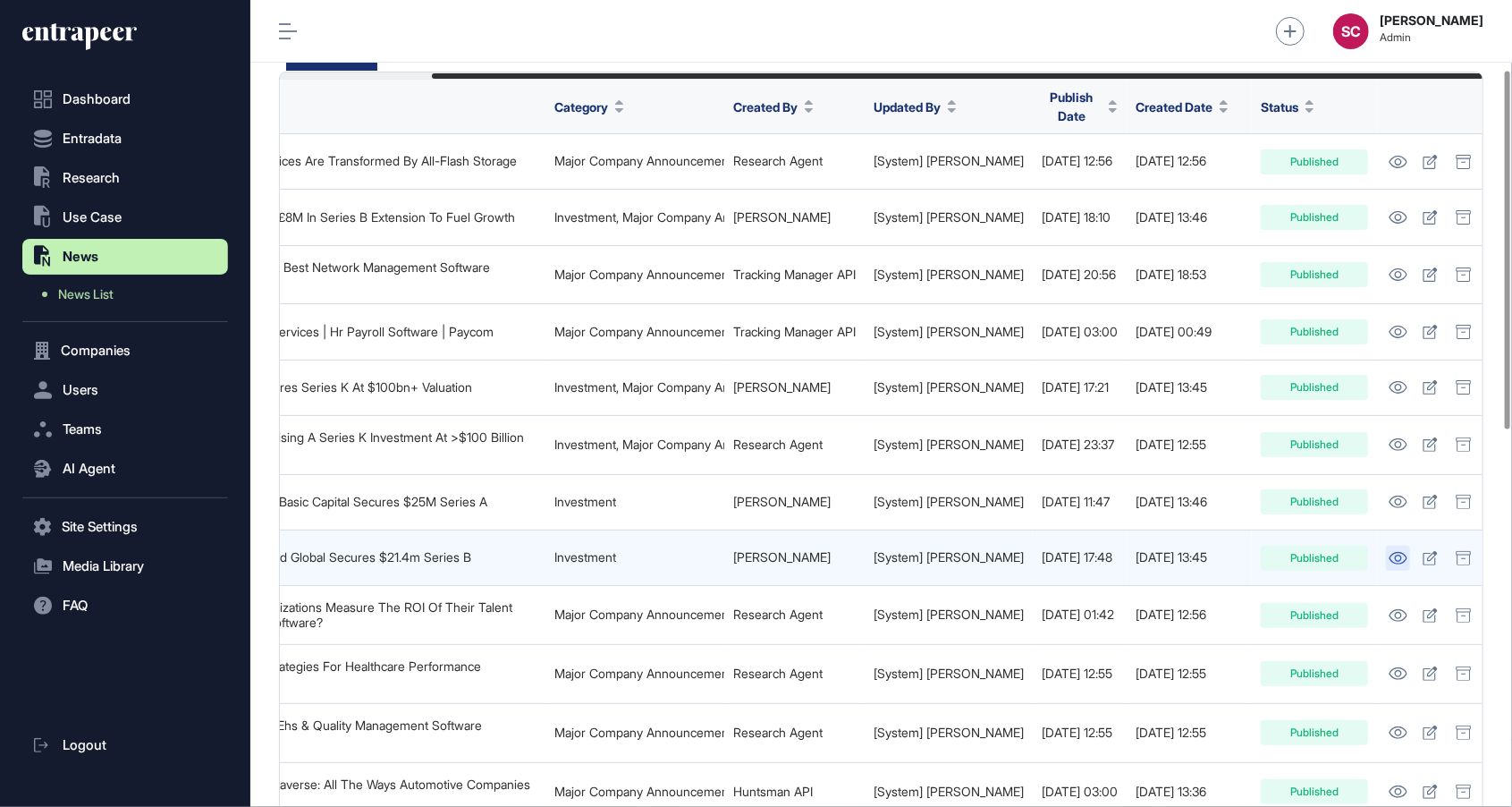
click at [1385, 553] on link at bounding box center [1398, 557] width 24 height 25
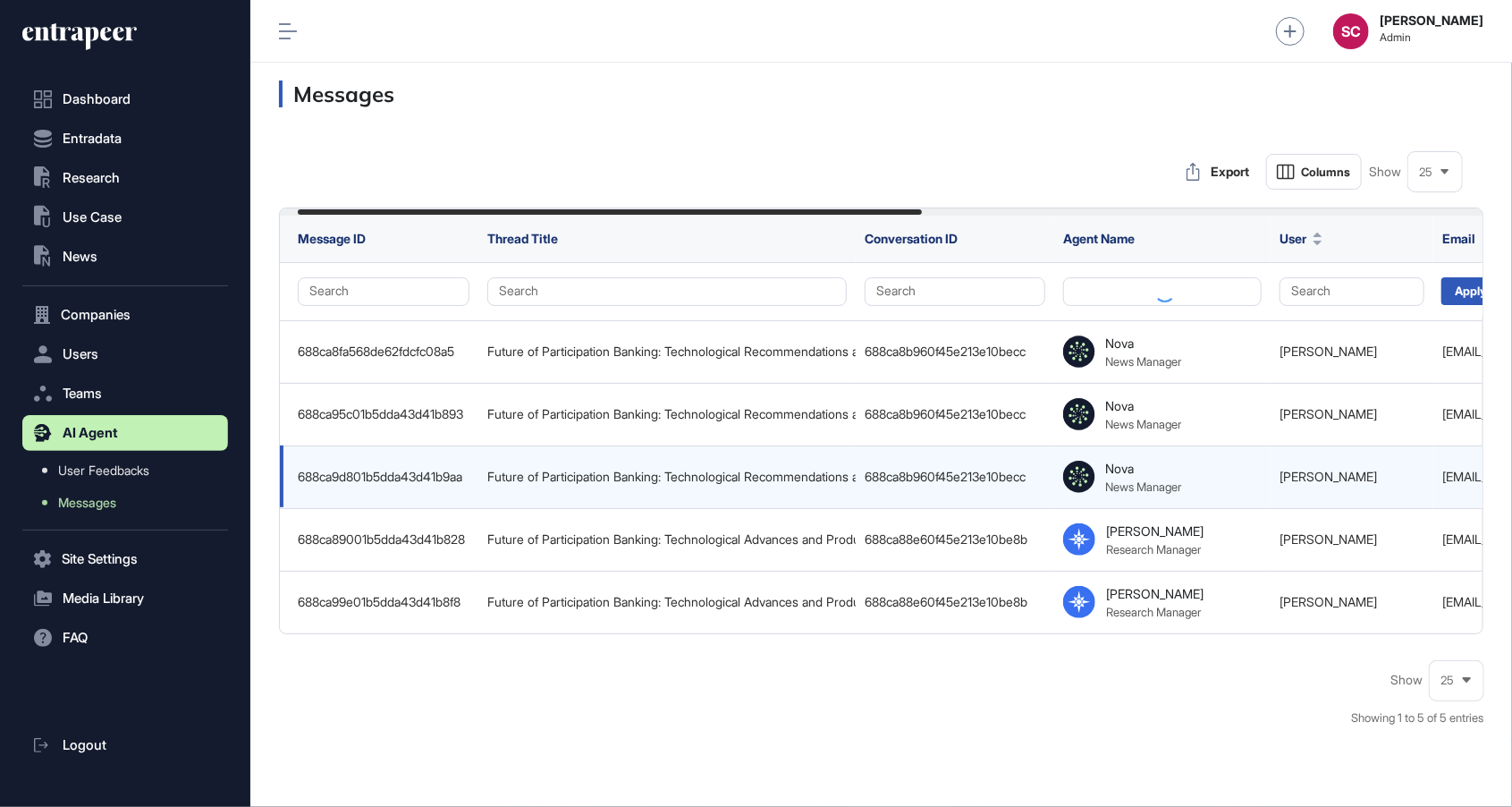
click at [1283, 480] on link "Zeynep Örpek" at bounding box center [1328, 476] width 98 height 15
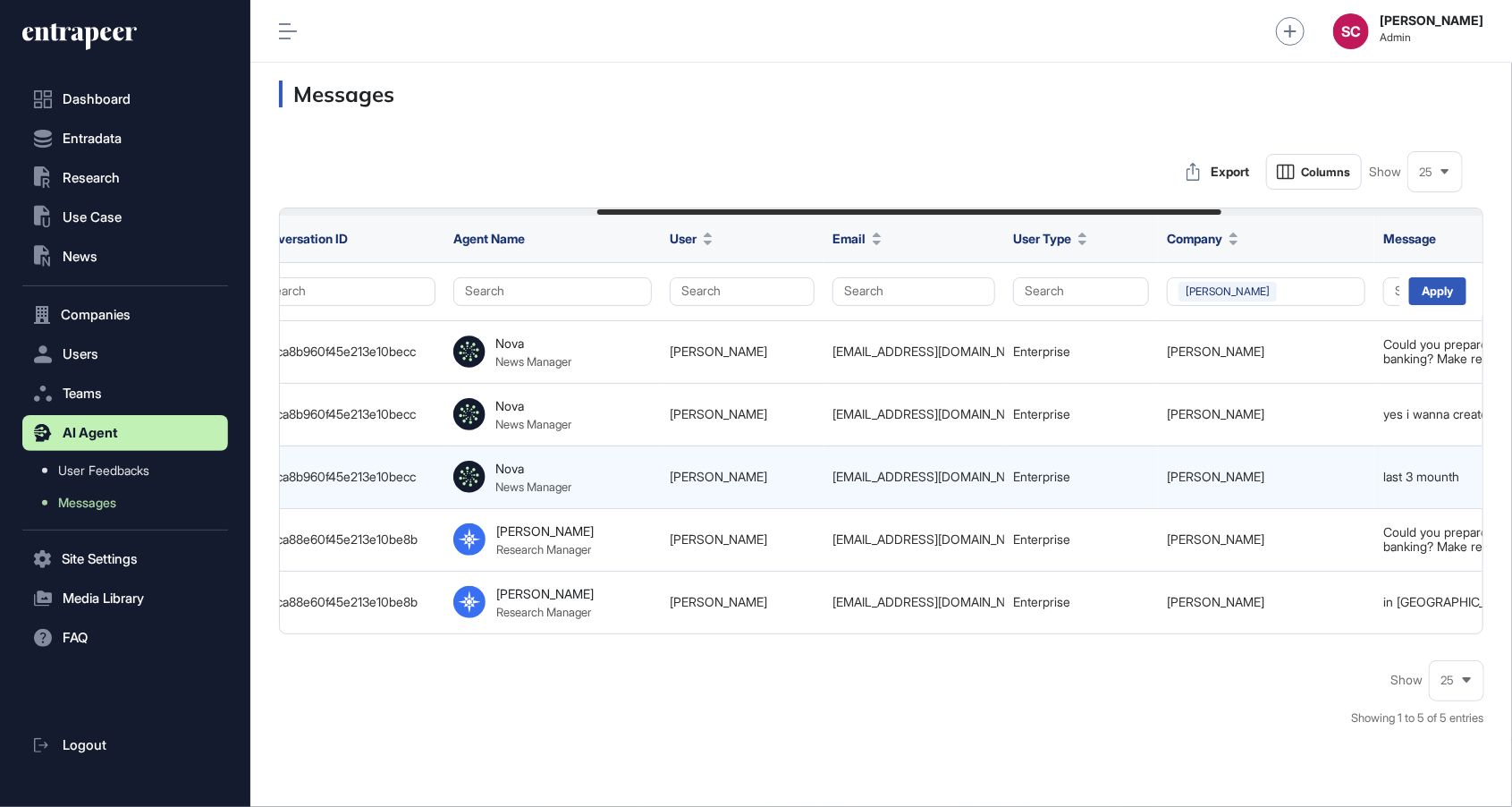
scroll to position [0, 613]
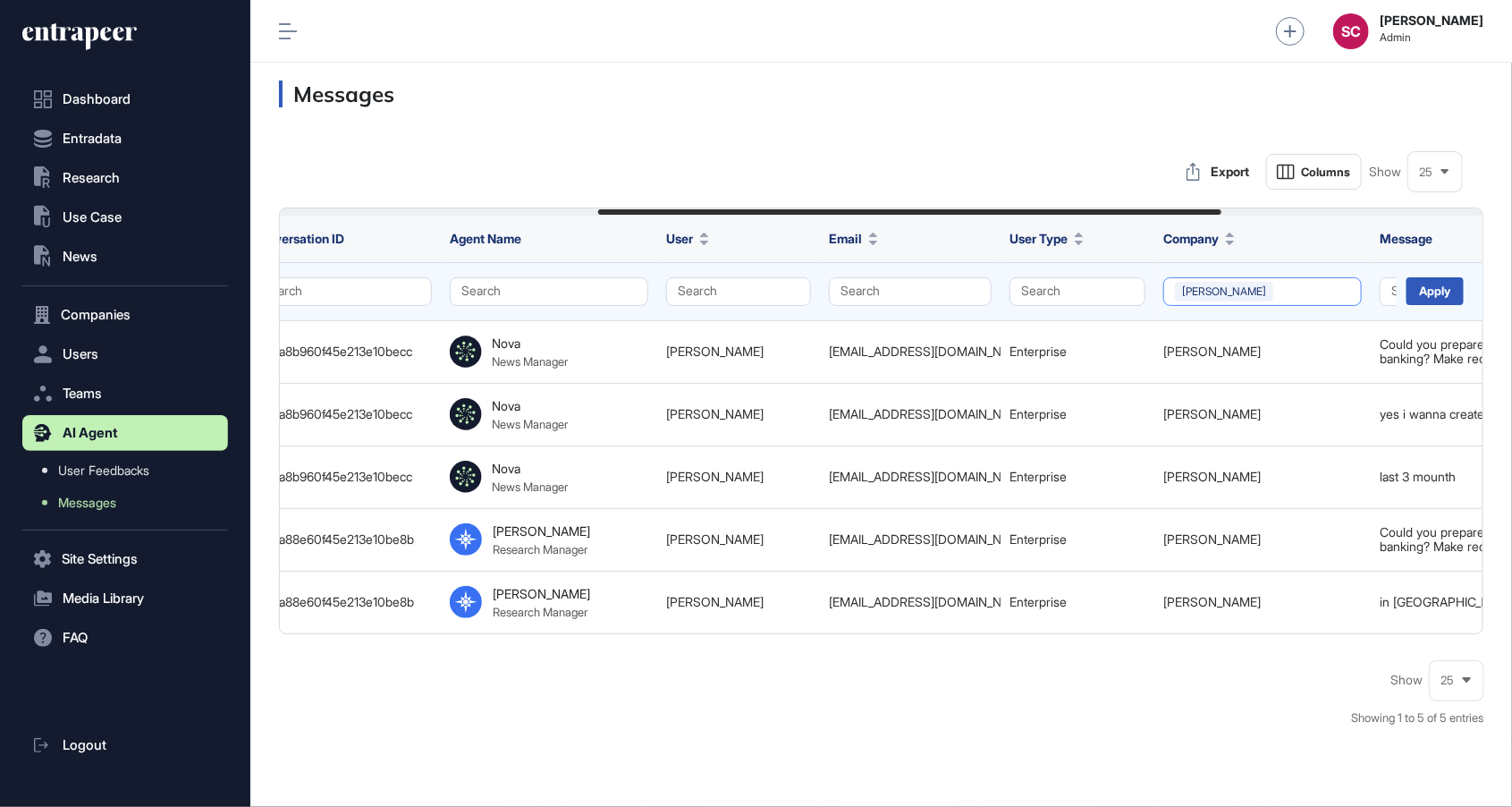
click at [1217, 282] on button "Vakif Katilim" at bounding box center [1263, 291] width 199 height 29
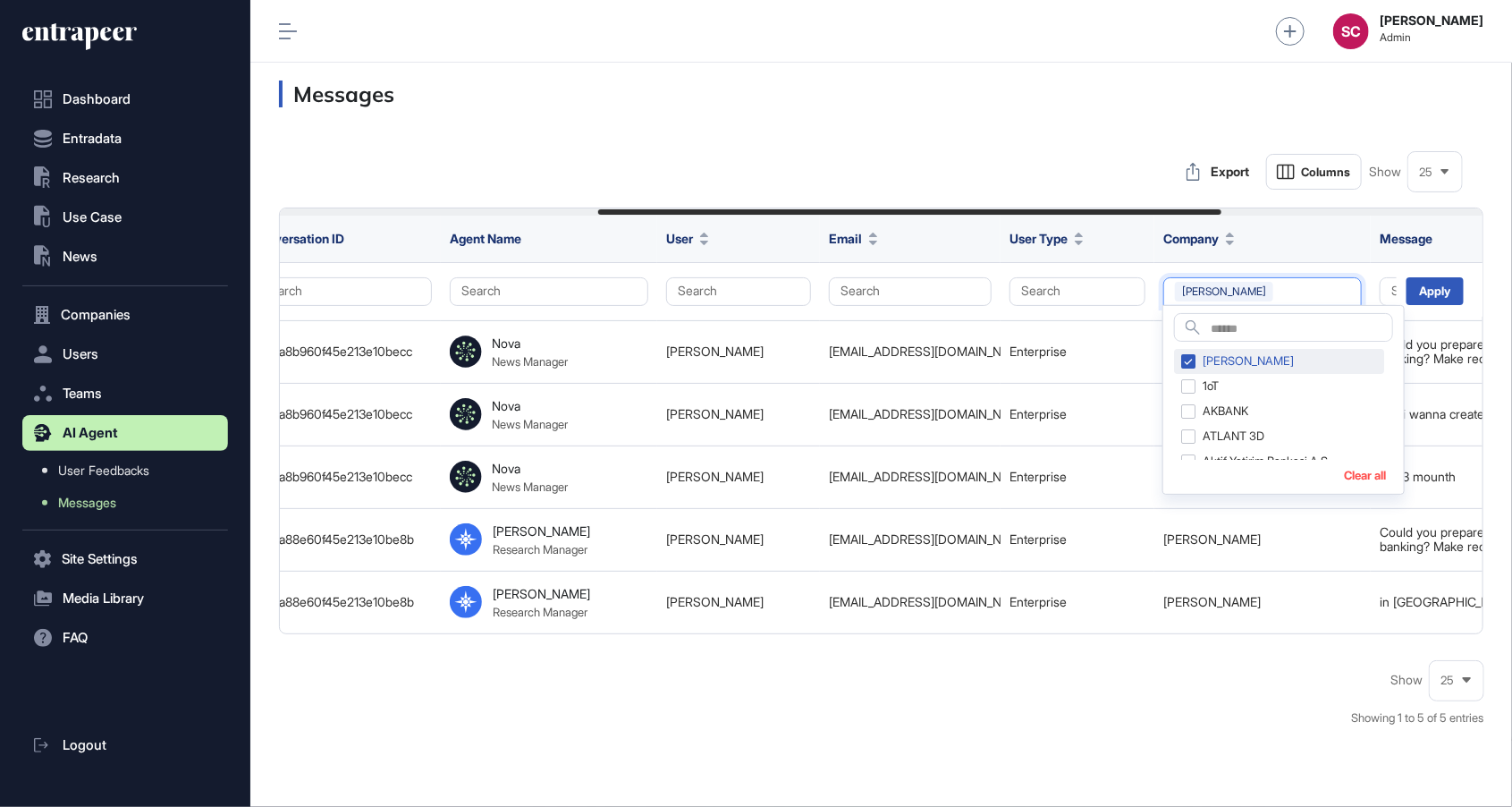
click at [1177, 353] on div "Vakif Katilim" at bounding box center [1279, 361] width 210 height 25
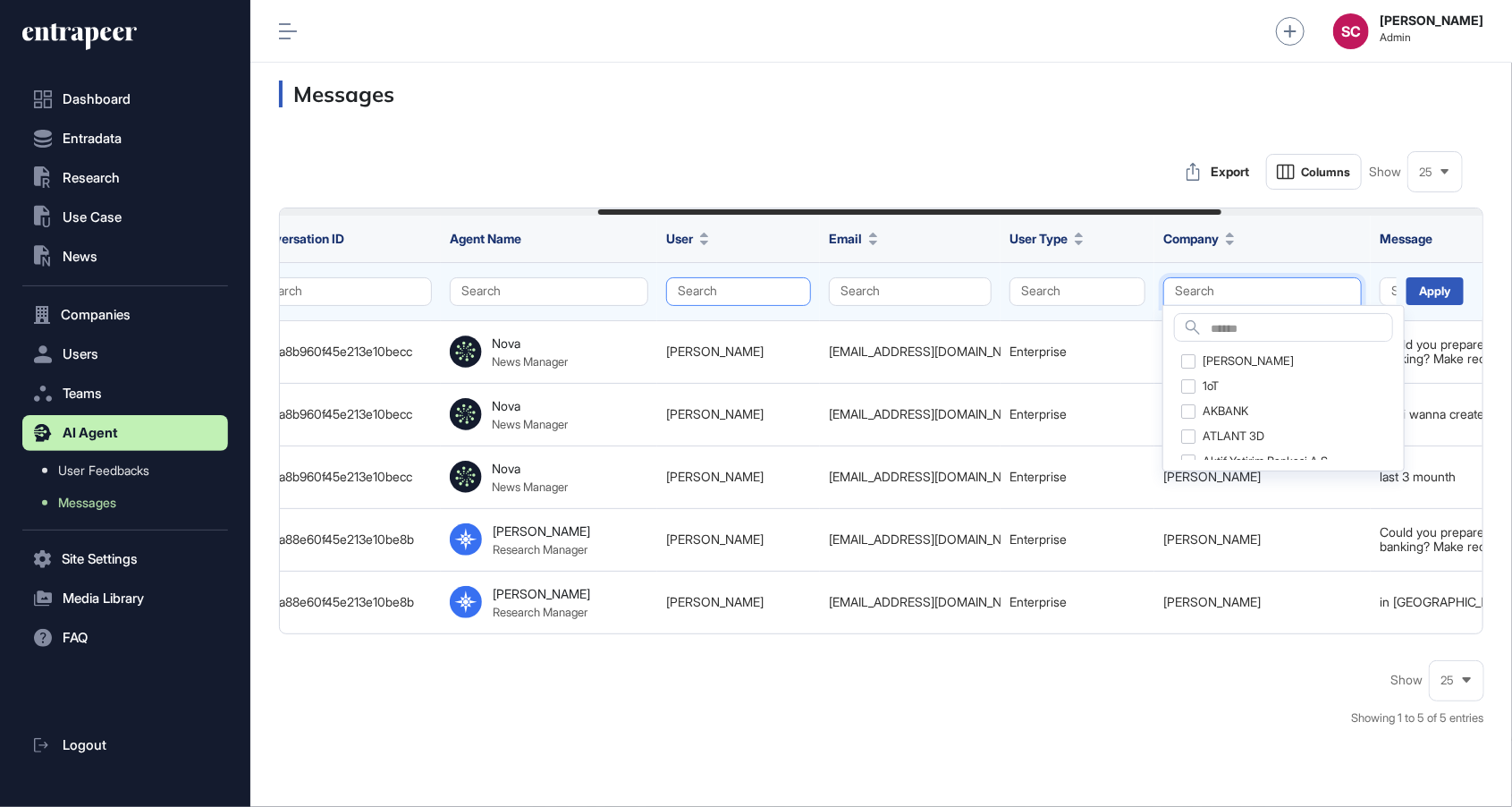
click at [756, 292] on button "Search" at bounding box center [738, 291] width 144 height 29
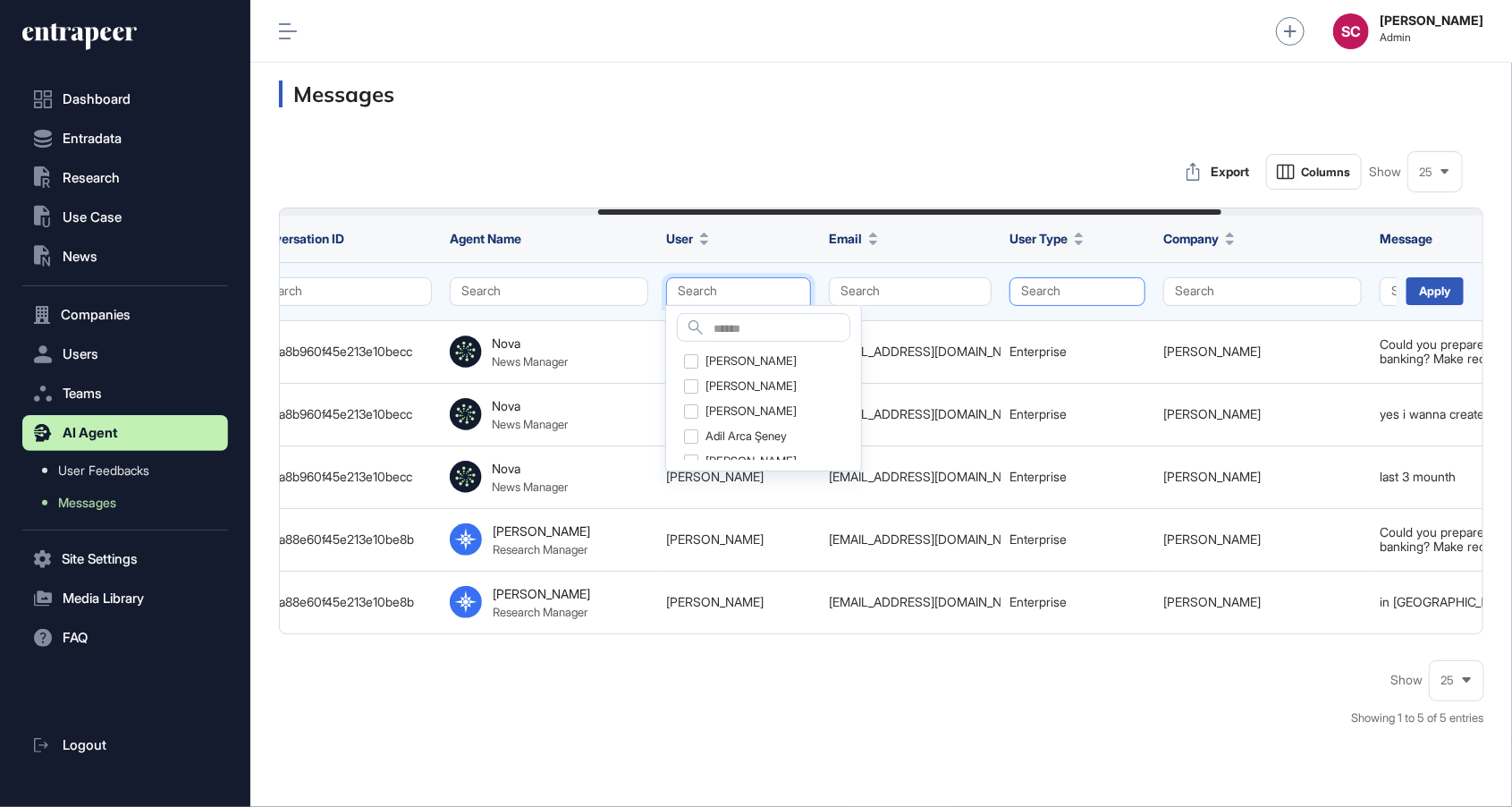
click at [1073, 298] on button "Search" at bounding box center [1077, 291] width 136 height 29
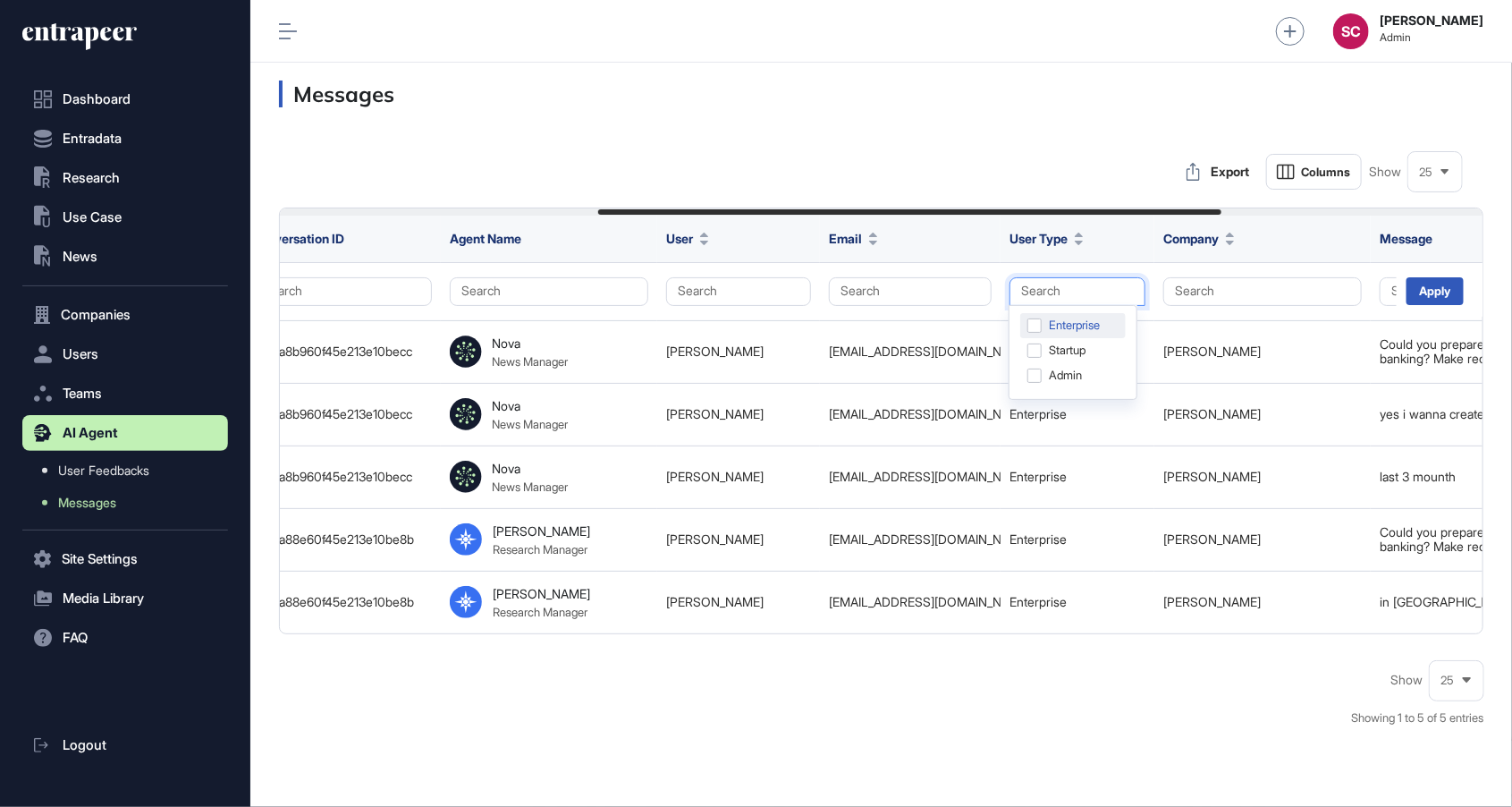
click at [1076, 338] on div "Enterprise" at bounding box center [1073, 350] width 105 height 25
click at [1424, 188] on div "25" at bounding box center [1434, 172] width 53 height 35
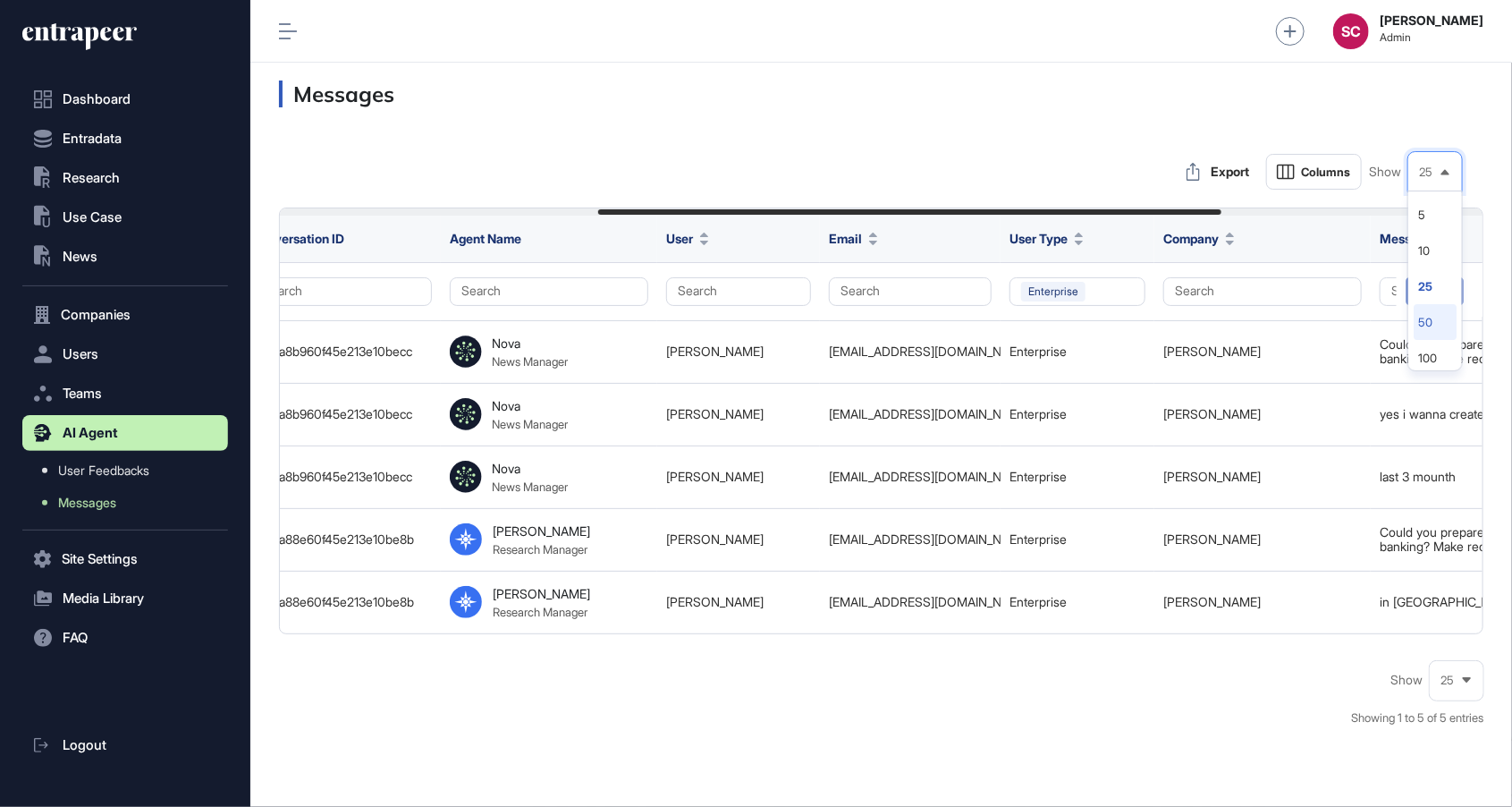
click at [1426, 340] on li "50" at bounding box center [1435, 358] width 43 height 36
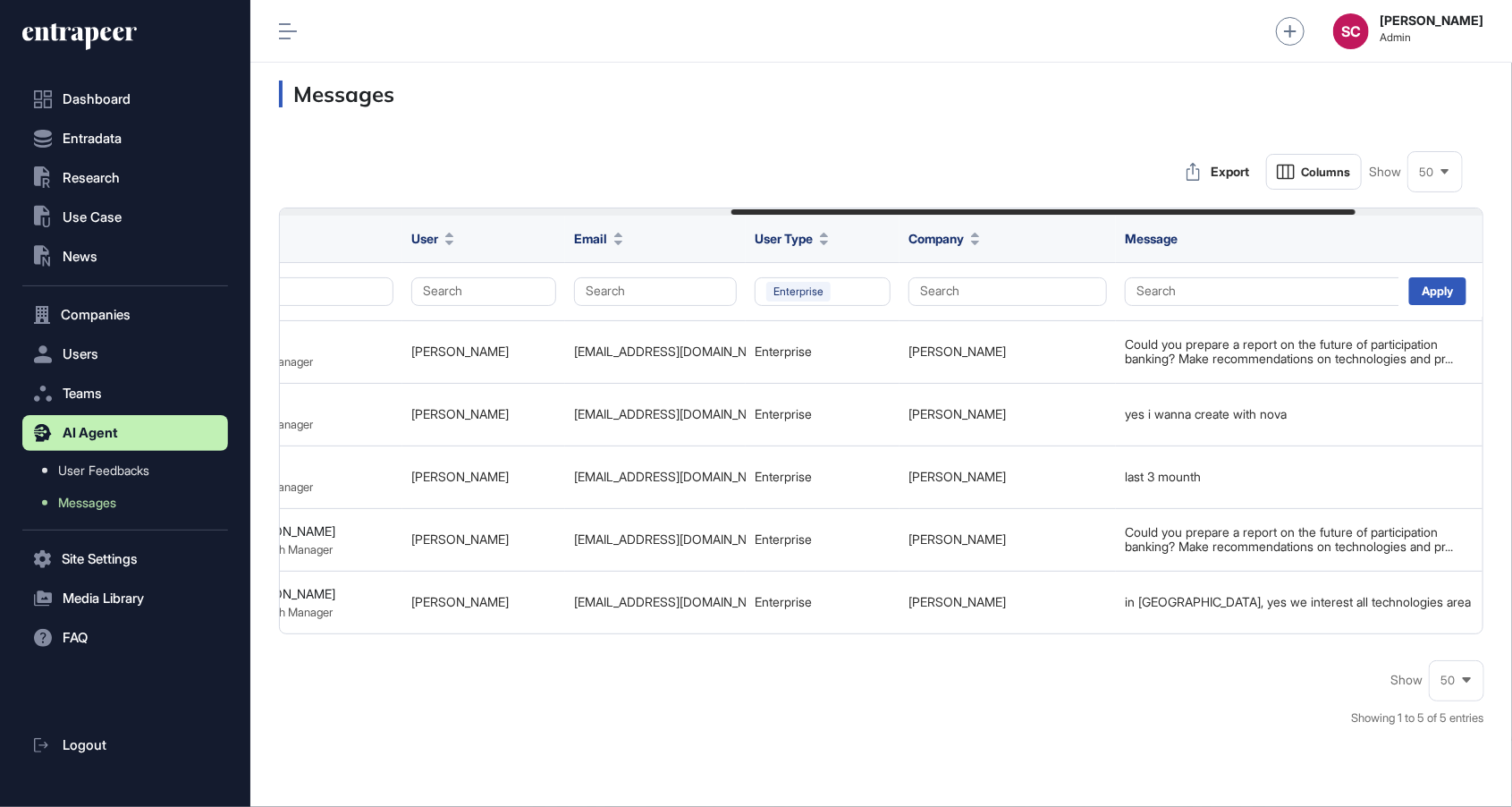
scroll to position [0, 876]
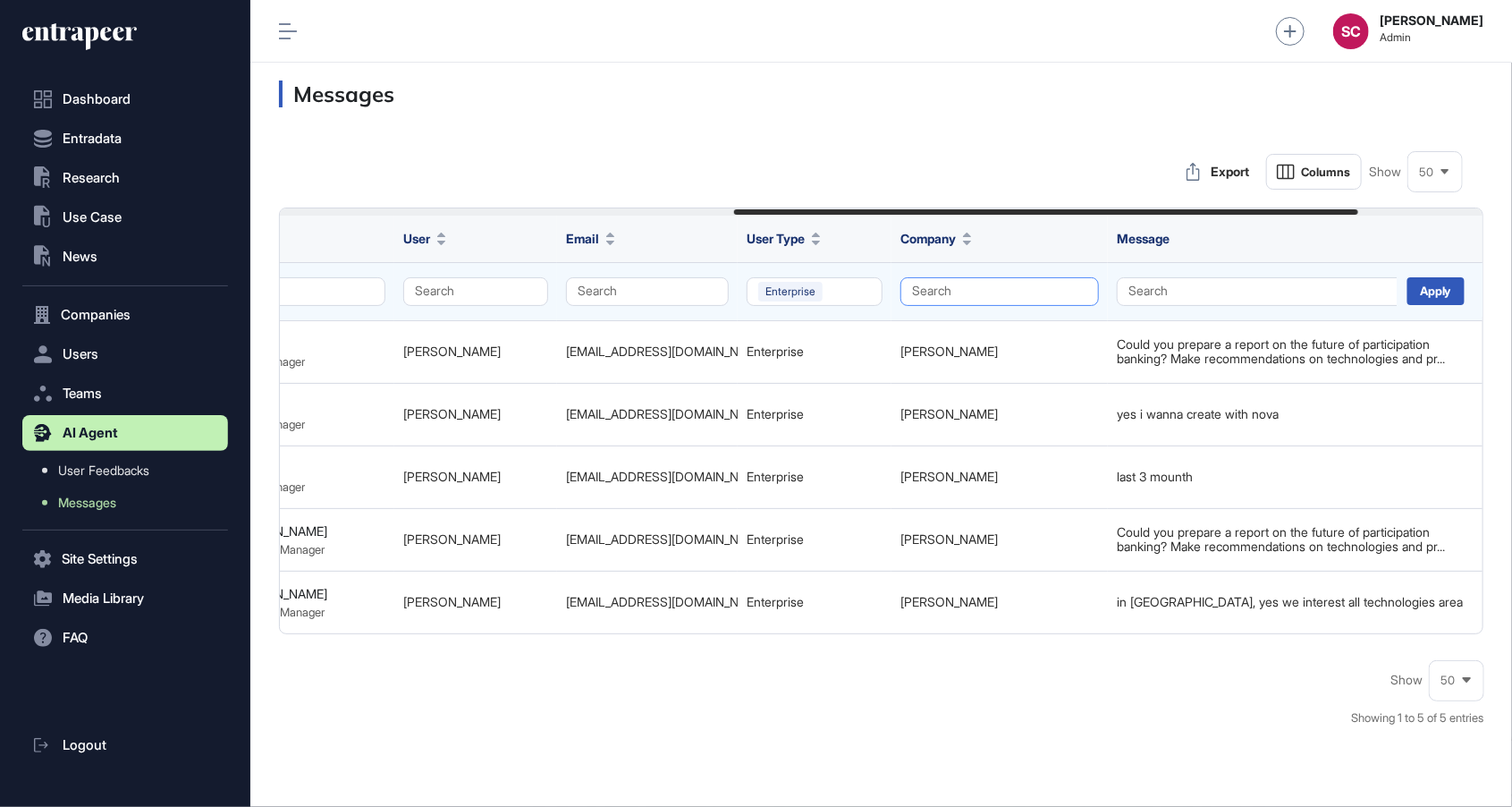
click at [1053, 298] on button "Search" at bounding box center [1000, 291] width 199 height 29
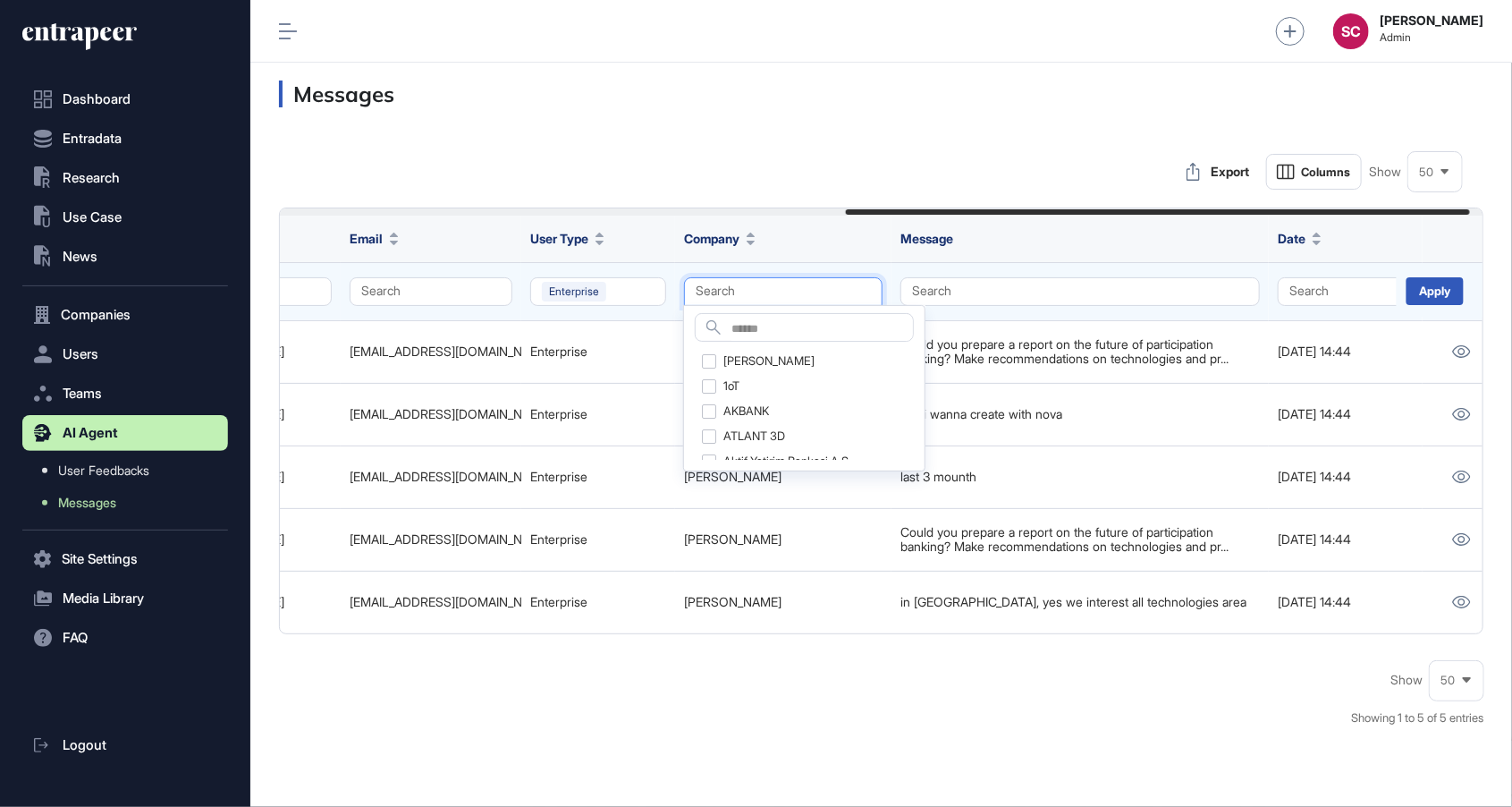
scroll to position [0, 1117]
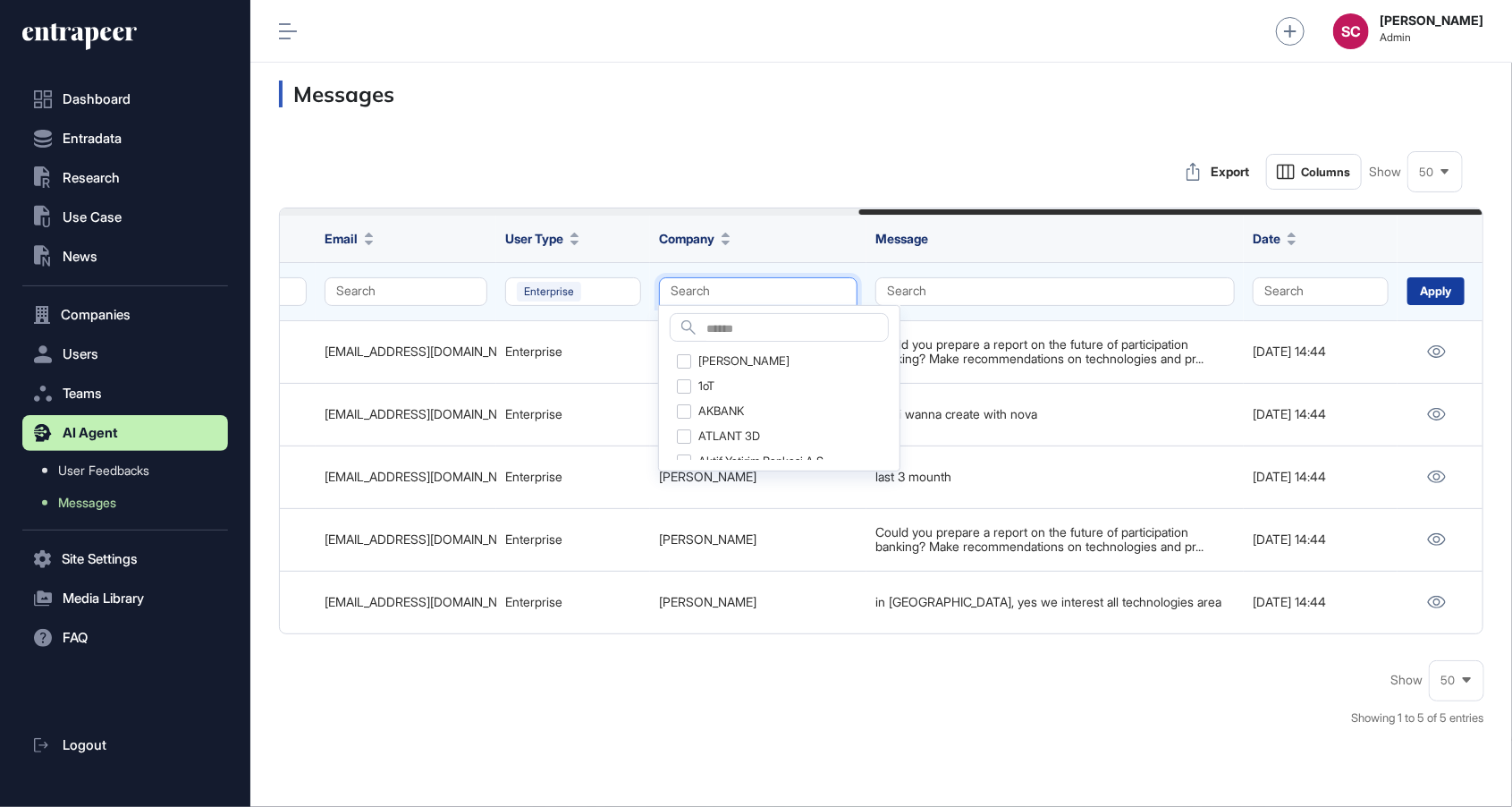
click at [1445, 288] on div "Apply" at bounding box center [1435, 291] width 57 height 28
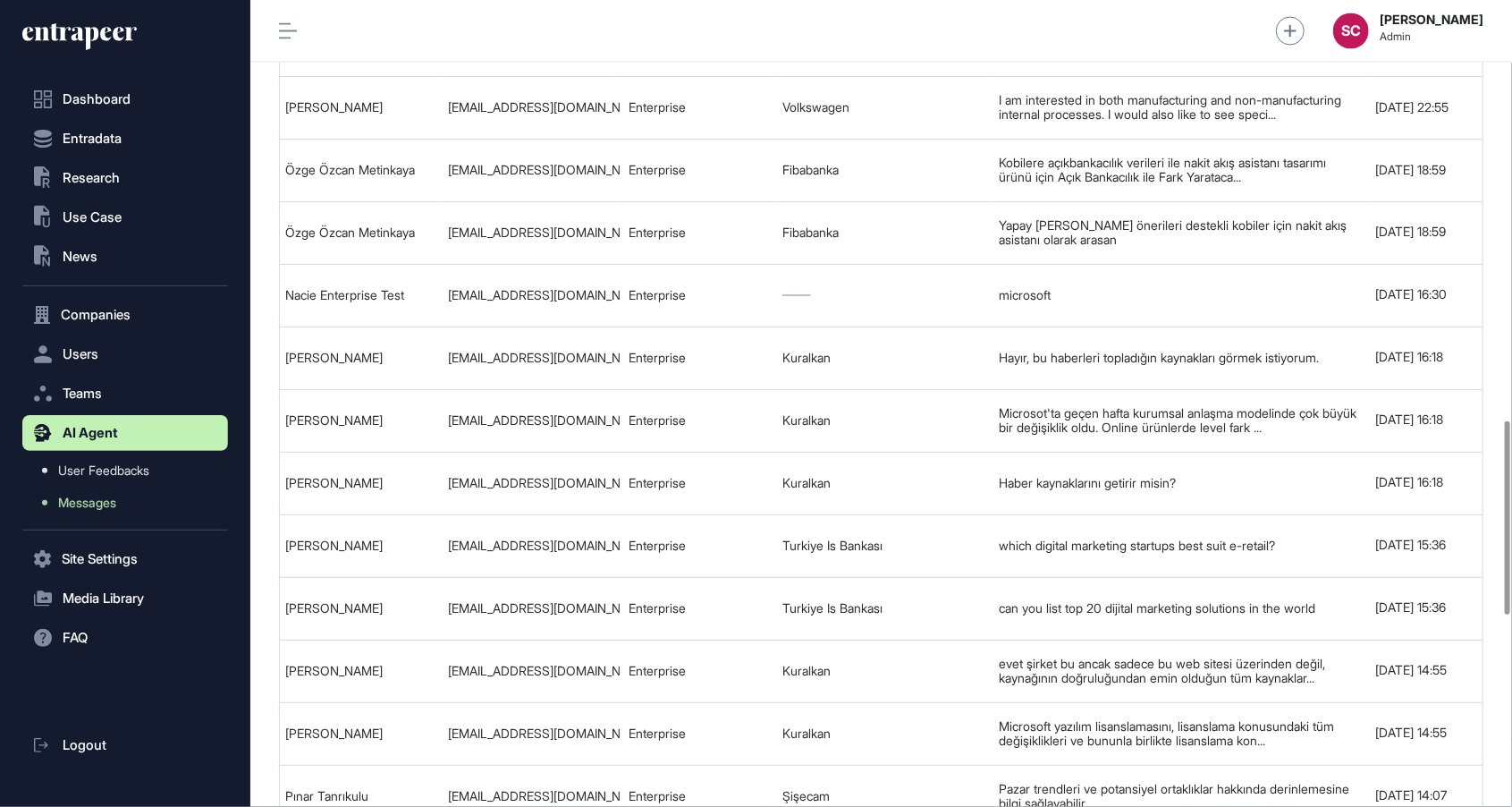
scroll to position [1744, 0]
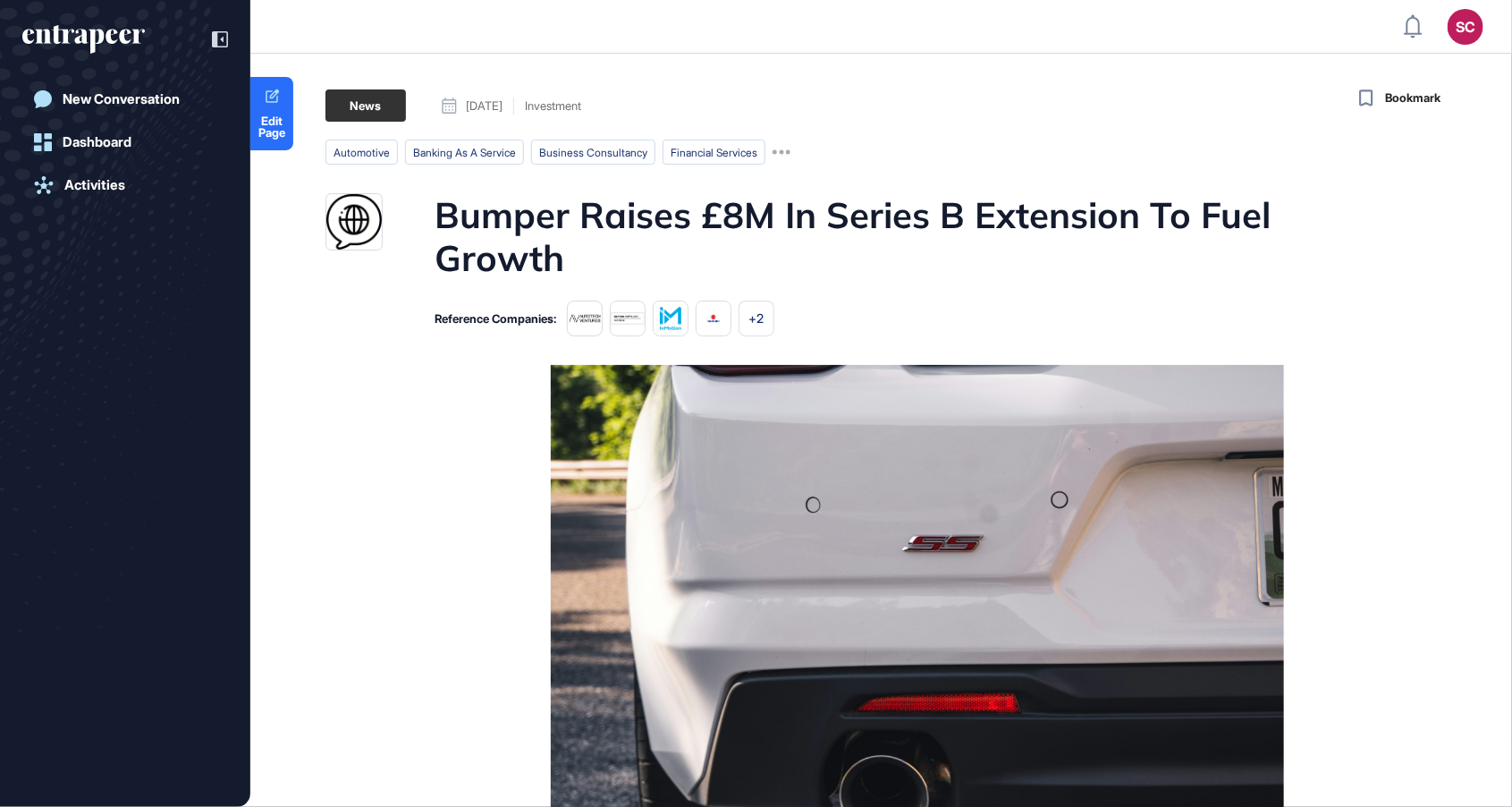
click at [1419, 0] on html "SC Admin Dashboard Dashboard Profile My Content Request More Data New Conversat…" at bounding box center [756, 404] width 1512 height 807
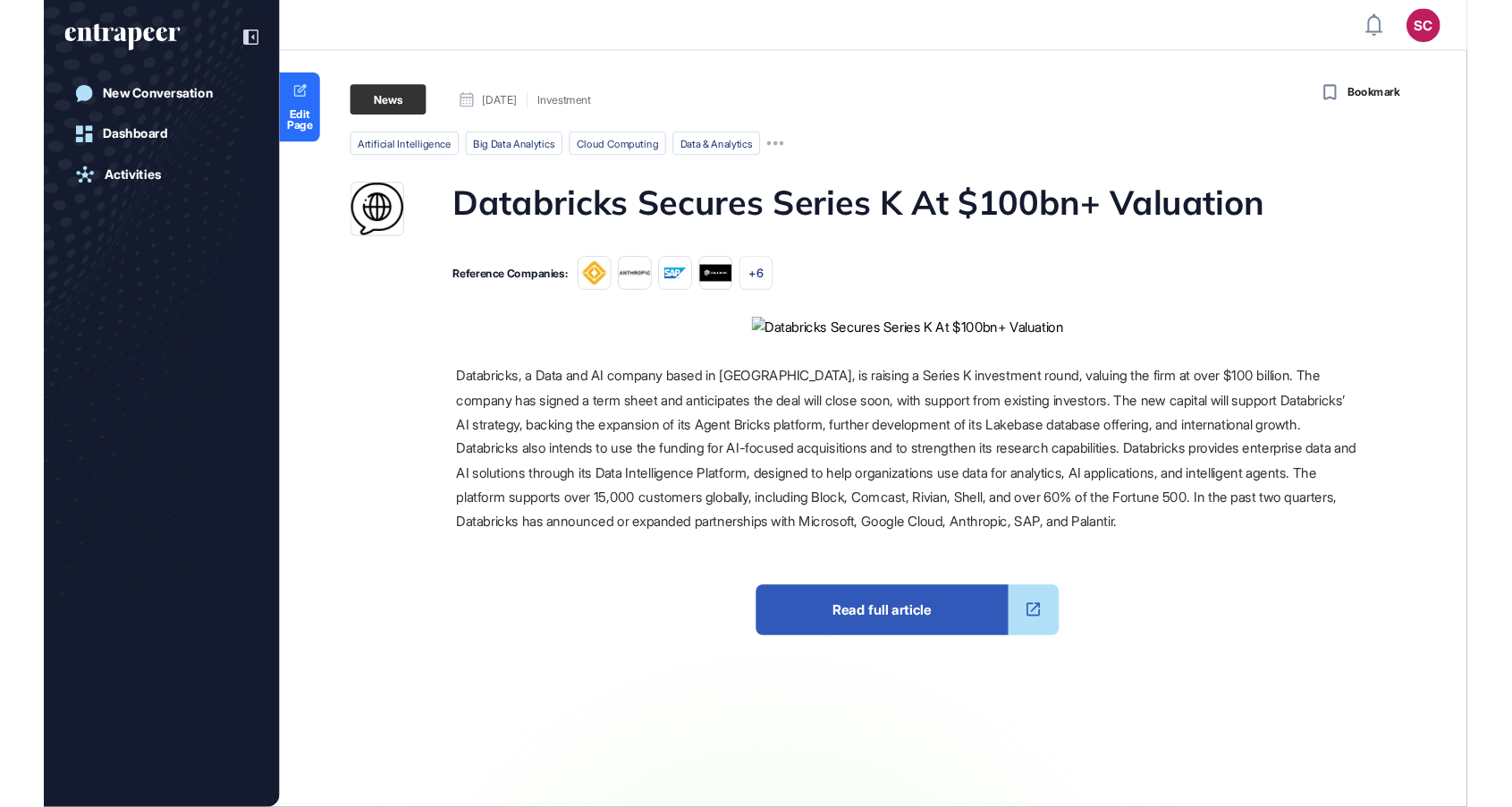
scroll to position [894, 1512]
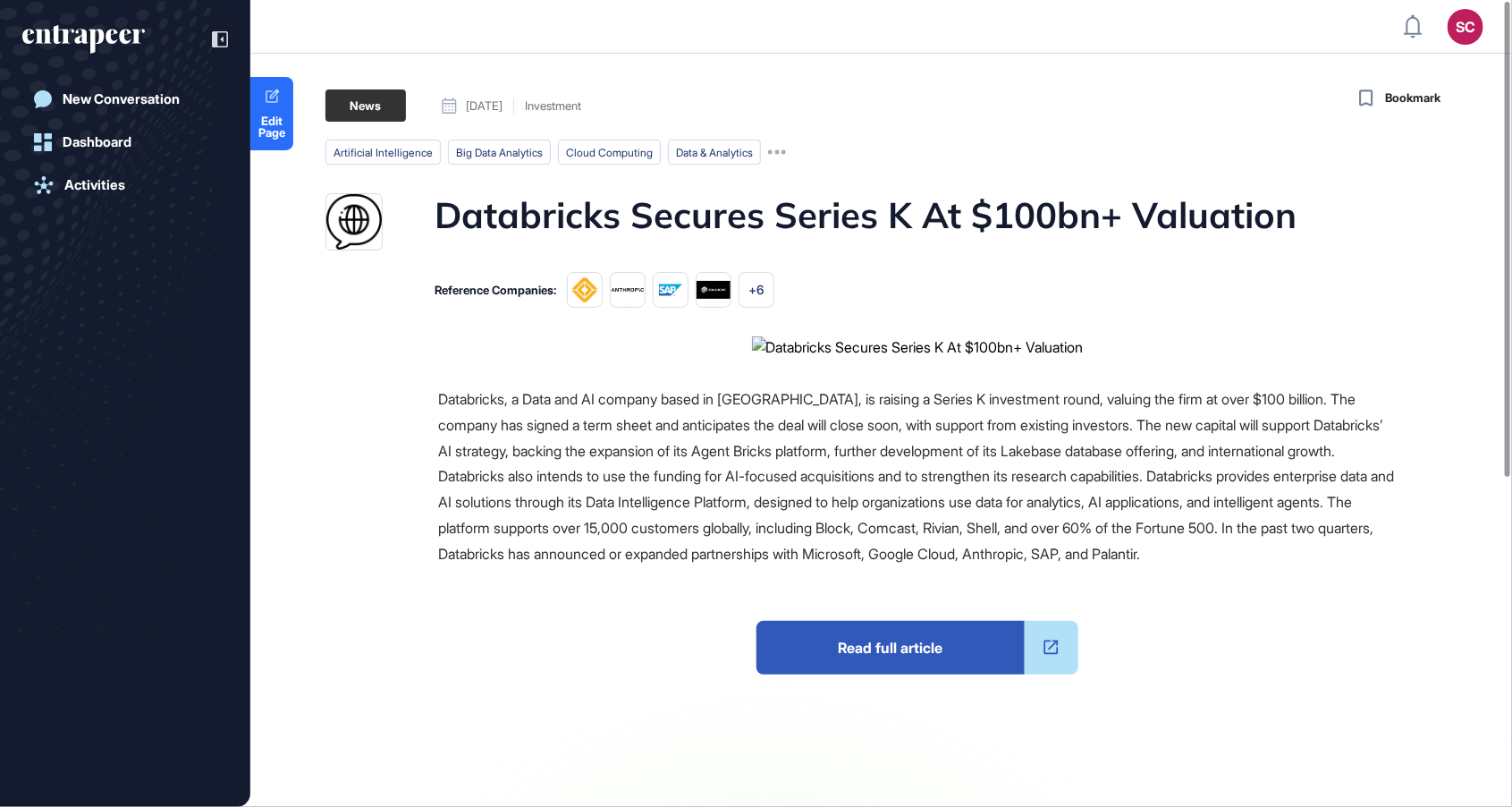
click at [763, 229] on h1 "Databricks Secures Series K At $100bn+ Valuation" at bounding box center [865, 221] width 862 height 57
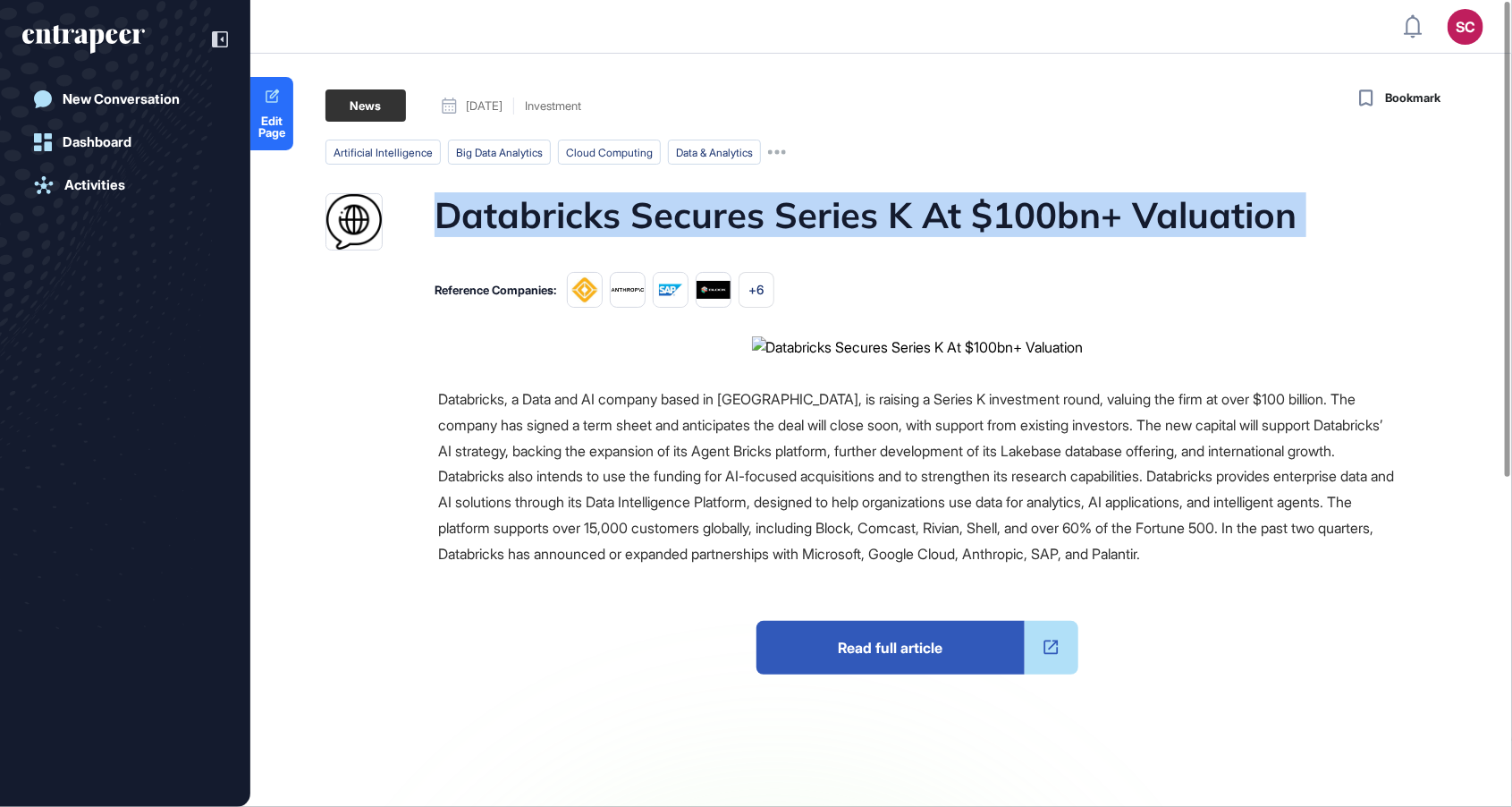
click at [763, 229] on h1 "Databricks Secures Series K At $100bn+ Valuation" at bounding box center [865, 221] width 862 height 57
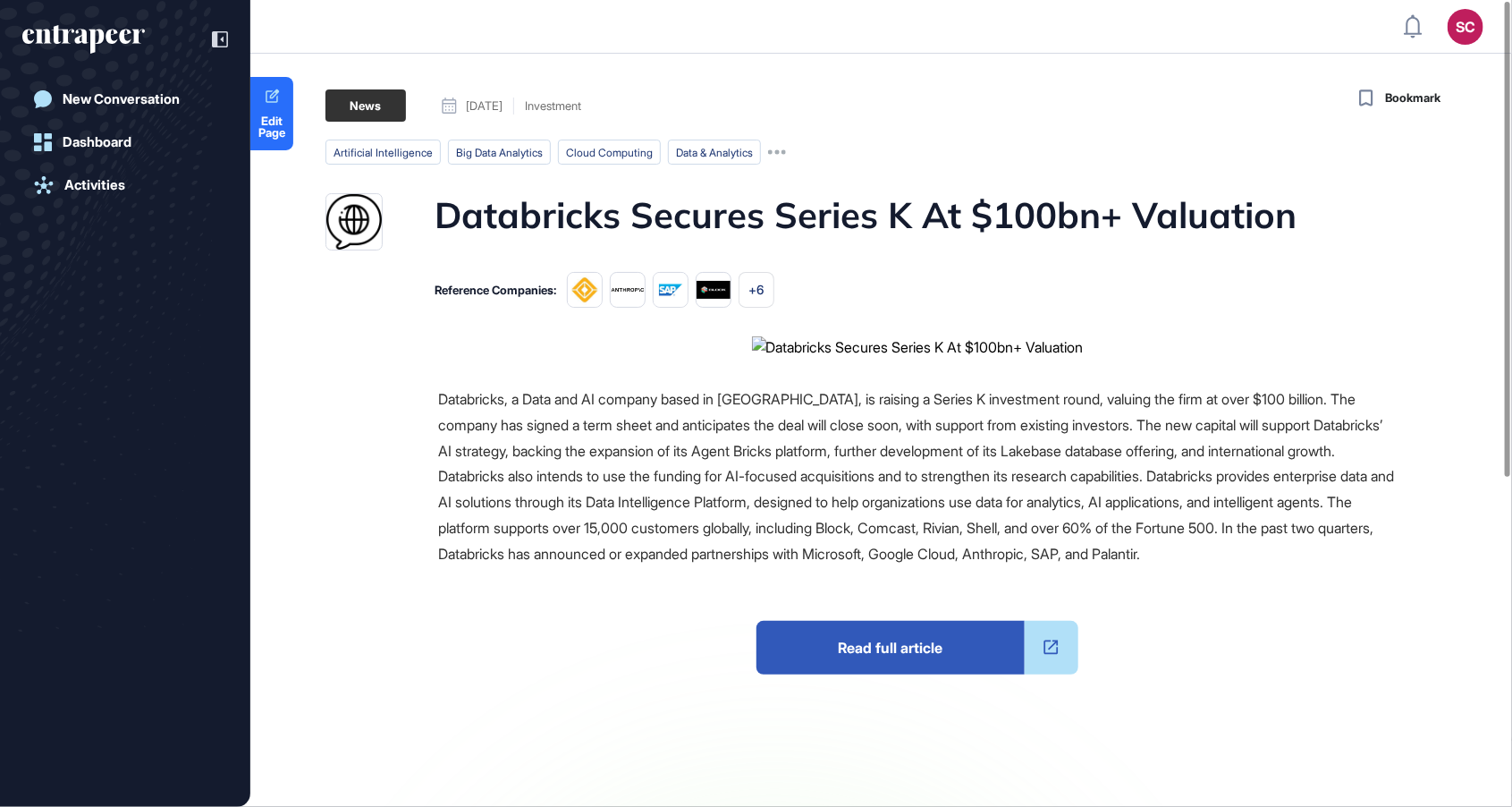
click at [760, 213] on h1 "Databricks Secures Series K At $100bn+ Valuation" at bounding box center [865, 221] width 862 height 57
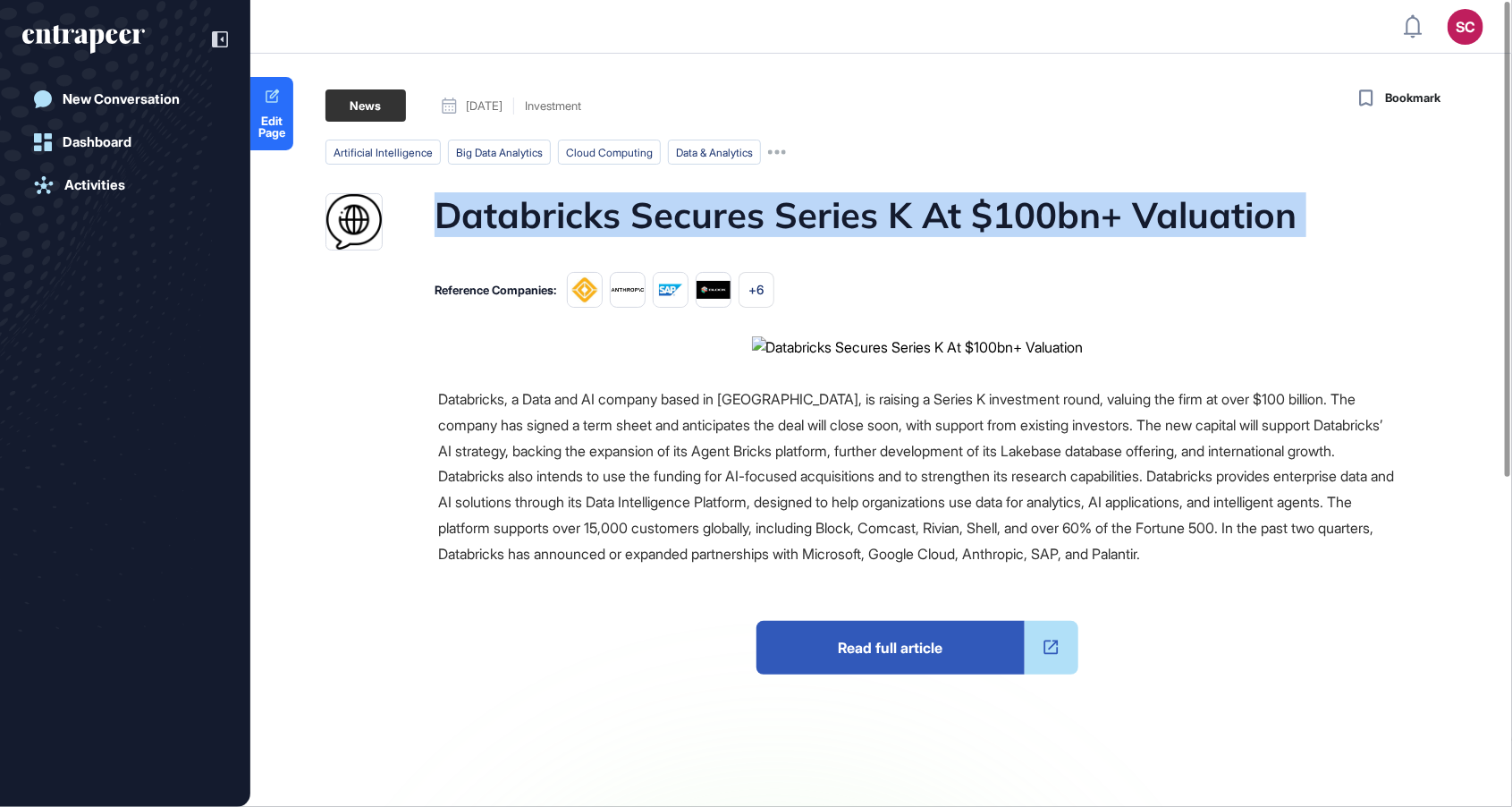
click at [760, 213] on h1 "Databricks Secures Series K At $100bn+ Valuation" at bounding box center [865, 221] width 862 height 57
copy h1 "Databricks Secures Series K At $100bn+ Valuation"
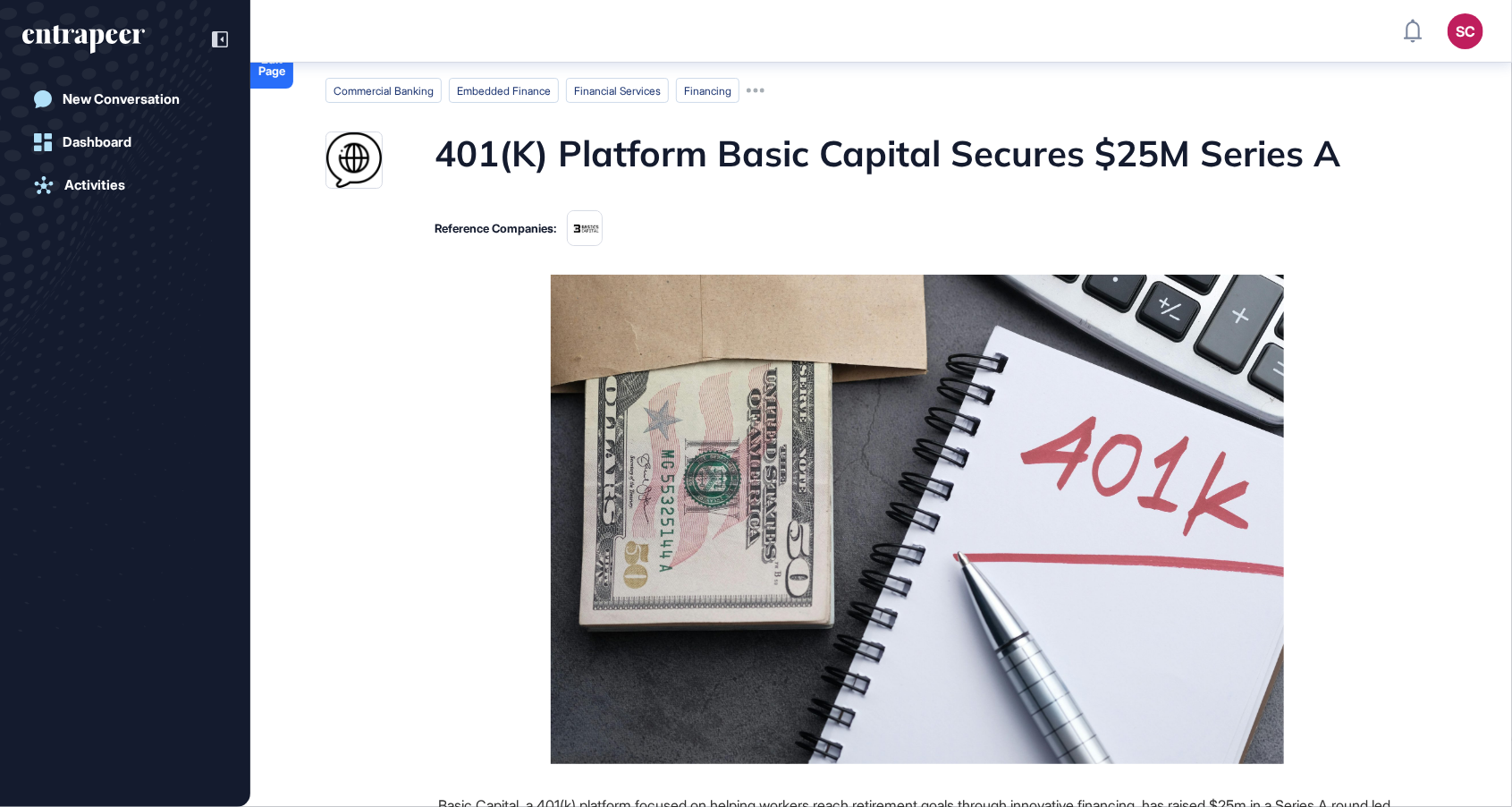
scroll to position [37, 0]
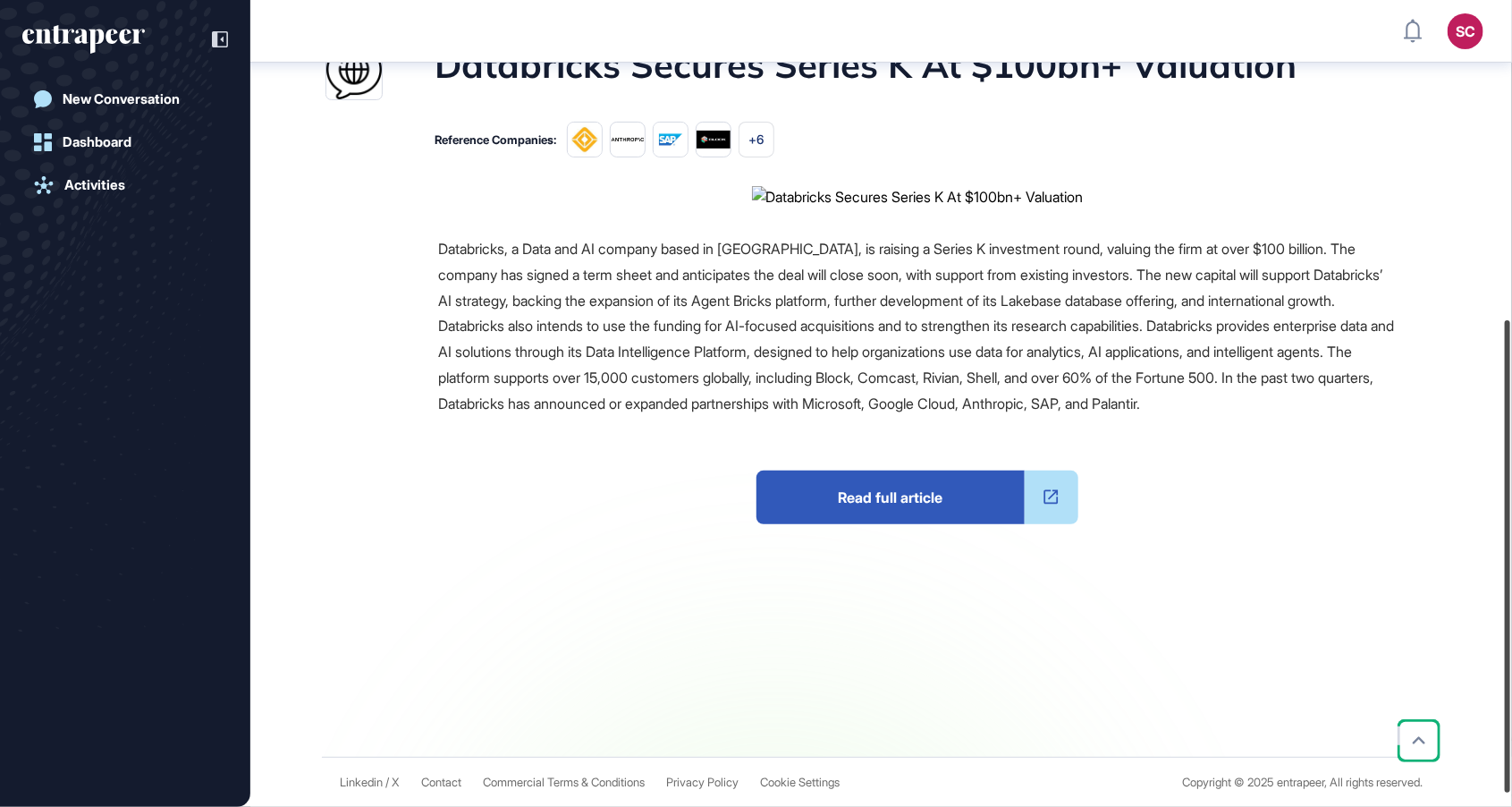
drag, startPoint x: 1511, startPoint y: 122, endPoint x: 1468, endPoint y: 444, distance: 324.9
click at [1468, 444] on div "SC Admin Dashboard Dashboard Profile My Content Request More Data New Conversat…" at bounding box center [756, 404] width 1512 height 807
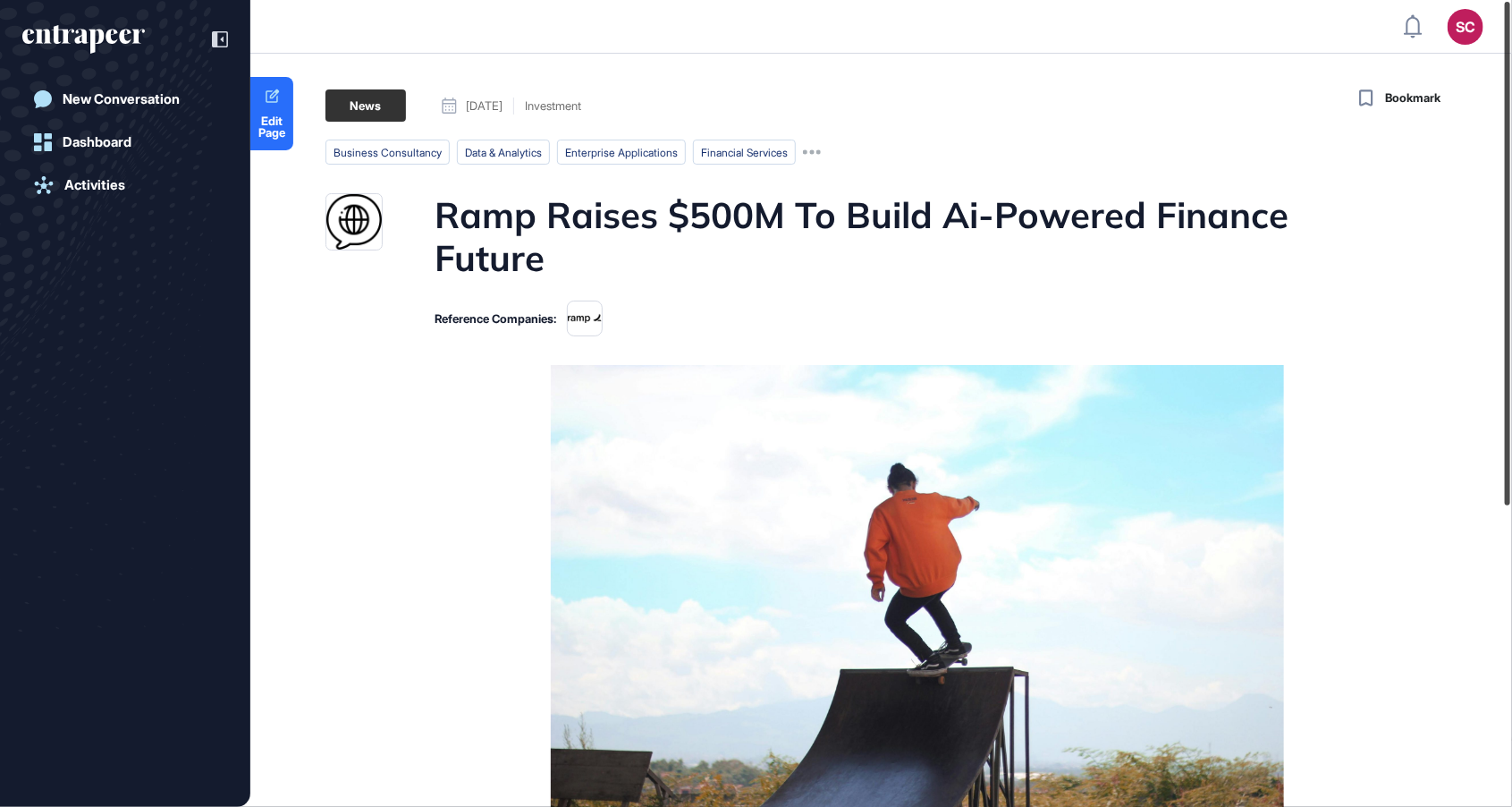
click at [1510, 167] on div at bounding box center [1507, 253] width 6 height 504
